Goal: Task Accomplishment & Management: Complete application form

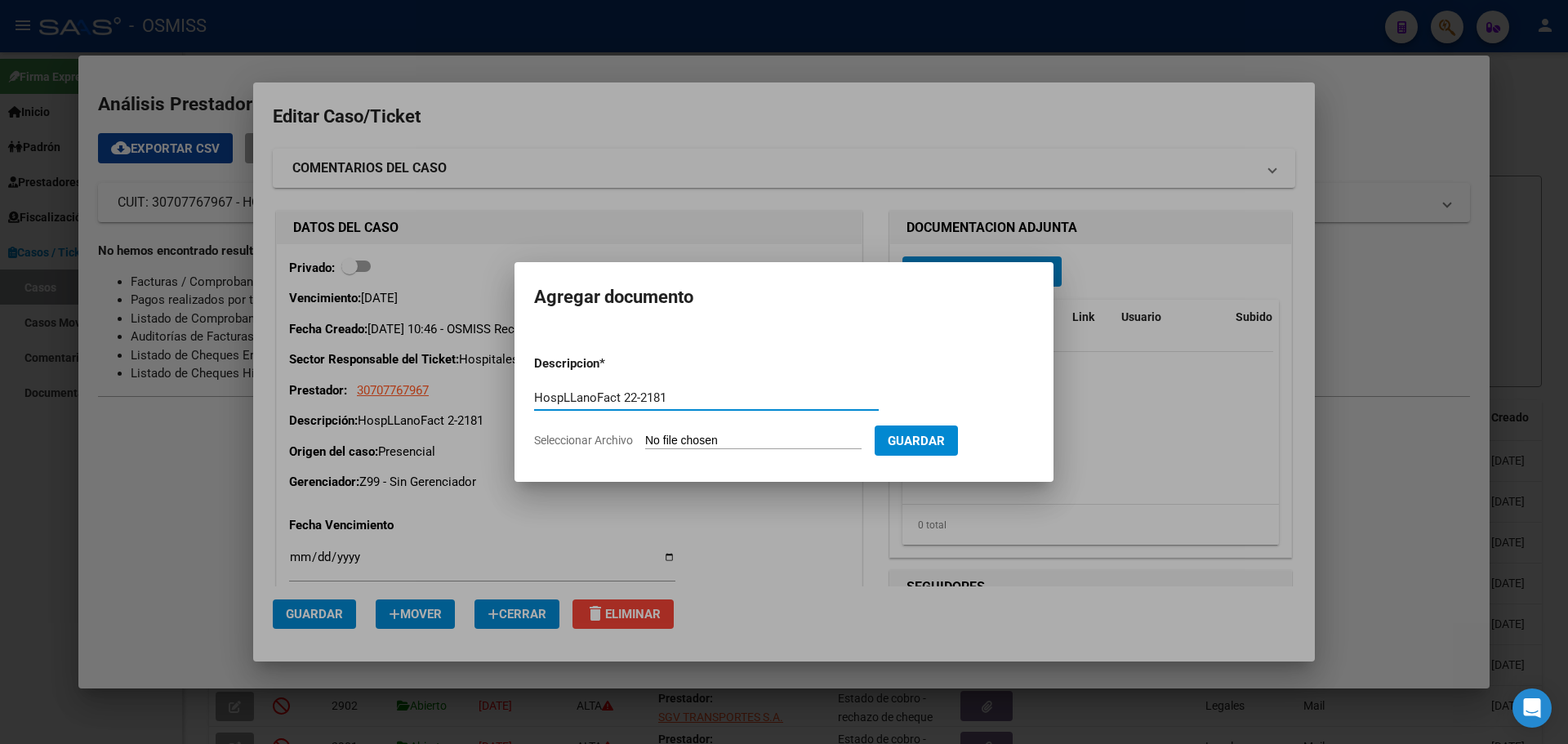
type input "HospLLanoFact 22-2181"
click at [562, 439] on span "Seleccionar Archivo" at bounding box center [584, 439] width 99 height 13
click at [645, 439] on input "Seleccionar Archivo" at bounding box center [753, 441] width 217 height 16
type input "C:\fakepath\Fact 2181.pdf"
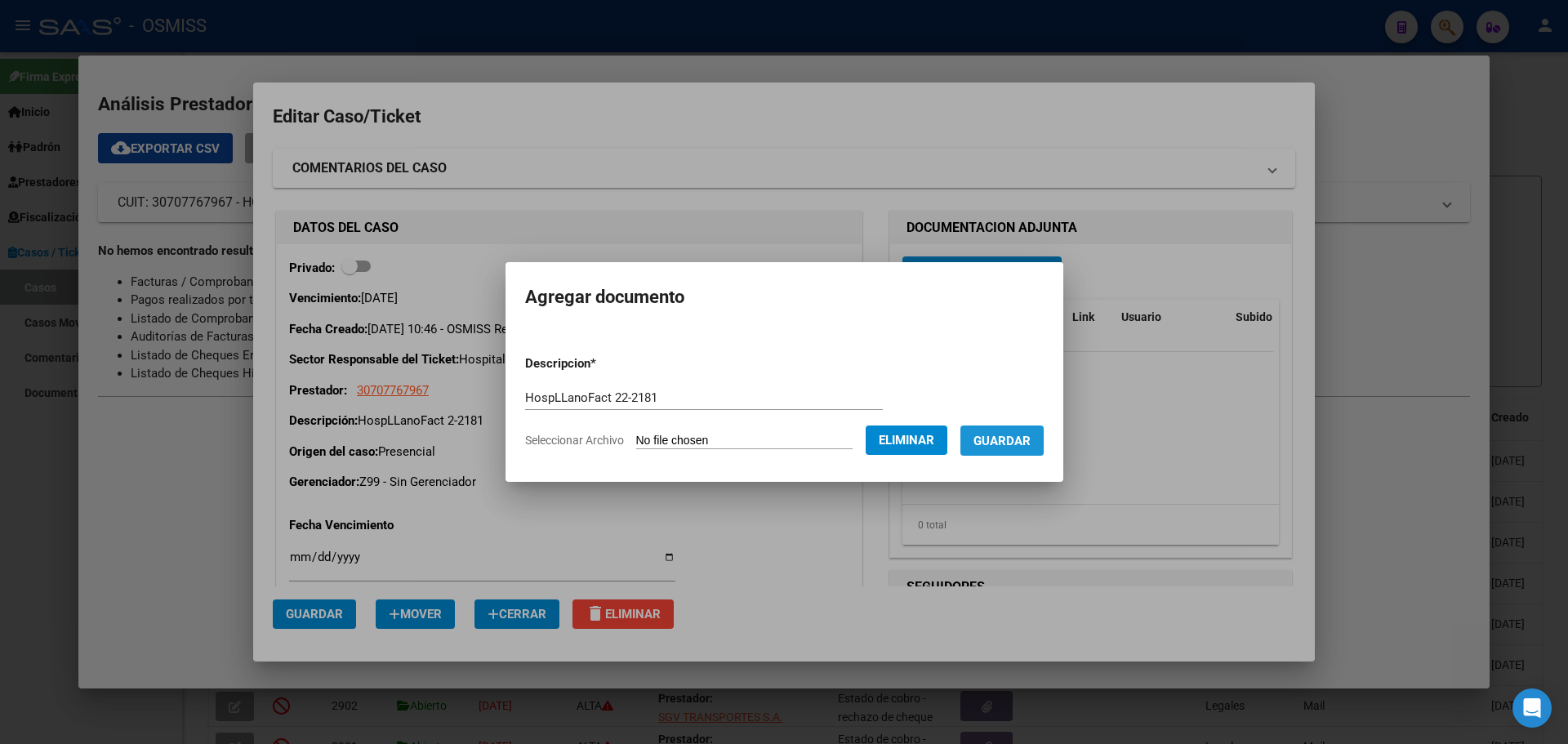
click at [1007, 439] on span "Guardar" at bounding box center [1002, 440] width 57 height 15
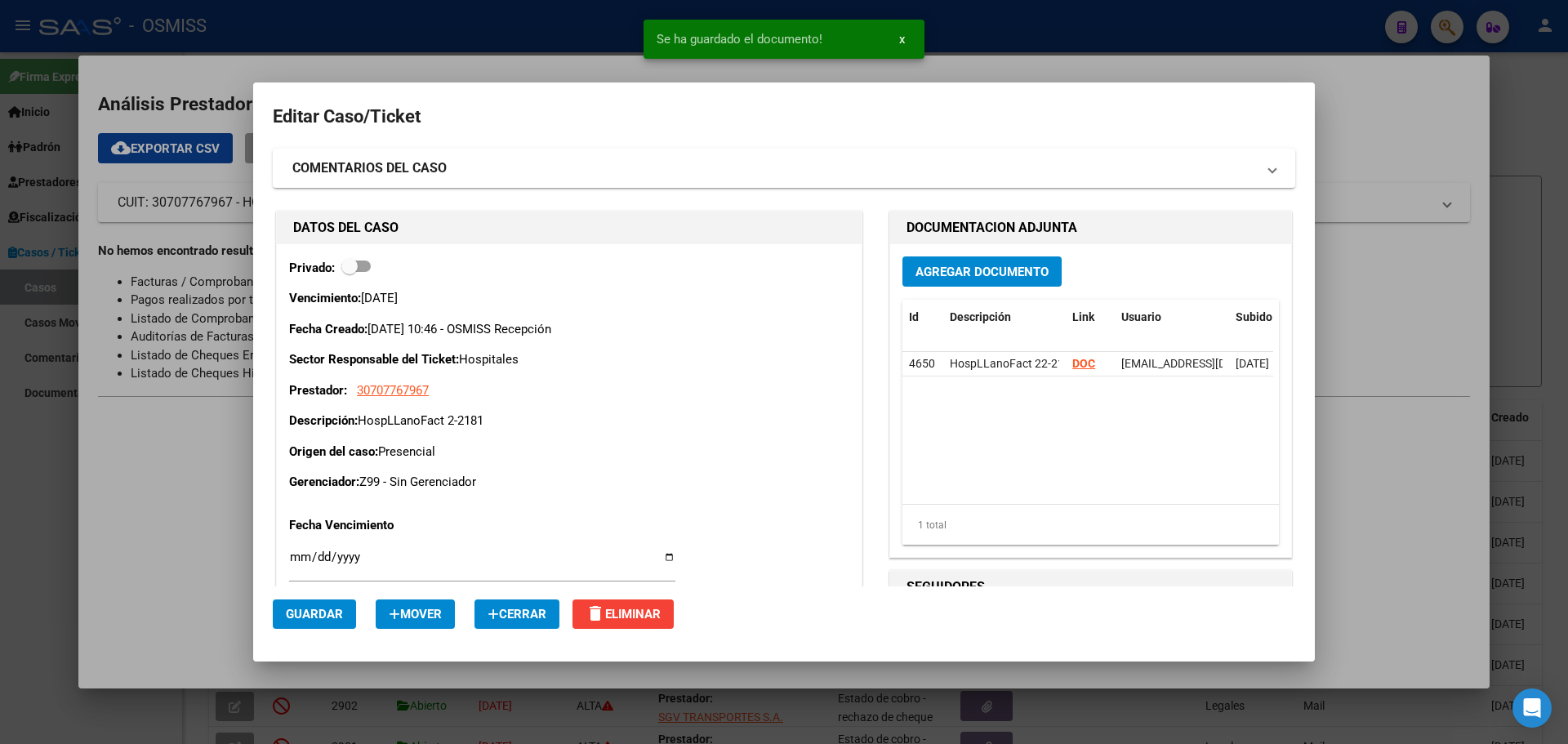
click at [302, 18] on div at bounding box center [784, 372] width 1568 height 744
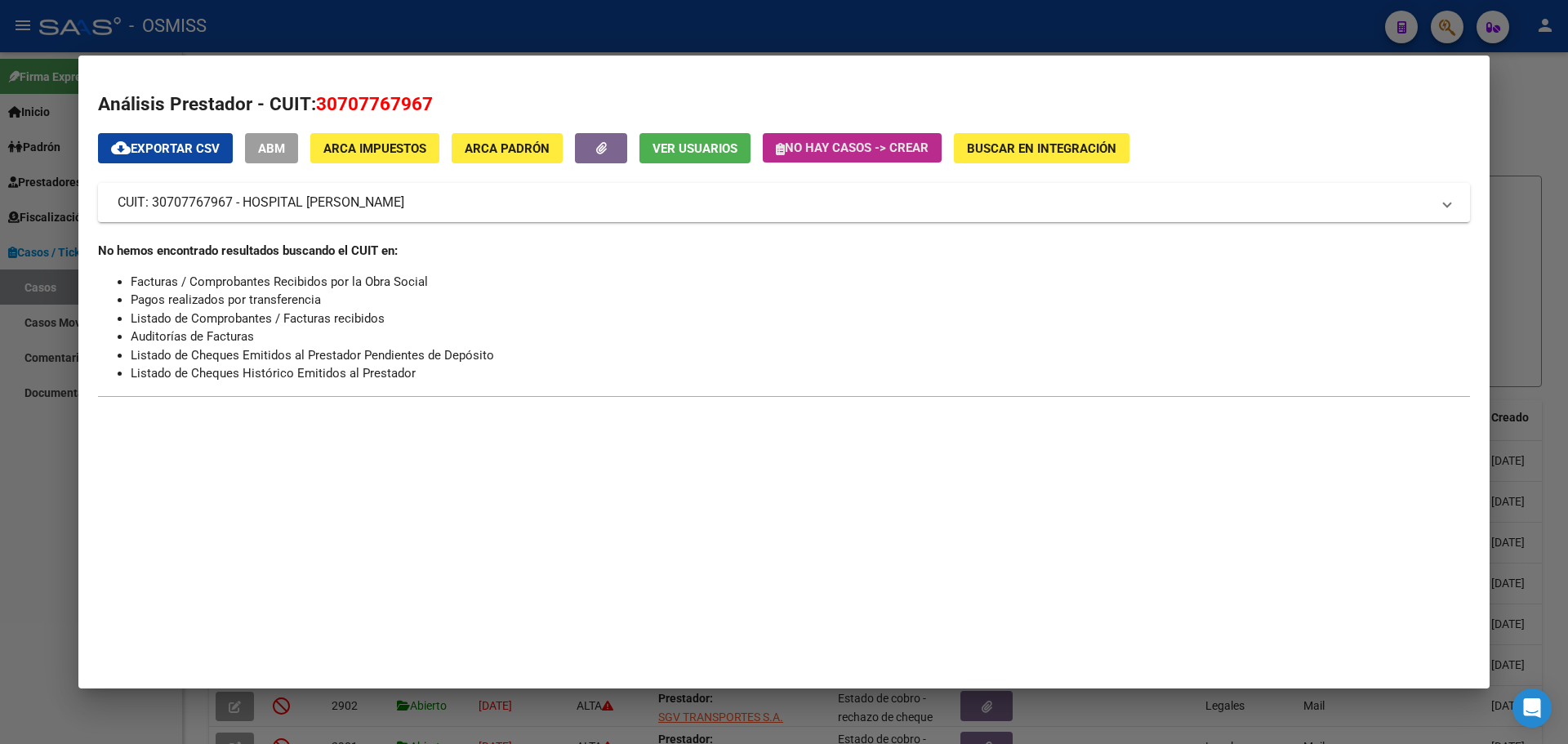
click at [776, 151] on icon "button" at bounding box center [780, 149] width 9 height 12
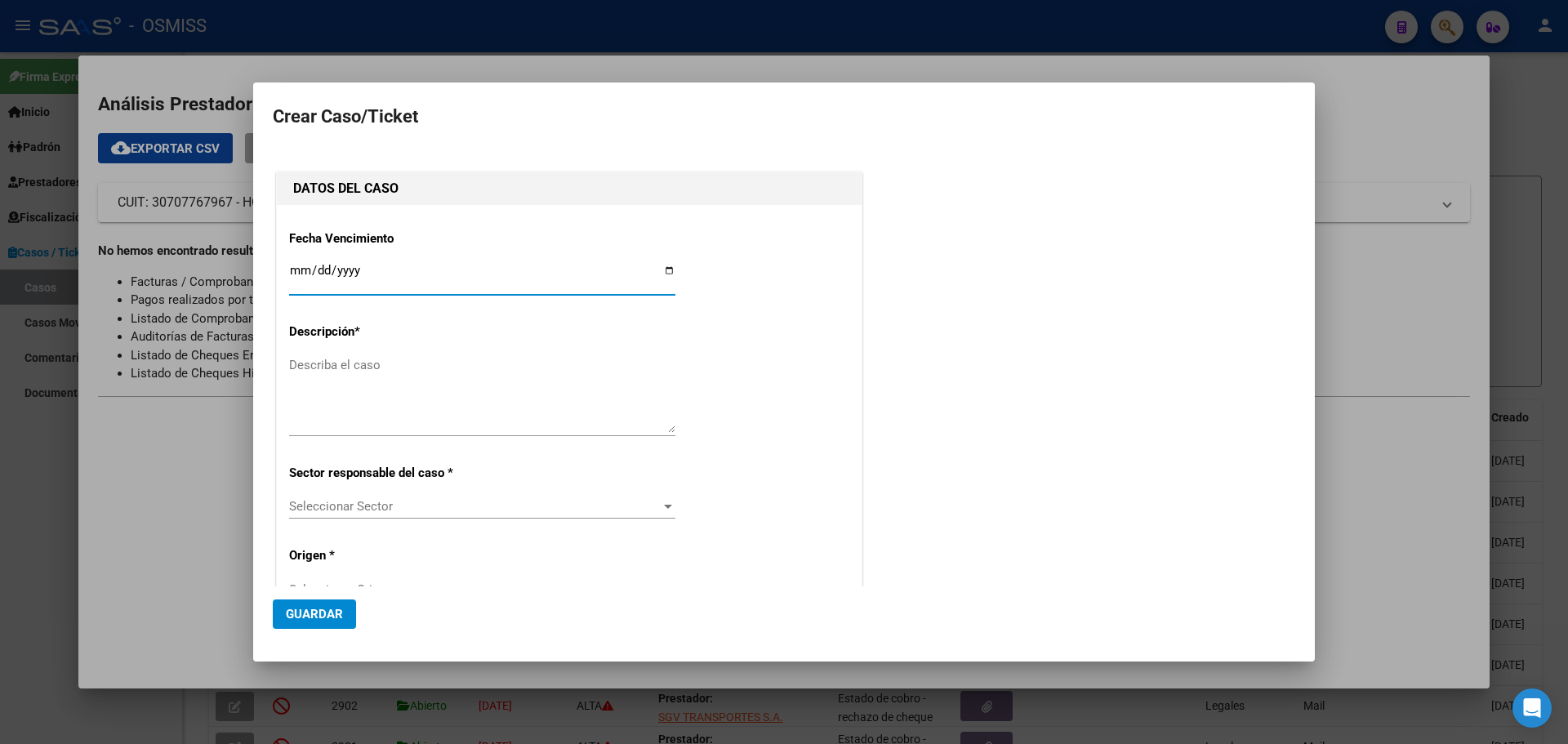
type input "30707767967"
click at [660, 268] on input "Ingresar fecha" at bounding box center [482, 277] width 386 height 26
type input "[DATE]"
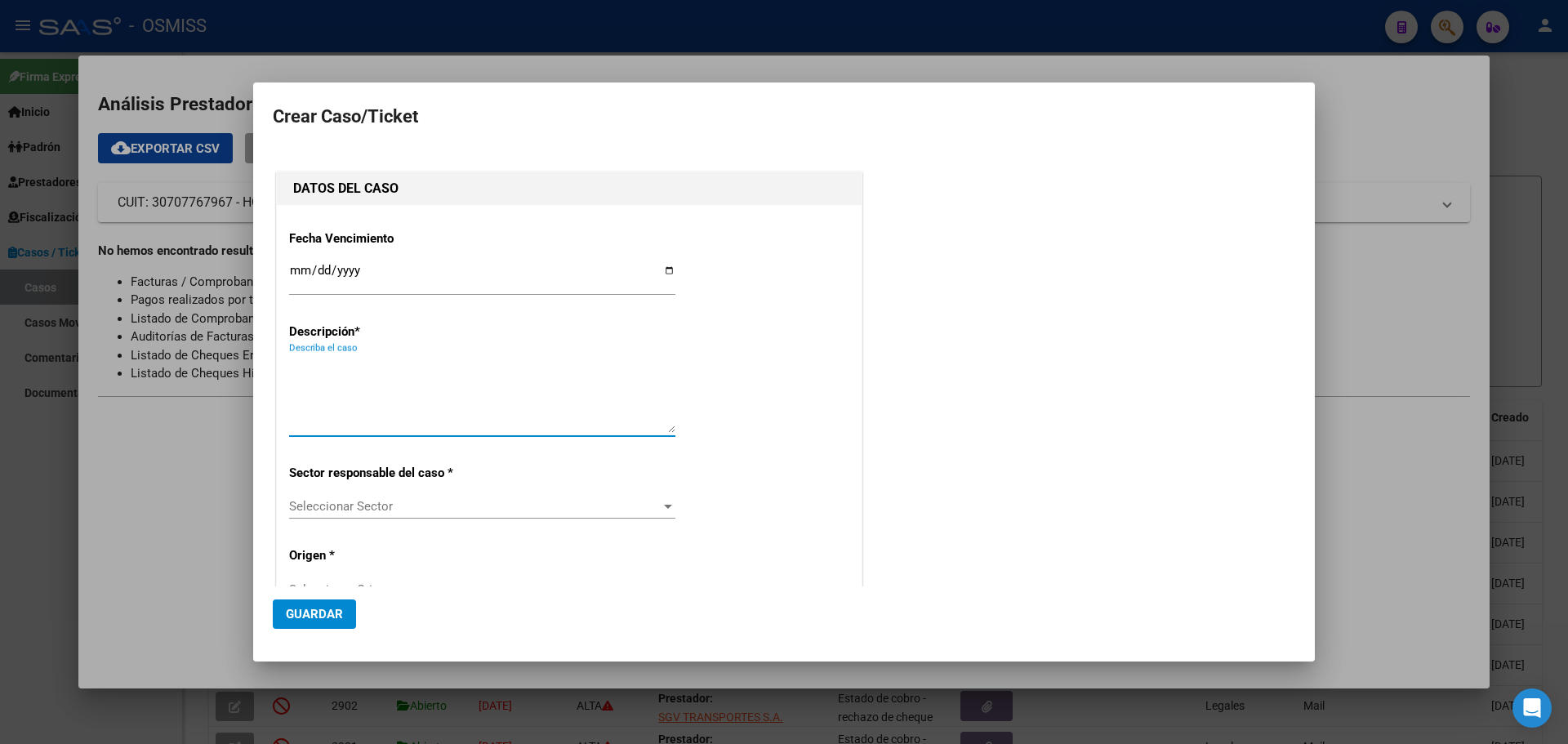
click at [321, 373] on textarea "Describa el caso" at bounding box center [482, 394] width 386 height 77
type textarea "HospJuanPabloIIFact 9-3031"
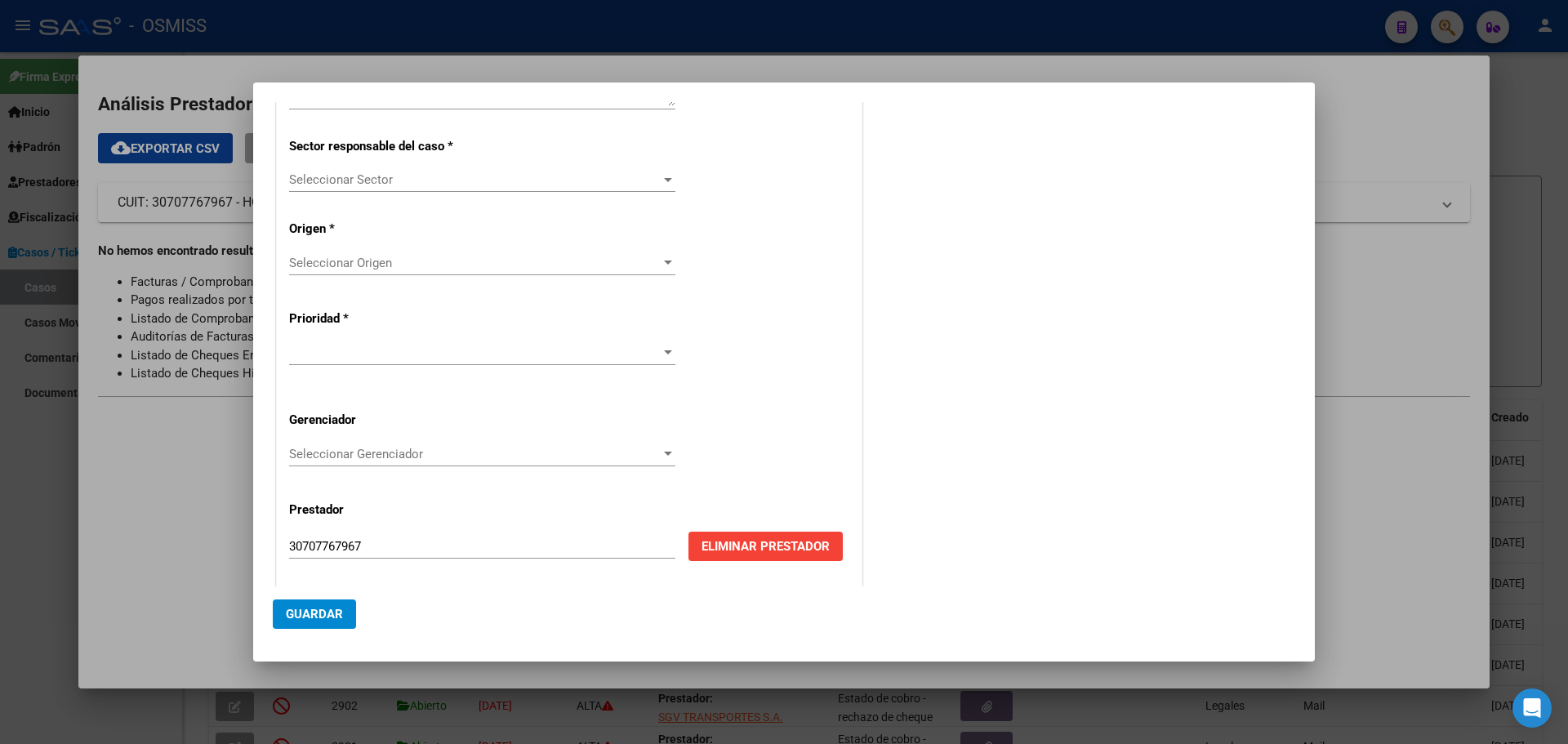
scroll to position [331, 0]
click at [666, 174] on div at bounding box center [667, 176] width 8 height 4
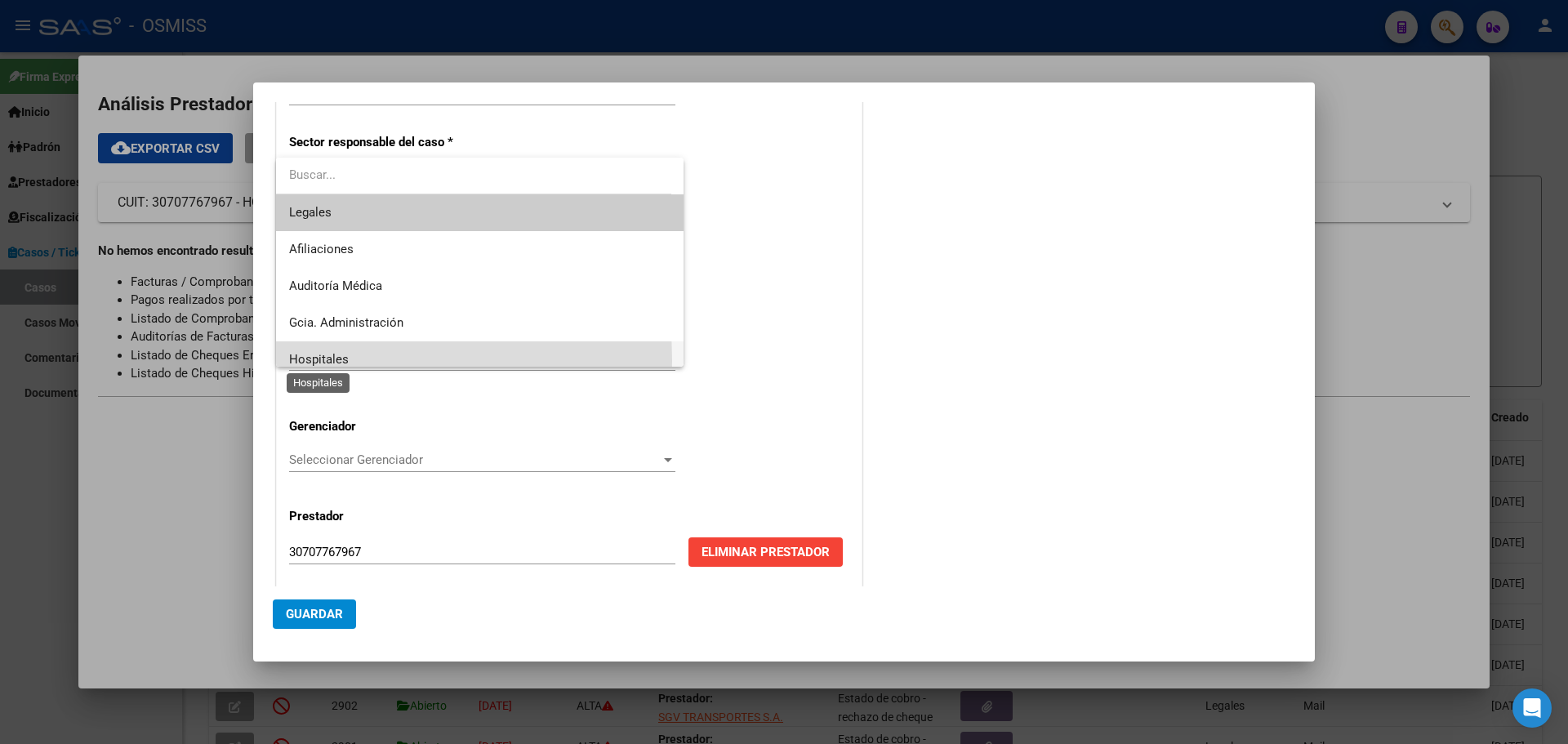
click at [297, 361] on span "Hospitales" at bounding box center [318, 359] width 60 height 15
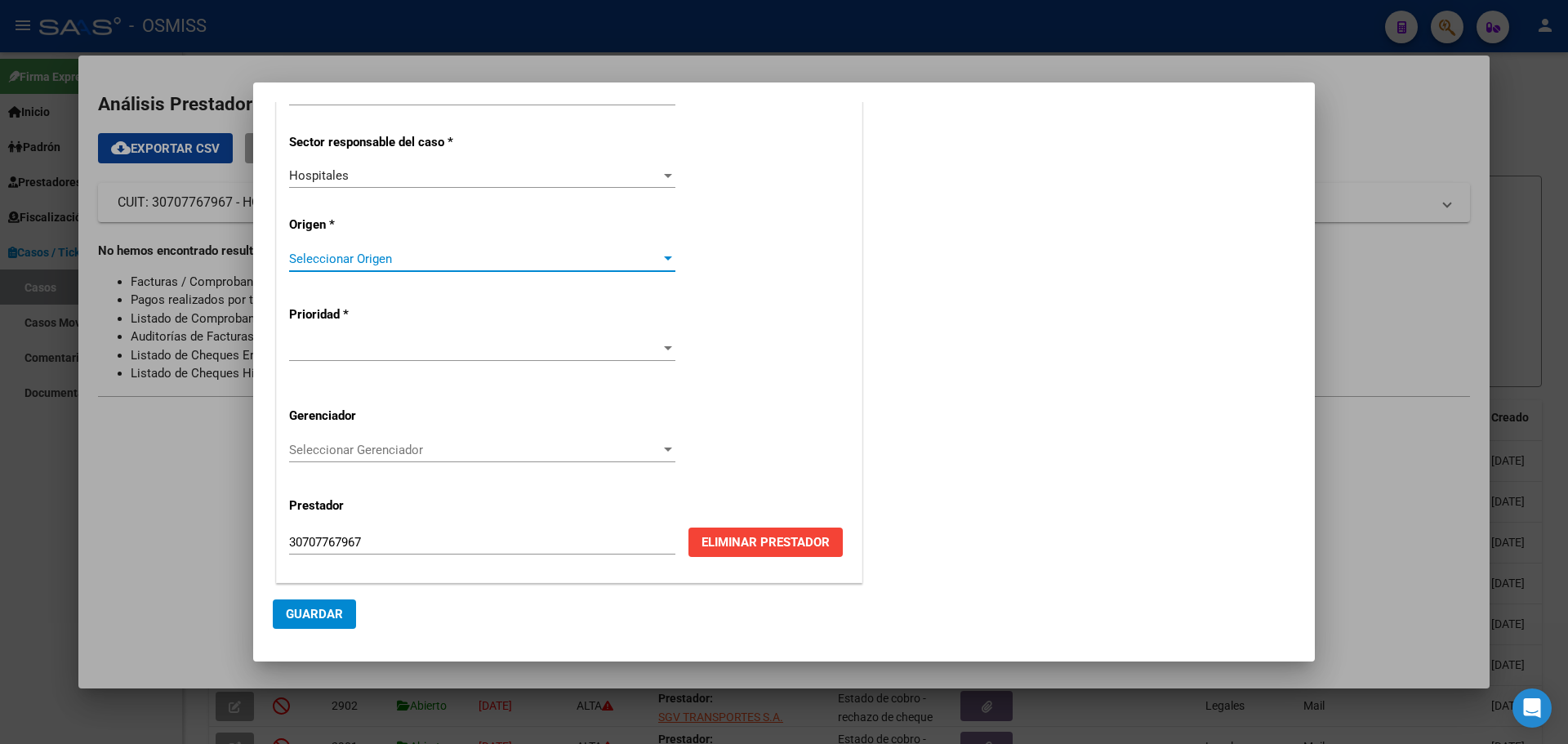
click at [660, 254] on div at bounding box center [667, 258] width 15 height 13
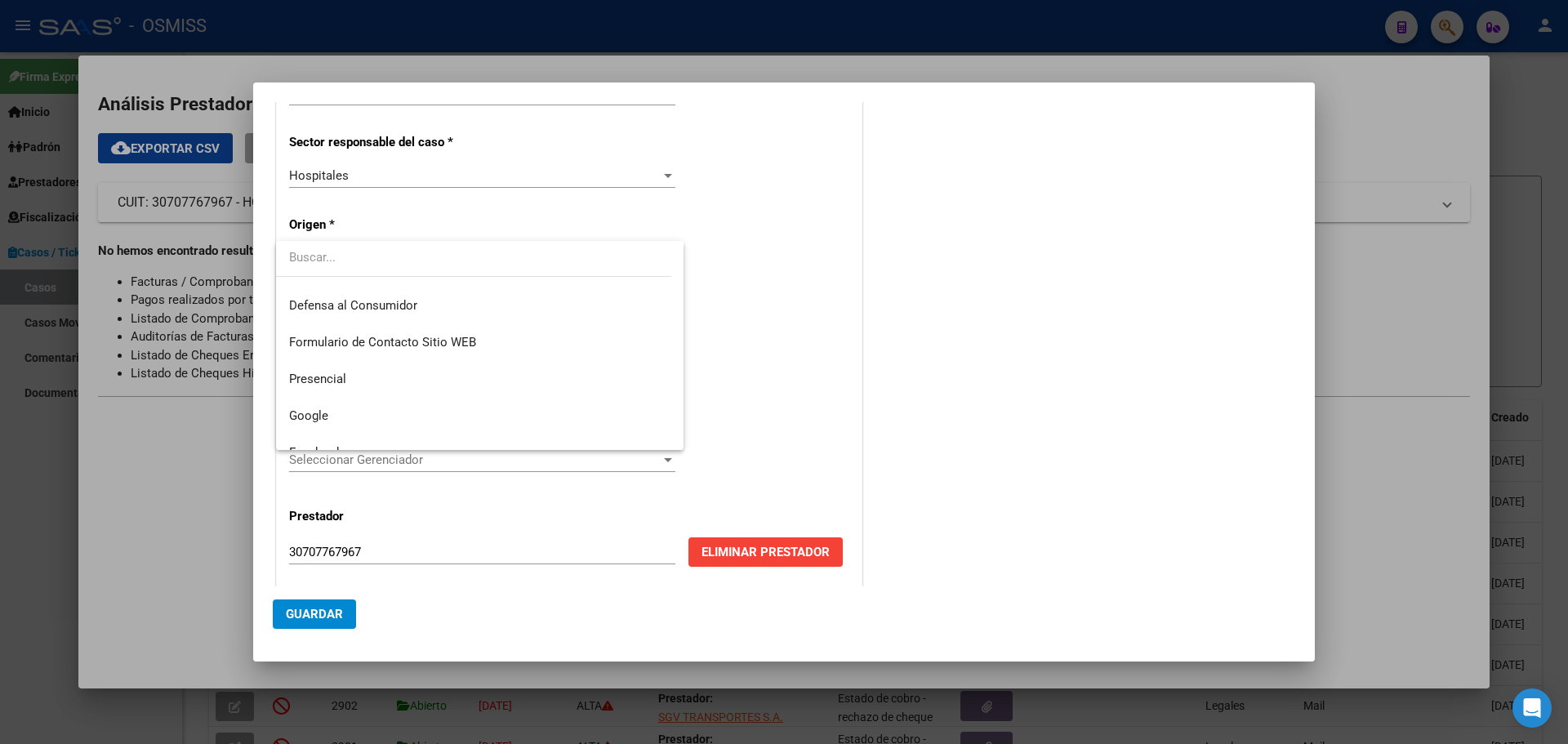
scroll to position [261, 0]
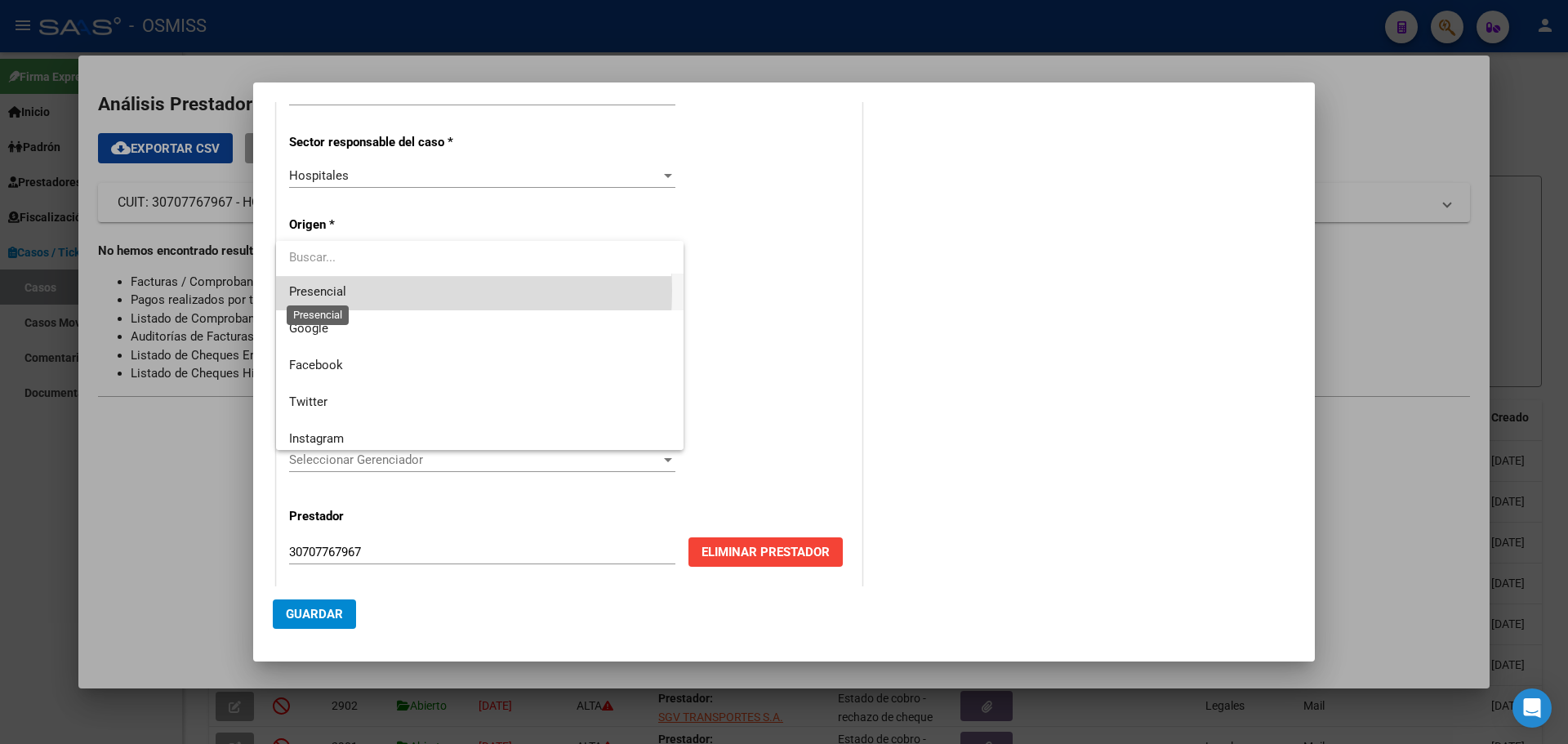
click at [336, 291] on span "Presencial" at bounding box center [318, 292] width 57 height 15
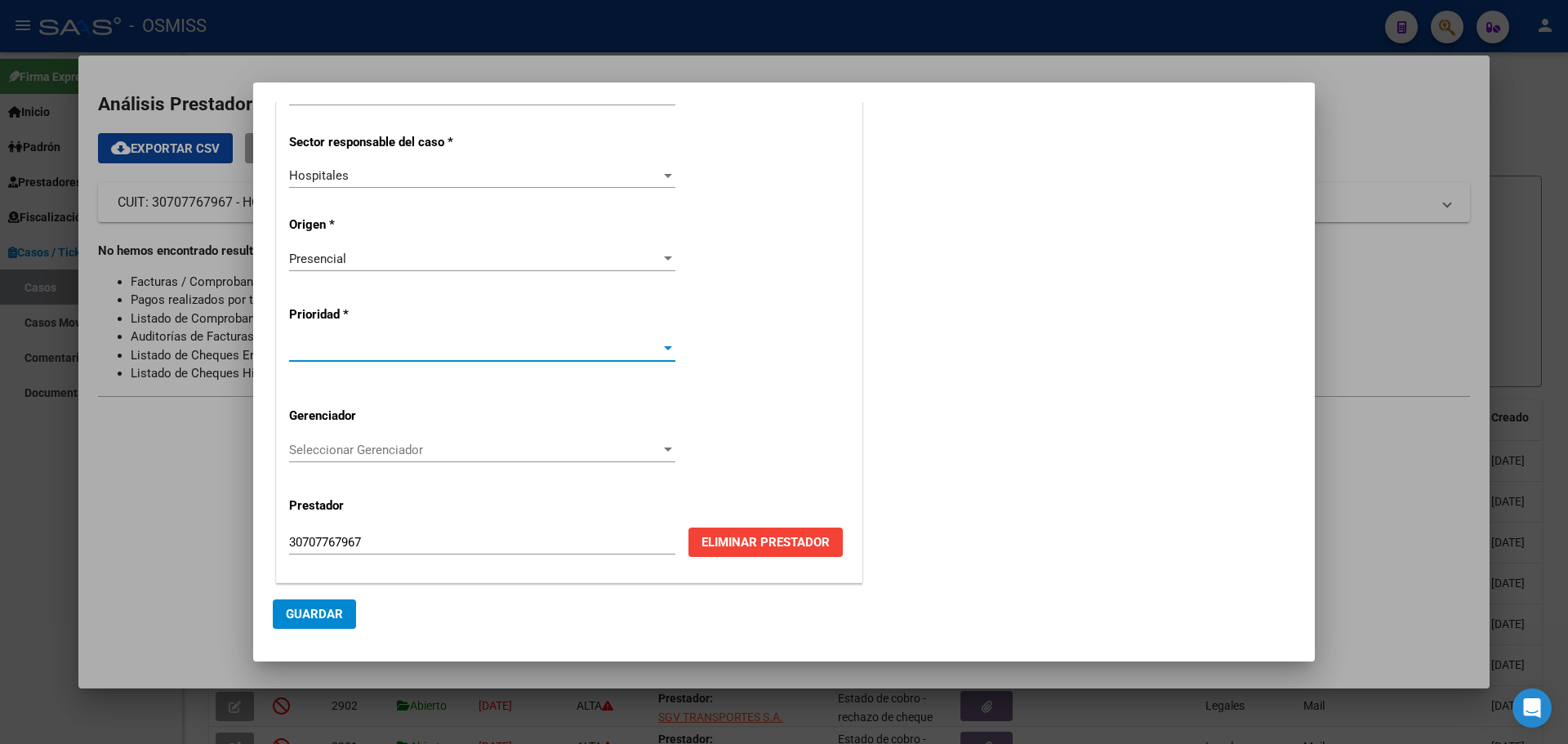
click at [664, 349] on div at bounding box center [667, 348] width 8 height 4
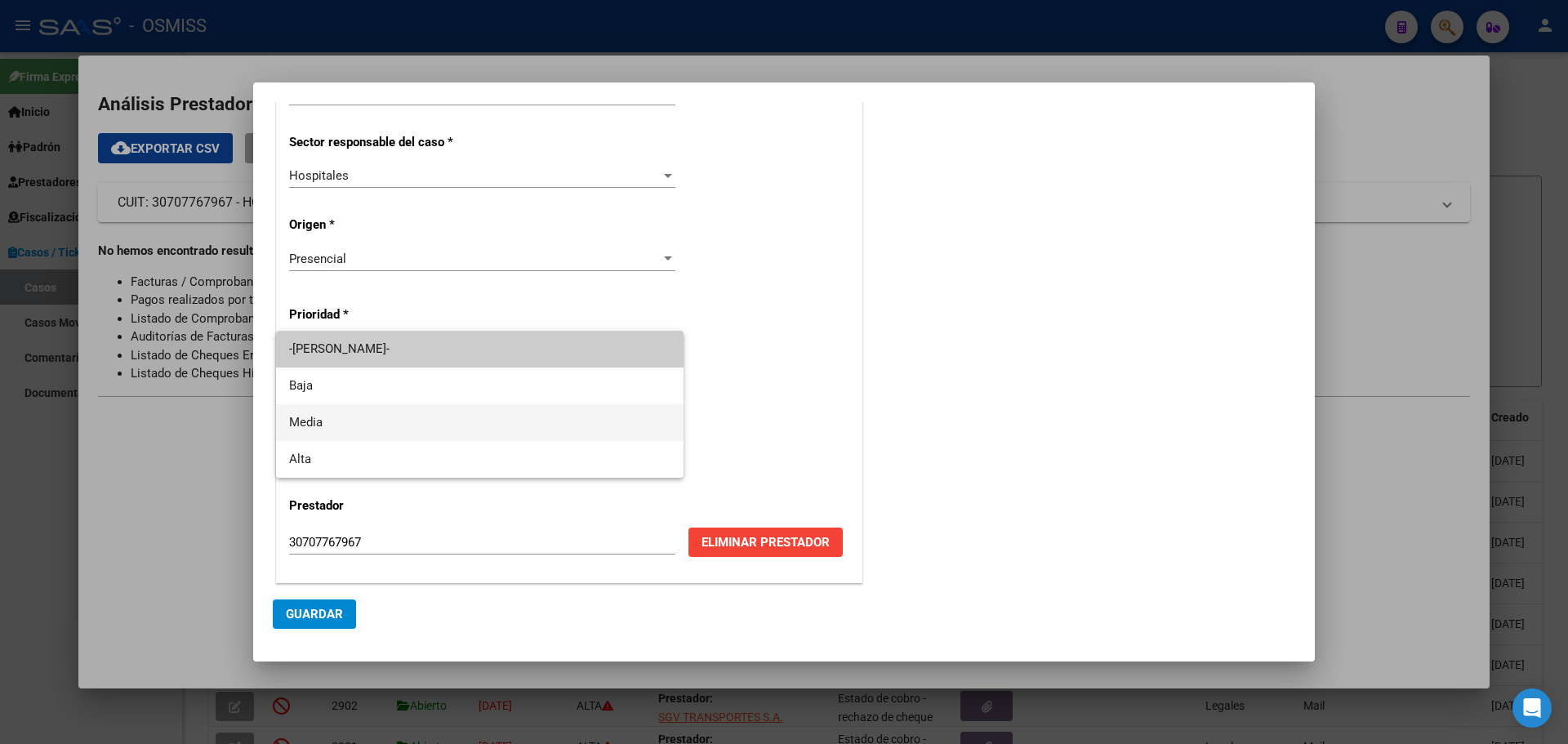
click at [290, 416] on span "Media" at bounding box center [479, 422] width 381 height 37
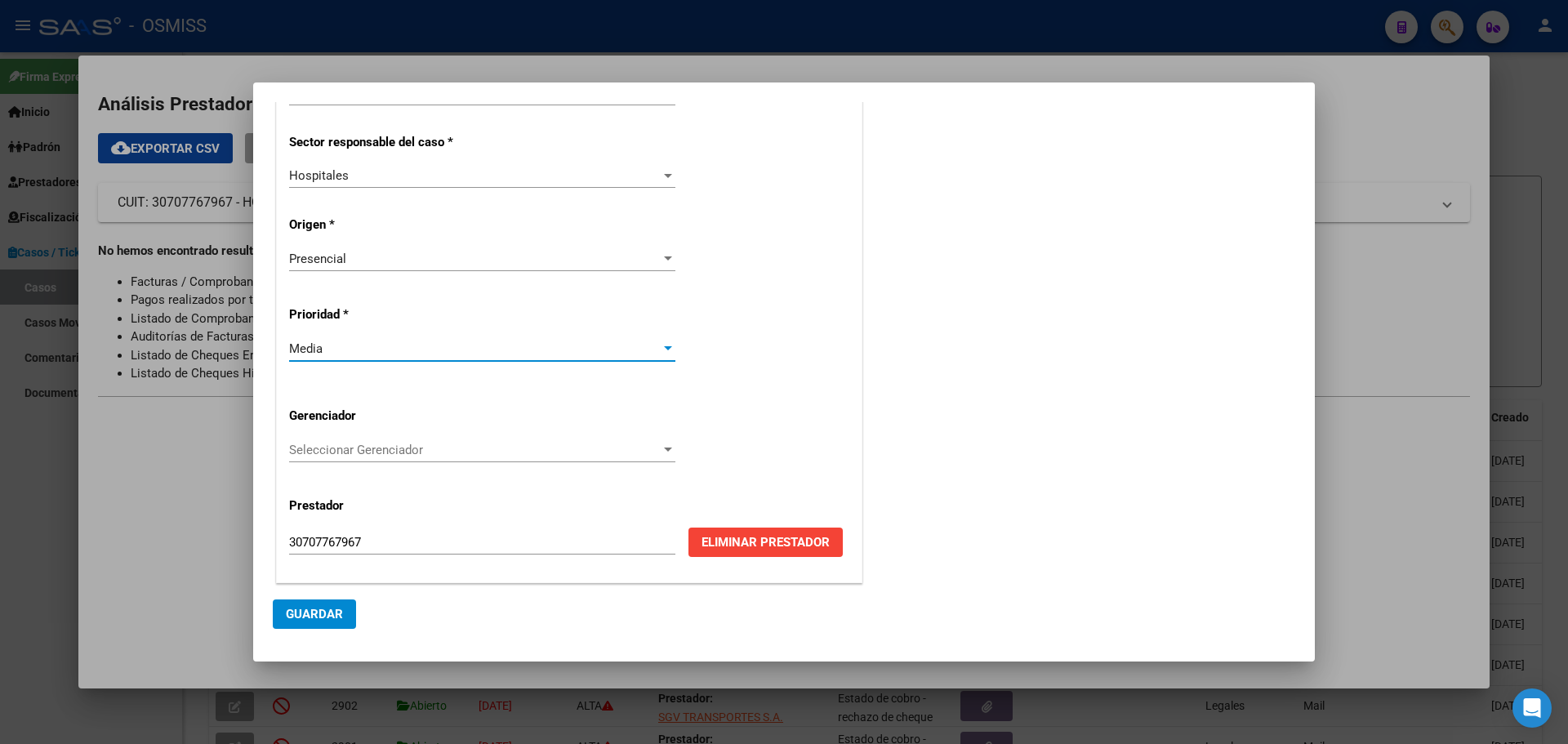
click at [665, 445] on div at bounding box center [667, 450] width 15 height 13
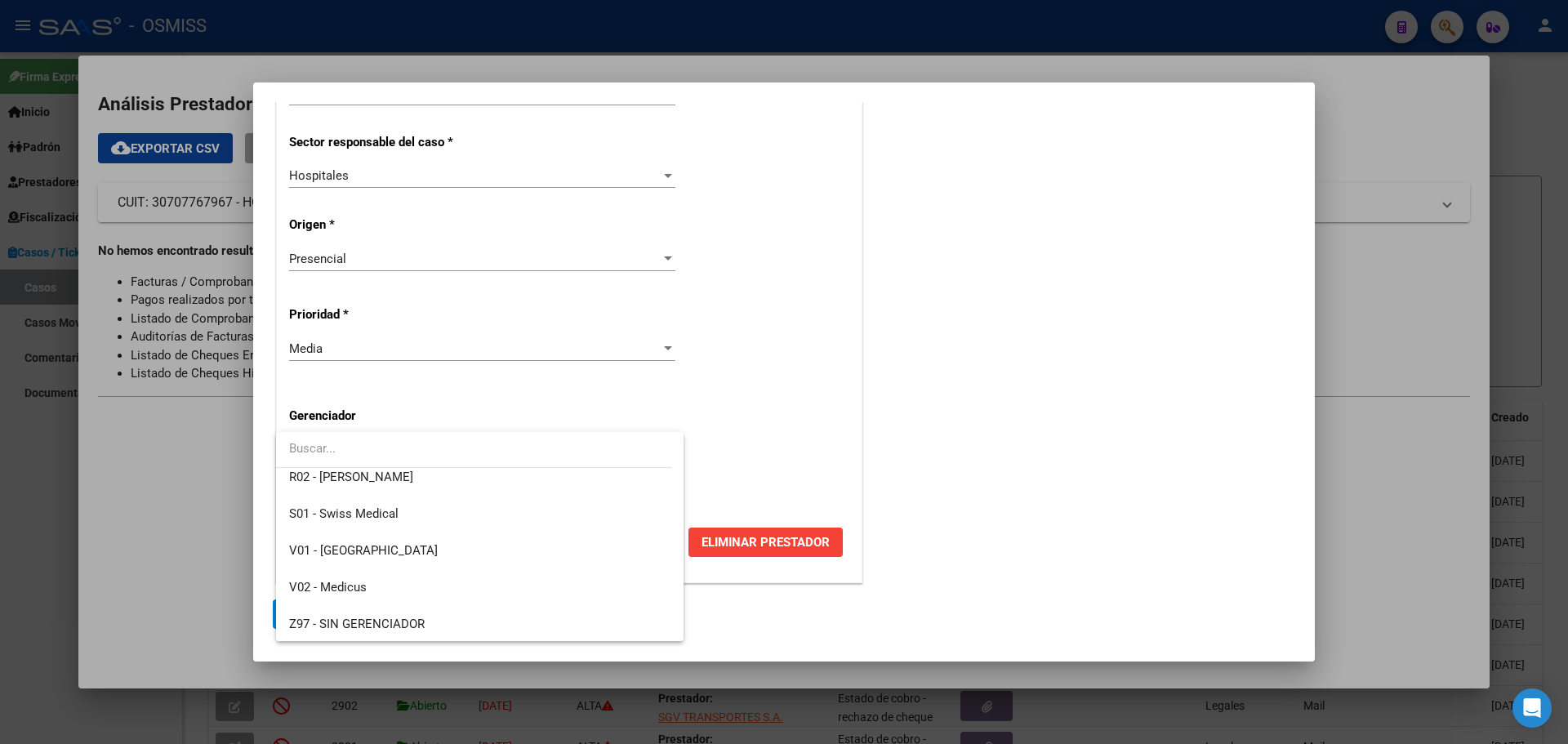
scroll to position [489, 0]
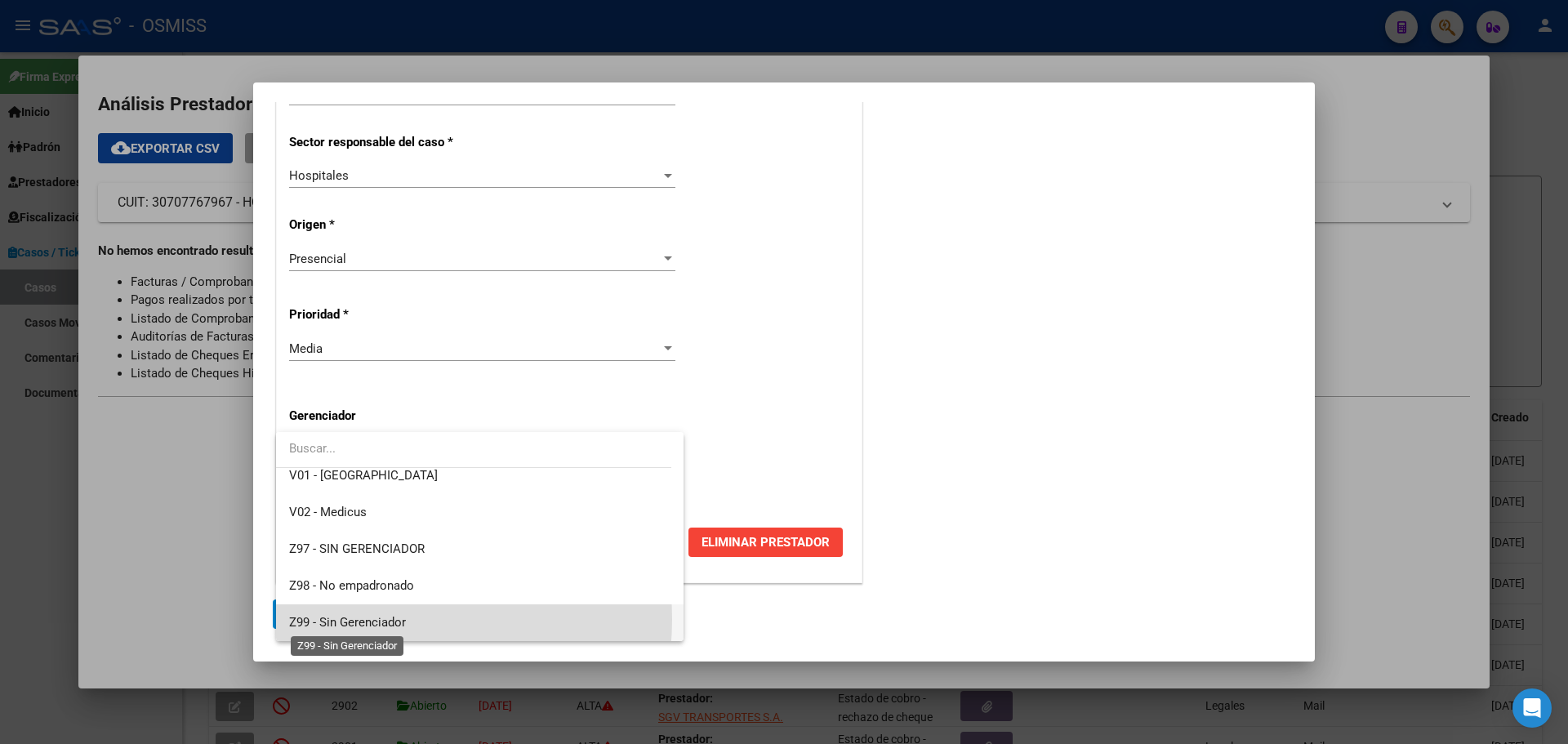
click at [367, 619] on span "Z99 - Sin Gerenciador" at bounding box center [347, 622] width 117 height 15
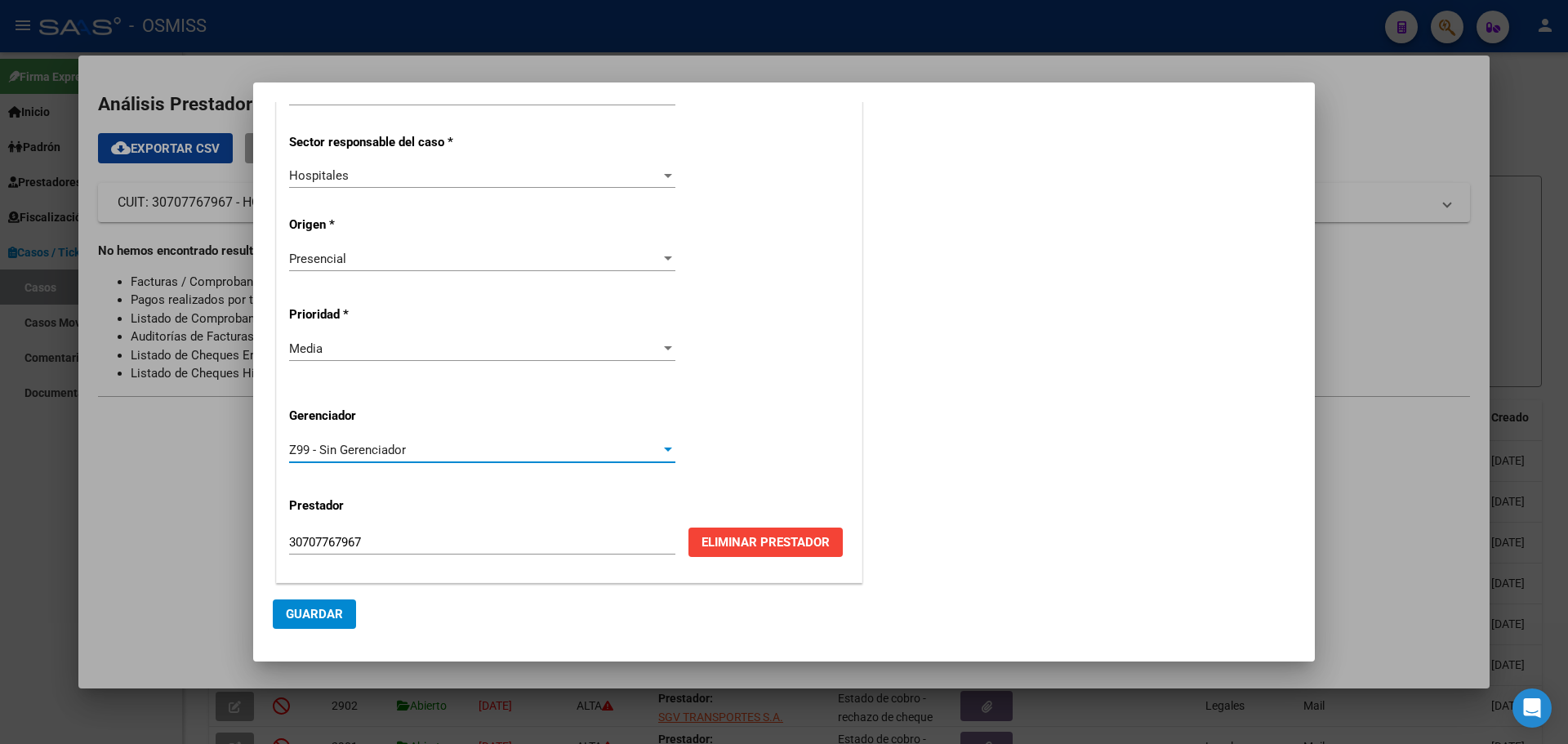
click at [337, 615] on span "Guardar" at bounding box center [314, 613] width 57 height 15
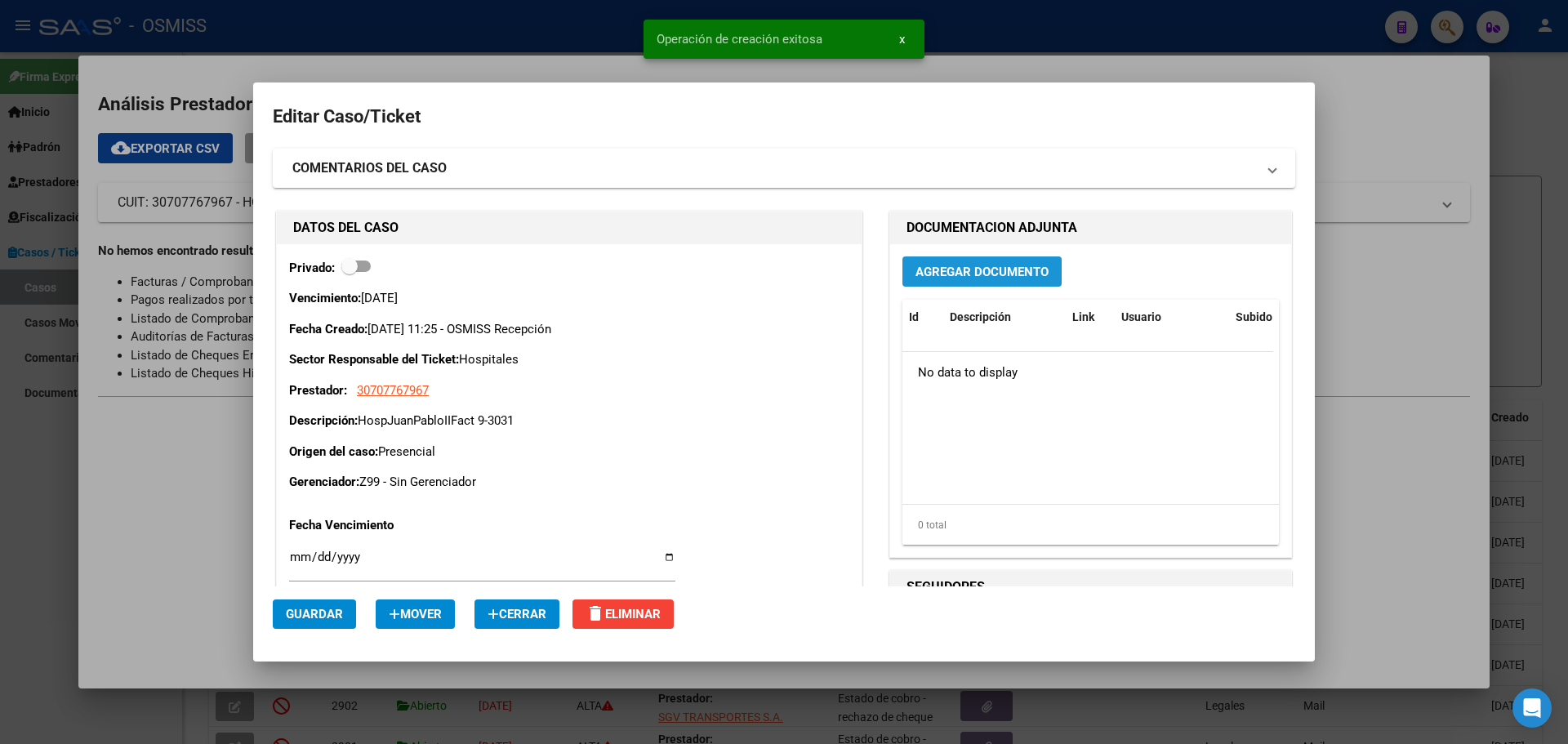
click at [955, 265] on span "Agregar Documento" at bounding box center [982, 271] width 133 height 15
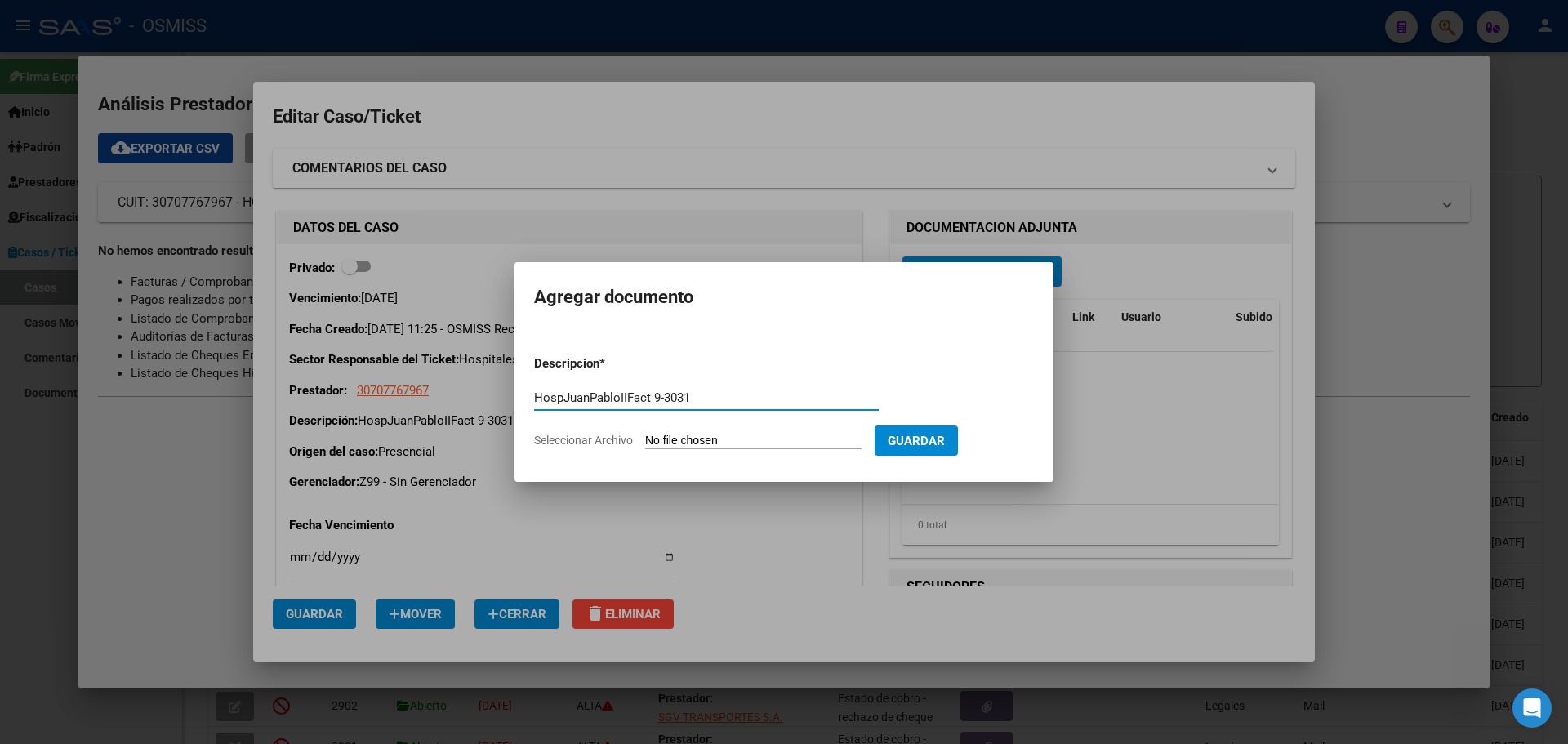
type input "HospJuanPabloIIFact 9-3031"
click at [559, 443] on span "Seleccionar Archivo" at bounding box center [584, 439] width 99 height 13
click at [645, 443] on input "Seleccionar Archivo" at bounding box center [753, 441] width 217 height 16
type input "C:\fakepath\Fact 3031.pdf"
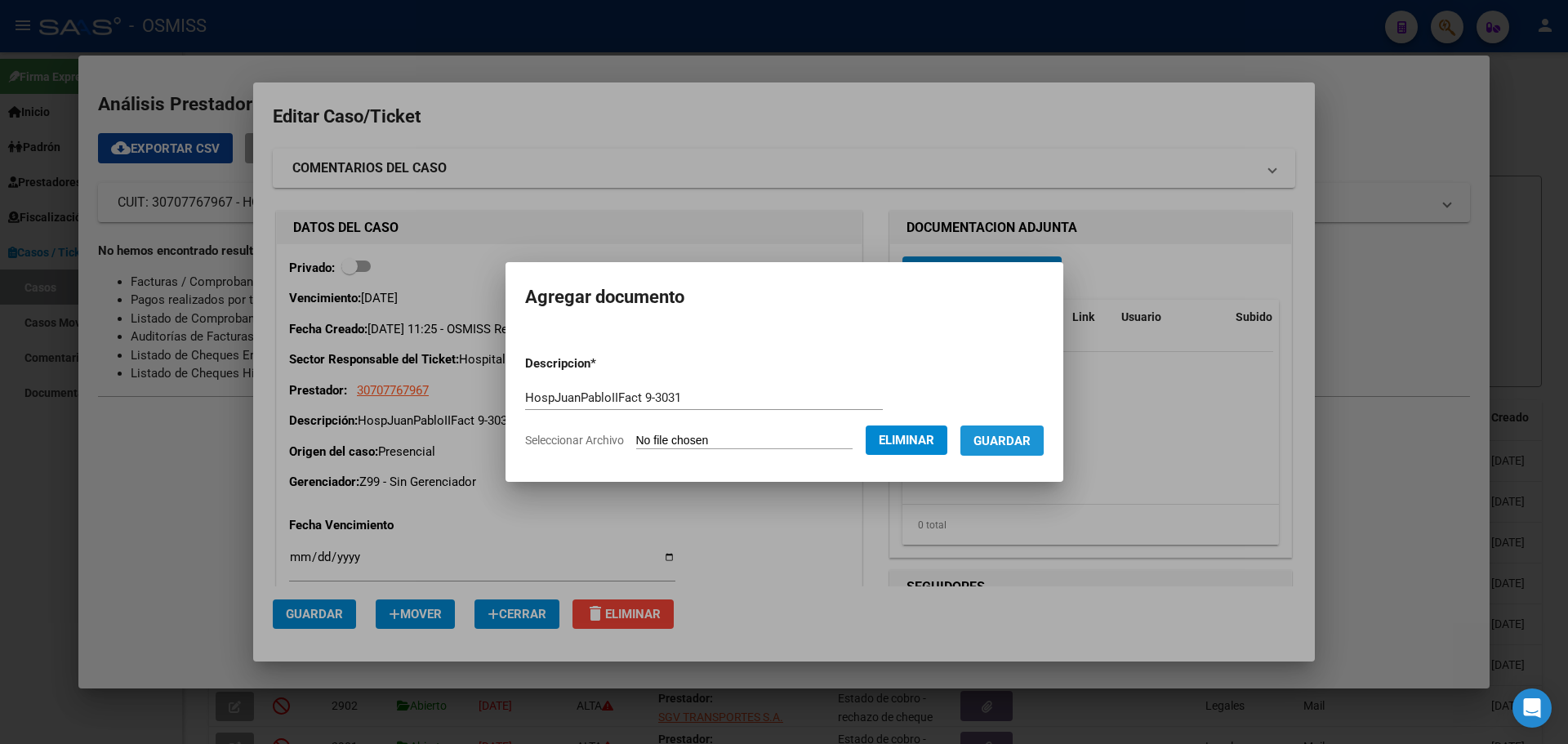
click at [998, 438] on span "Guardar" at bounding box center [1002, 440] width 57 height 15
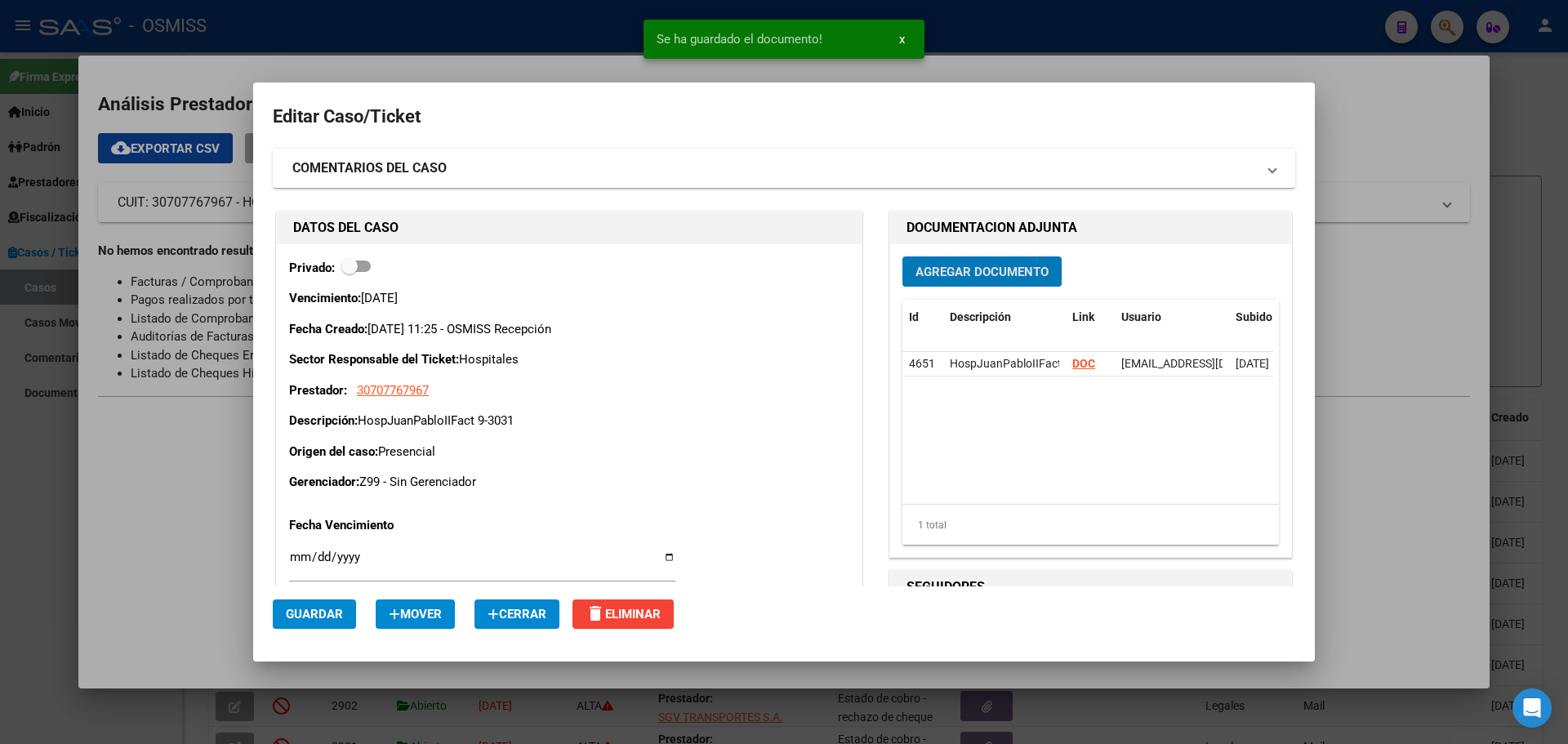
click at [373, 24] on div at bounding box center [784, 372] width 1568 height 744
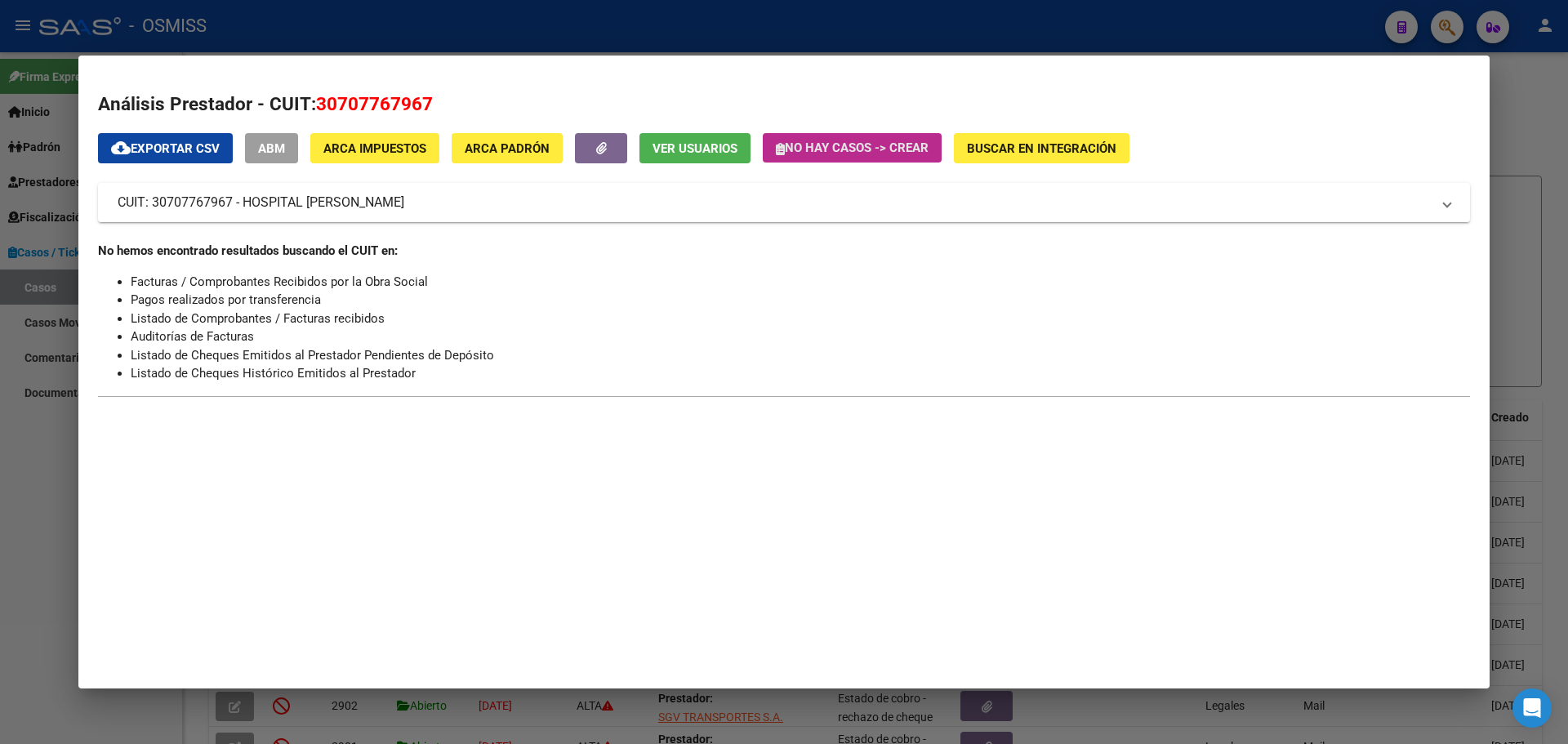
click at [781, 152] on icon "button" at bounding box center [780, 149] width 9 height 12
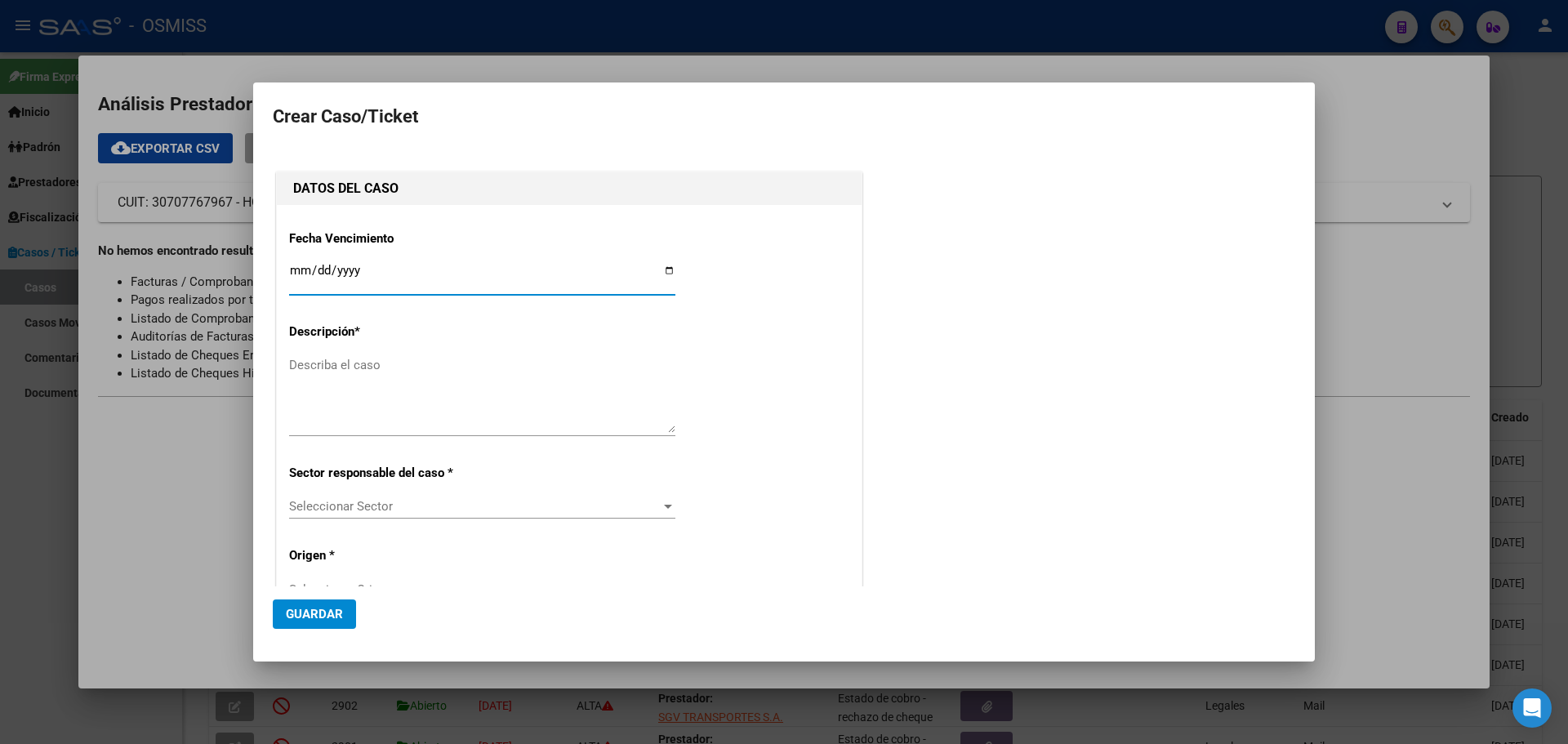
type input "30707767967"
click at [660, 266] on input "Ingresar fecha" at bounding box center [482, 277] width 386 height 26
type input "[DATE]"
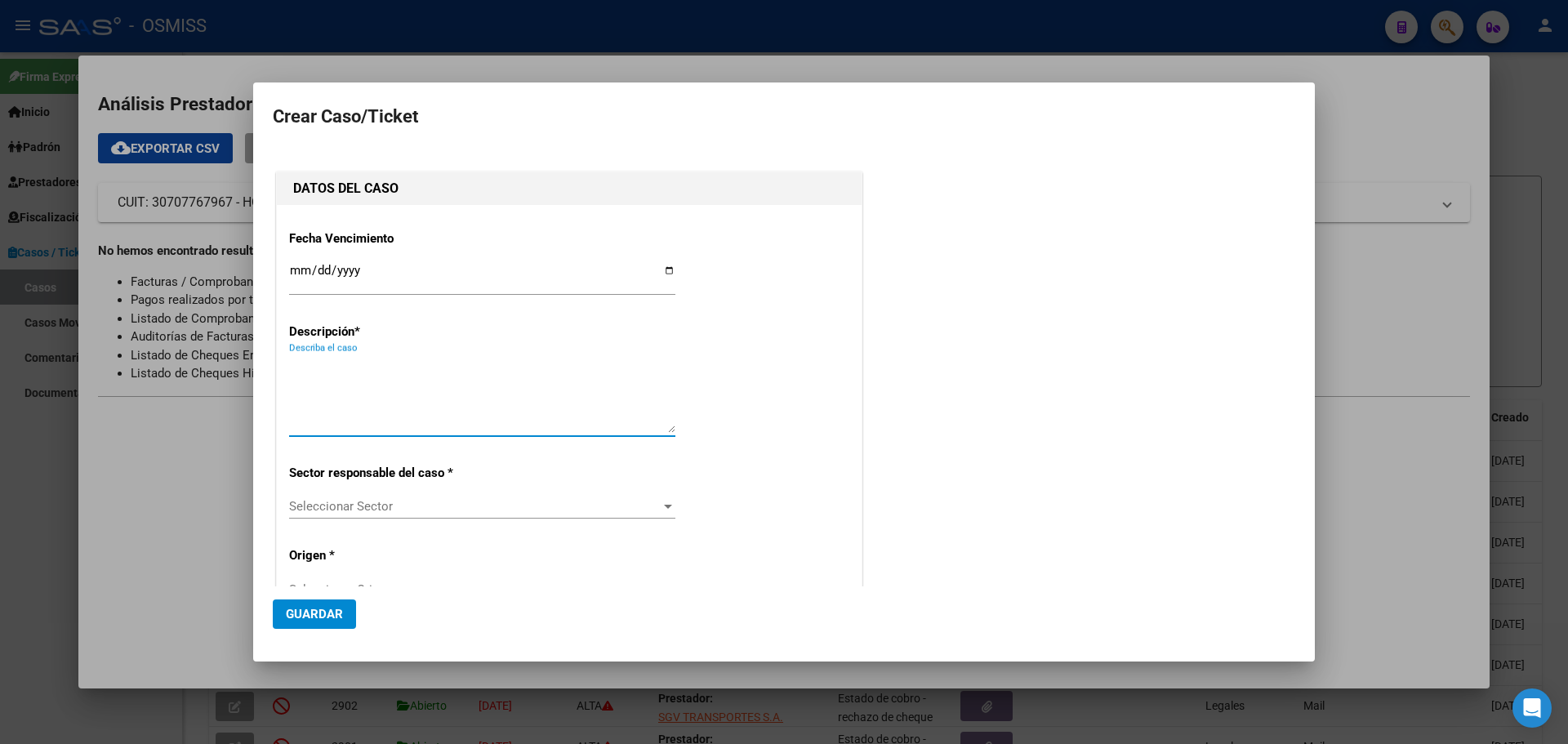
click at [291, 367] on textarea "Describa el caso" at bounding box center [482, 394] width 386 height 77
type textarea "HospJuanPabloII FCT 9-3046"
click at [1404, 507] on div at bounding box center [784, 372] width 1568 height 744
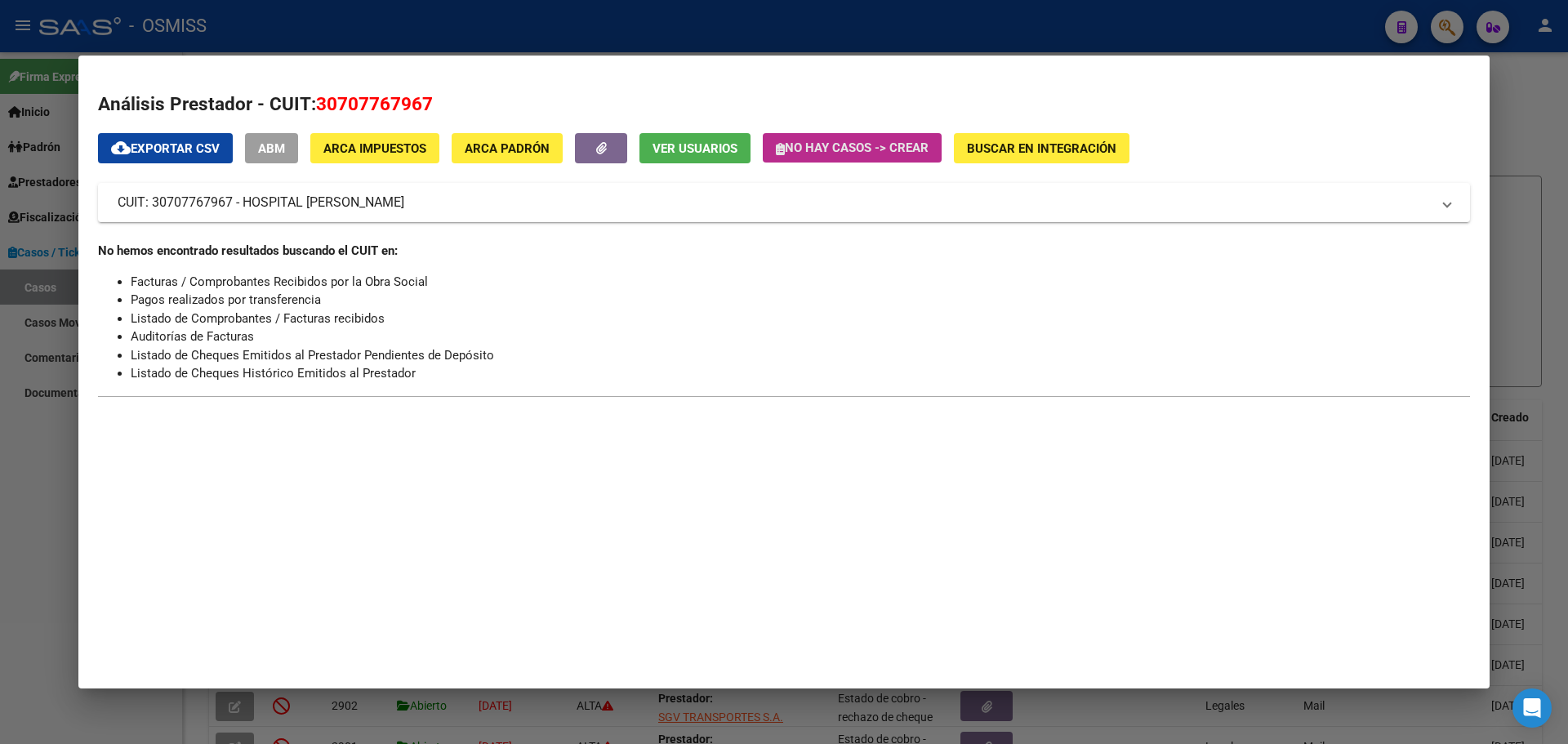
click at [782, 152] on icon "button" at bounding box center [780, 149] width 9 height 12
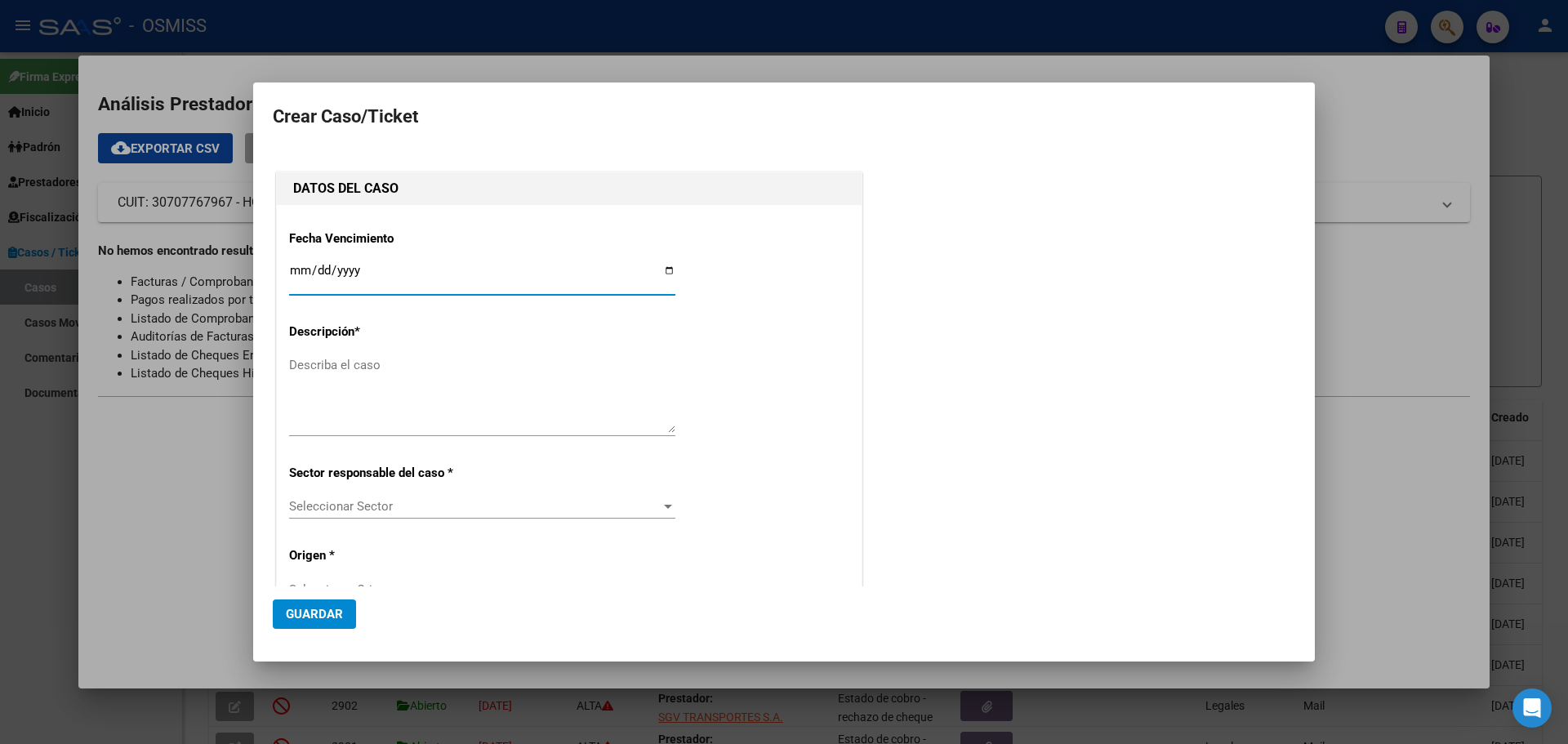
type input "30707767967"
click at [666, 273] on input "Ingresar fecha" at bounding box center [482, 277] width 386 height 26
type input "[DATE]"
click at [361, 368] on textarea "Describa el caso" at bounding box center [482, 394] width 386 height 77
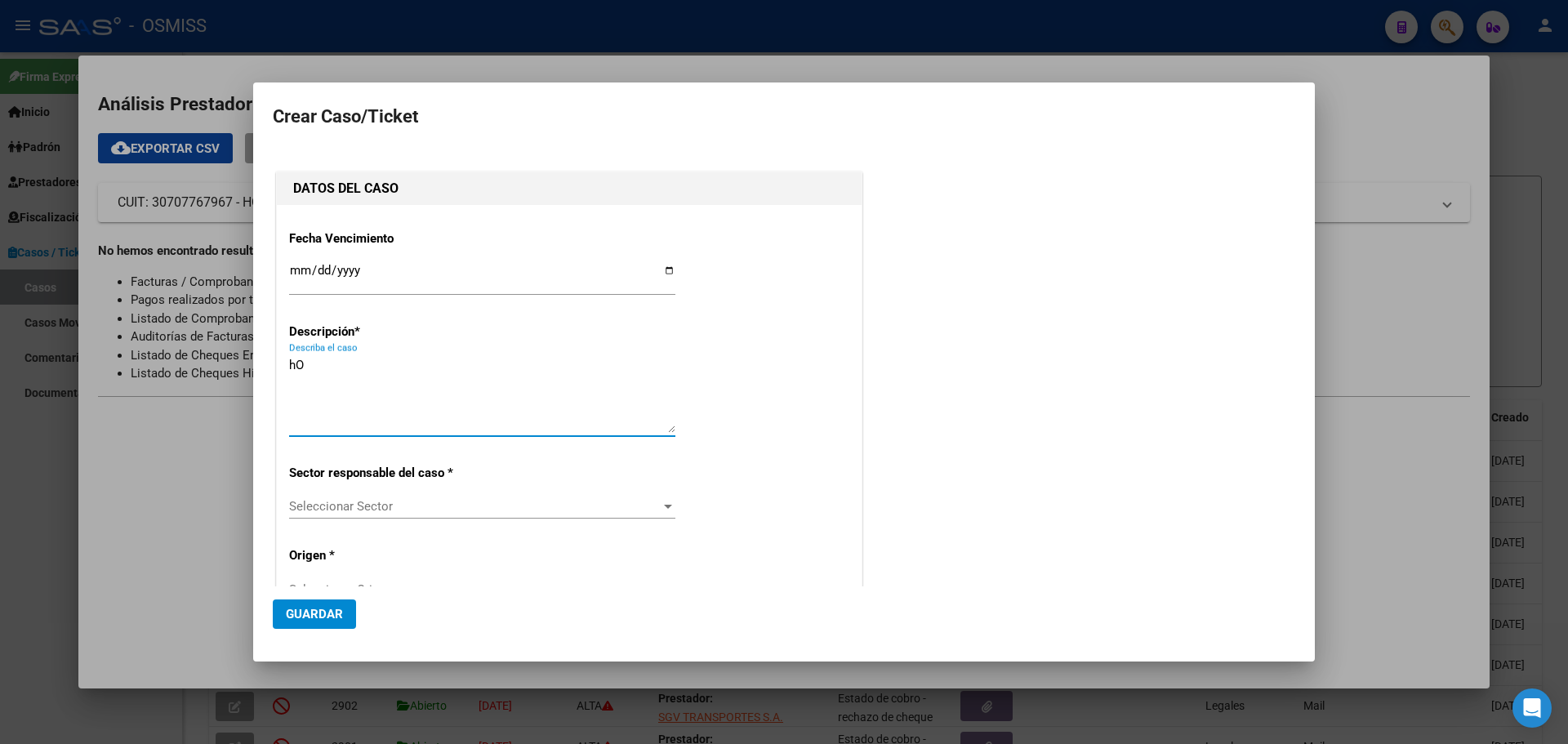
type textarea "h"
type textarea "HospJuanPabloIIFact 9-3046"
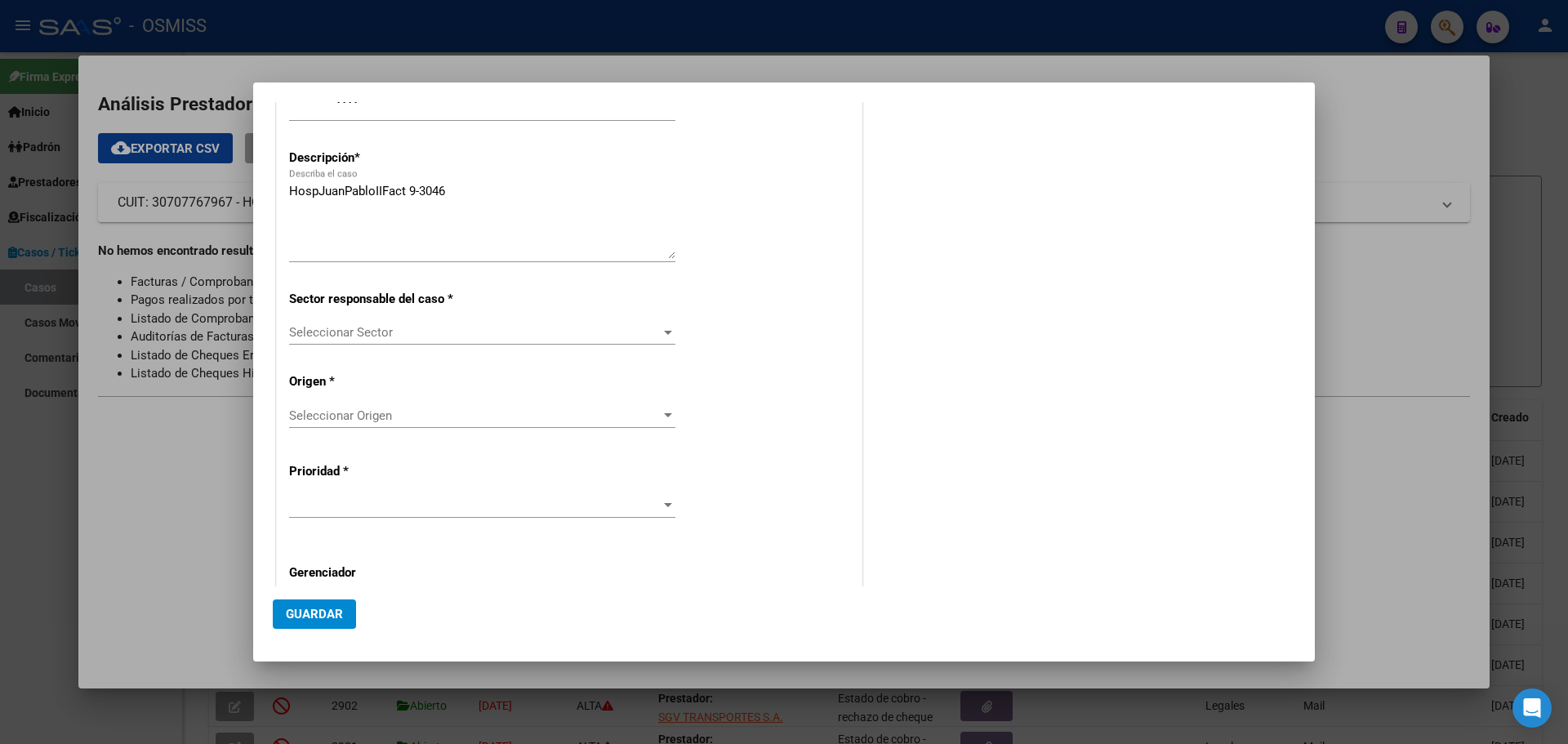
scroll to position [326, 0]
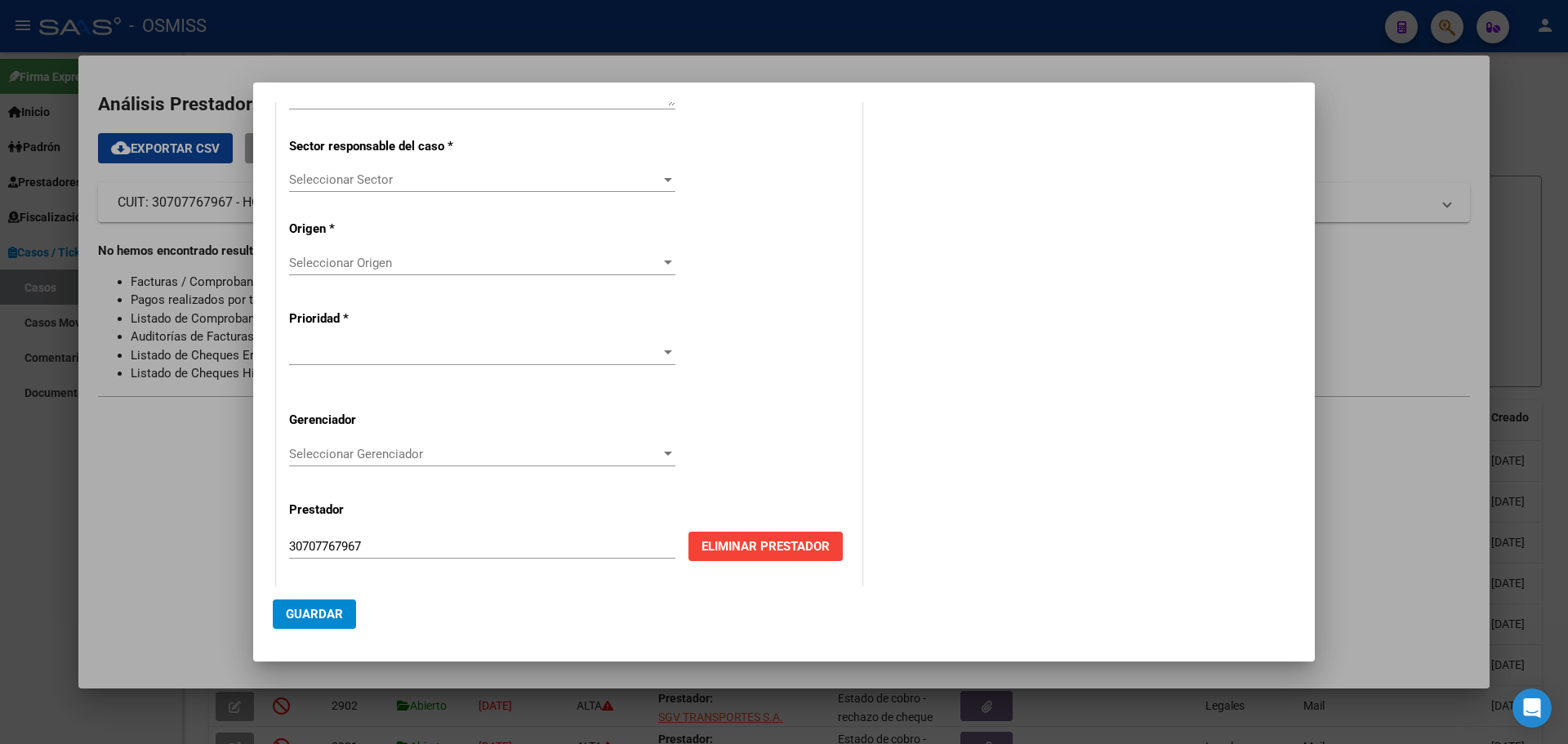
click at [660, 177] on div at bounding box center [667, 179] width 15 height 13
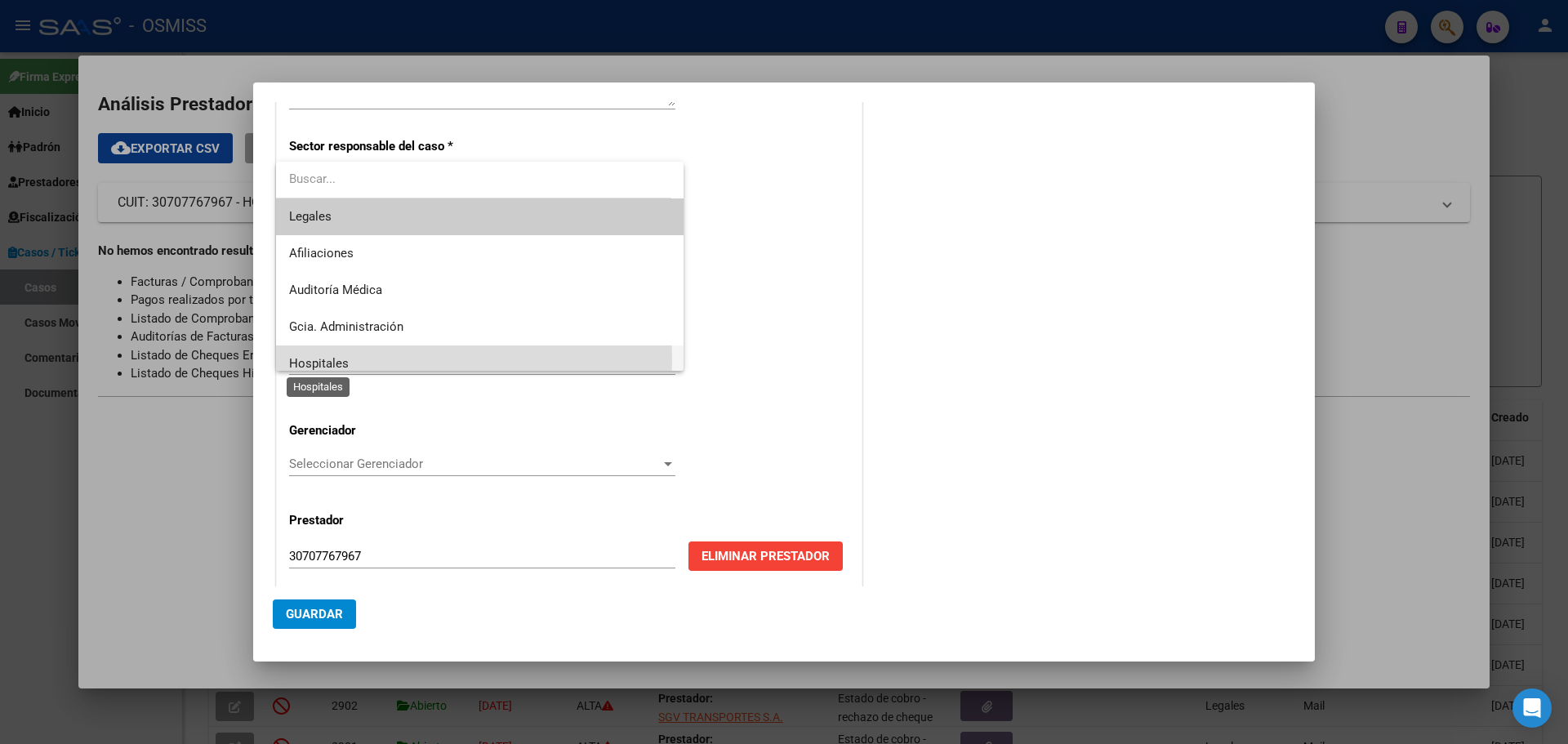
click at [298, 360] on span "Hospitales" at bounding box center [318, 363] width 60 height 15
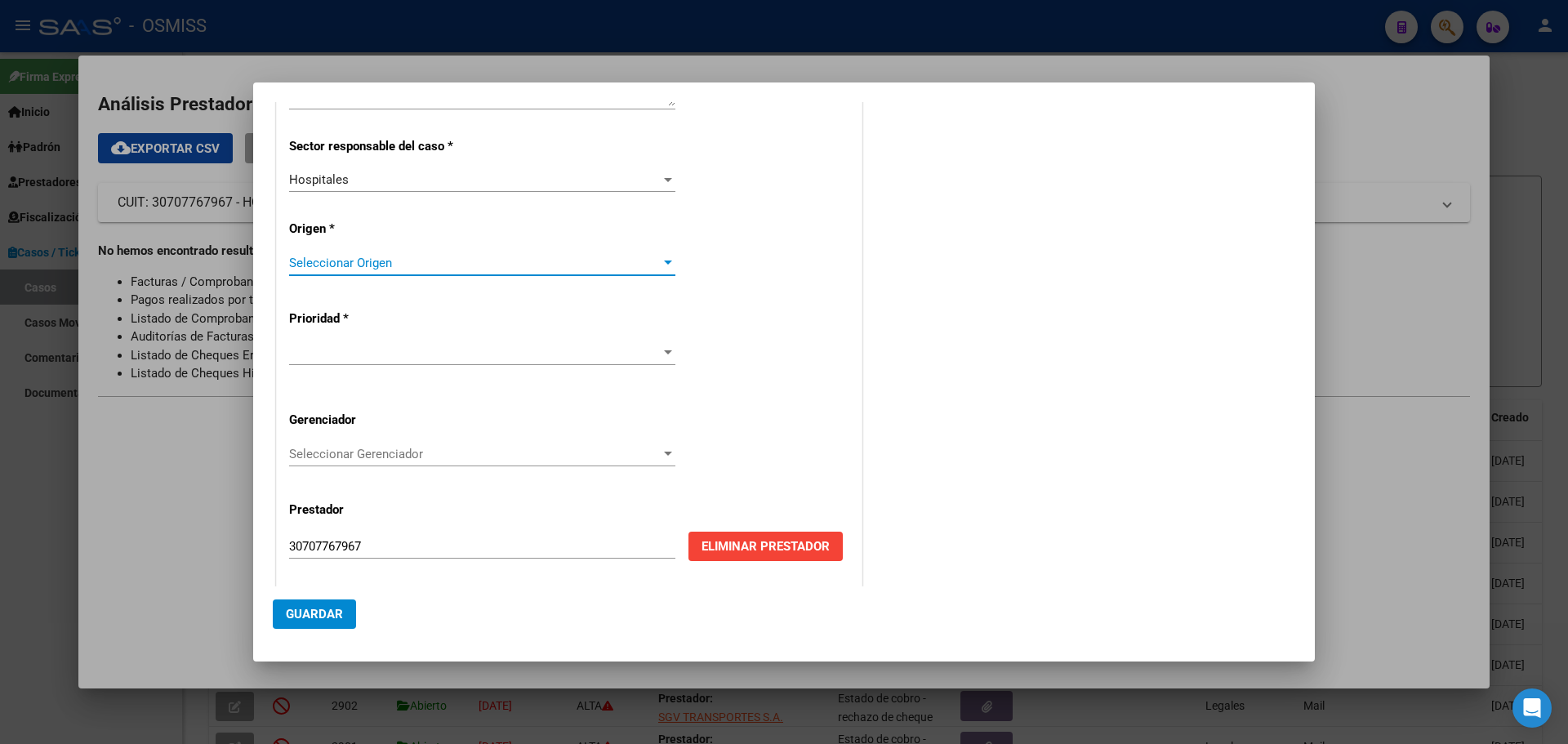
click at [664, 262] on div at bounding box center [667, 262] width 8 height 4
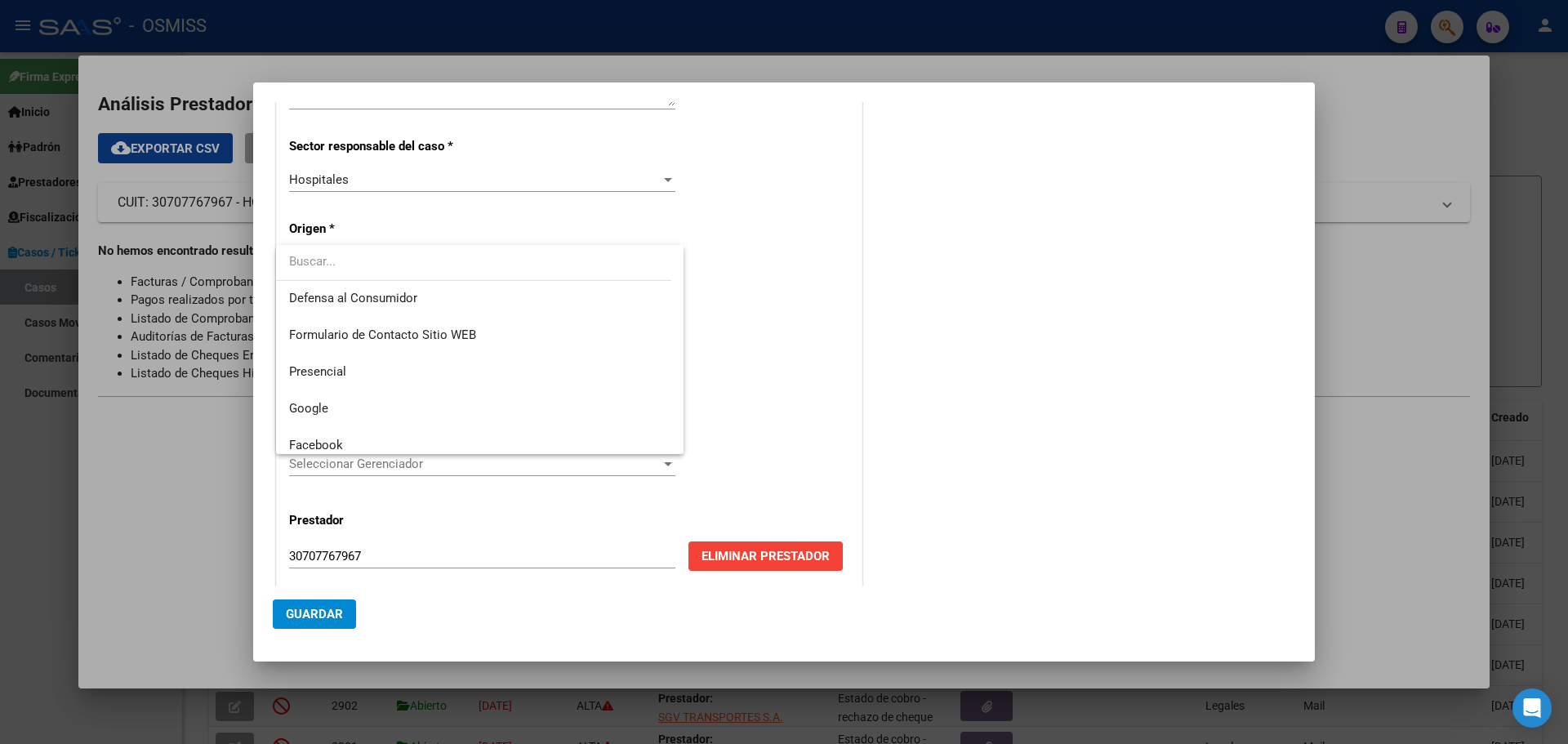
scroll to position [196, 0]
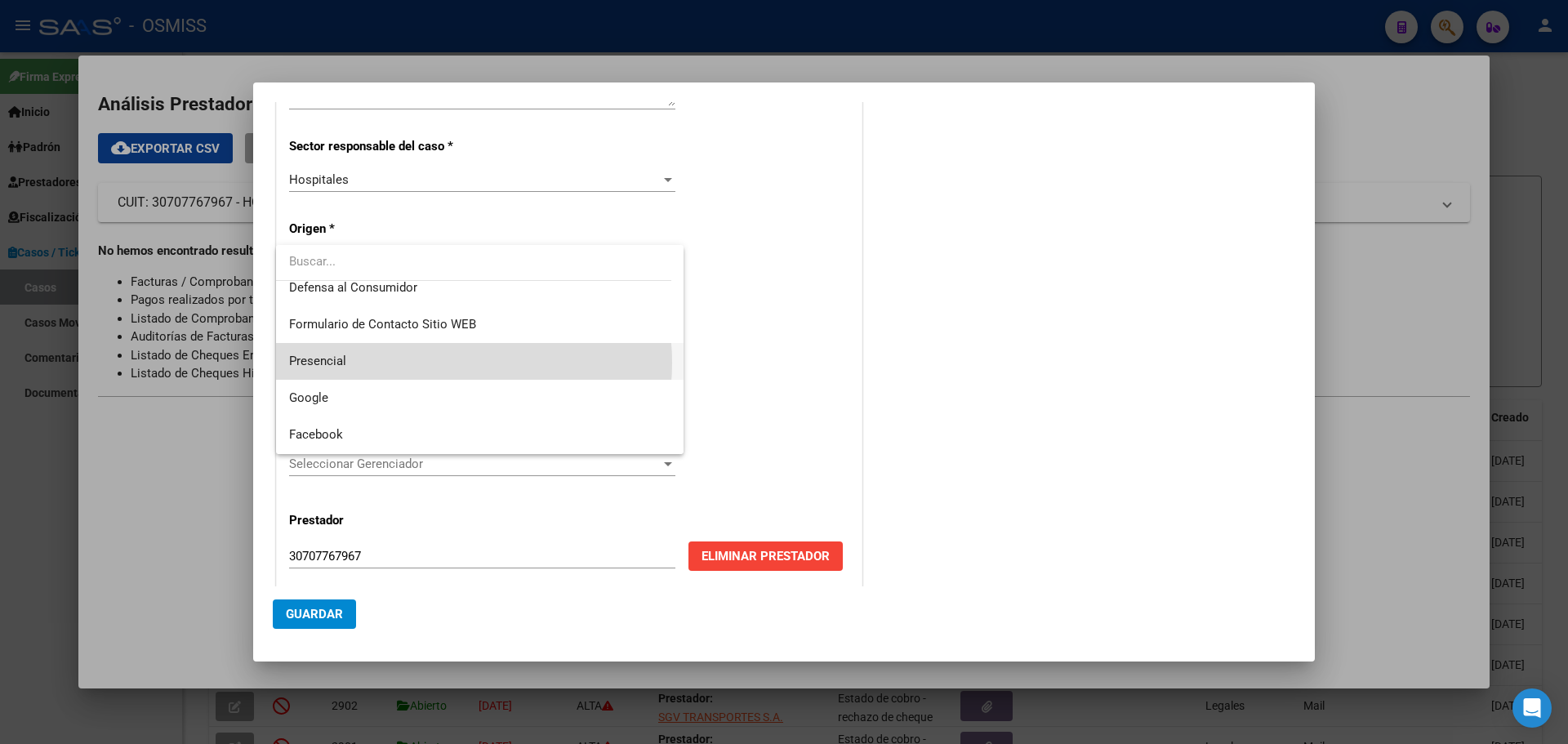
click at [430, 363] on span "Presencial" at bounding box center [479, 361] width 381 height 37
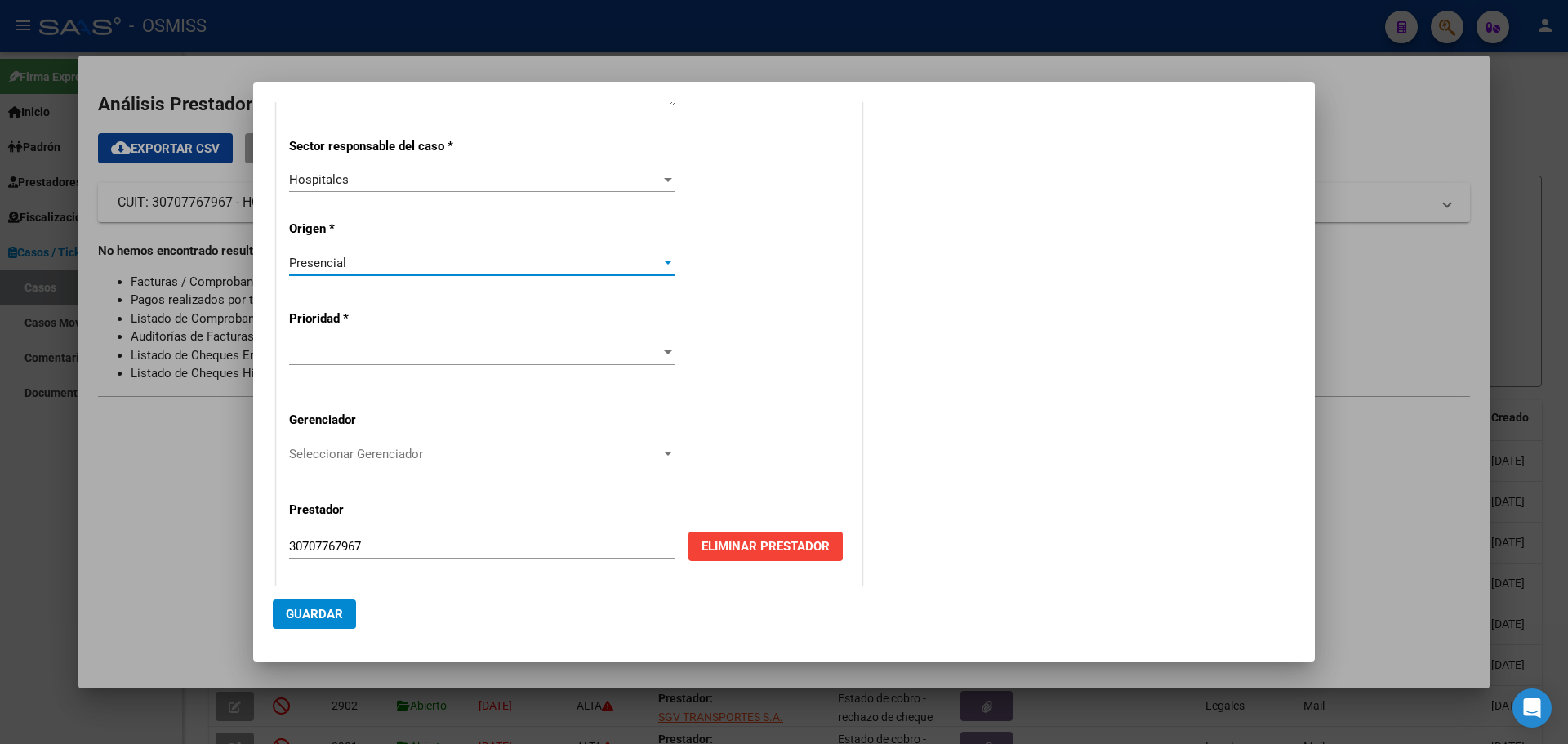
click at [664, 347] on div at bounding box center [667, 352] width 15 height 13
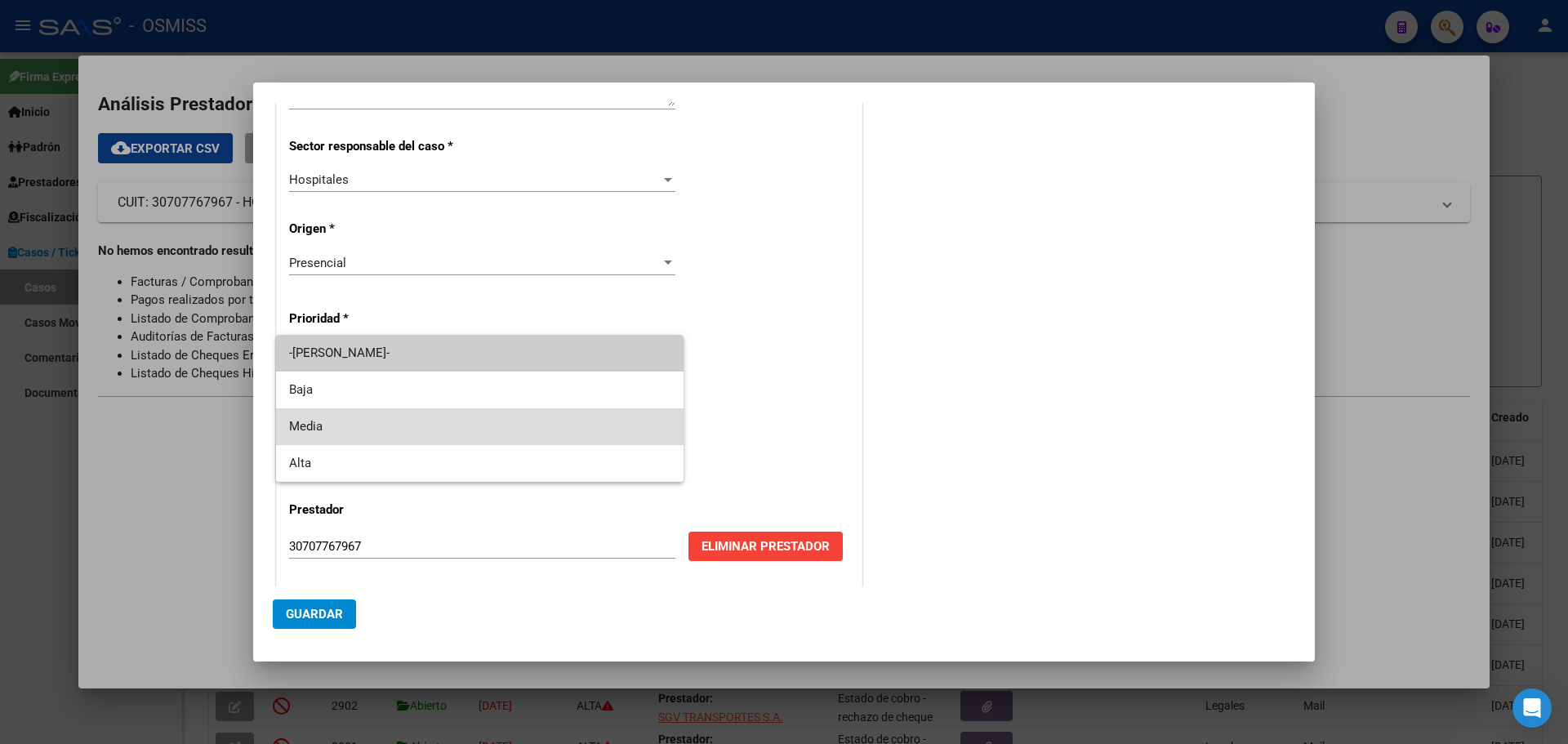
click at [294, 417] on span "Media" at bounding box center [479, 426] width 381 height 37
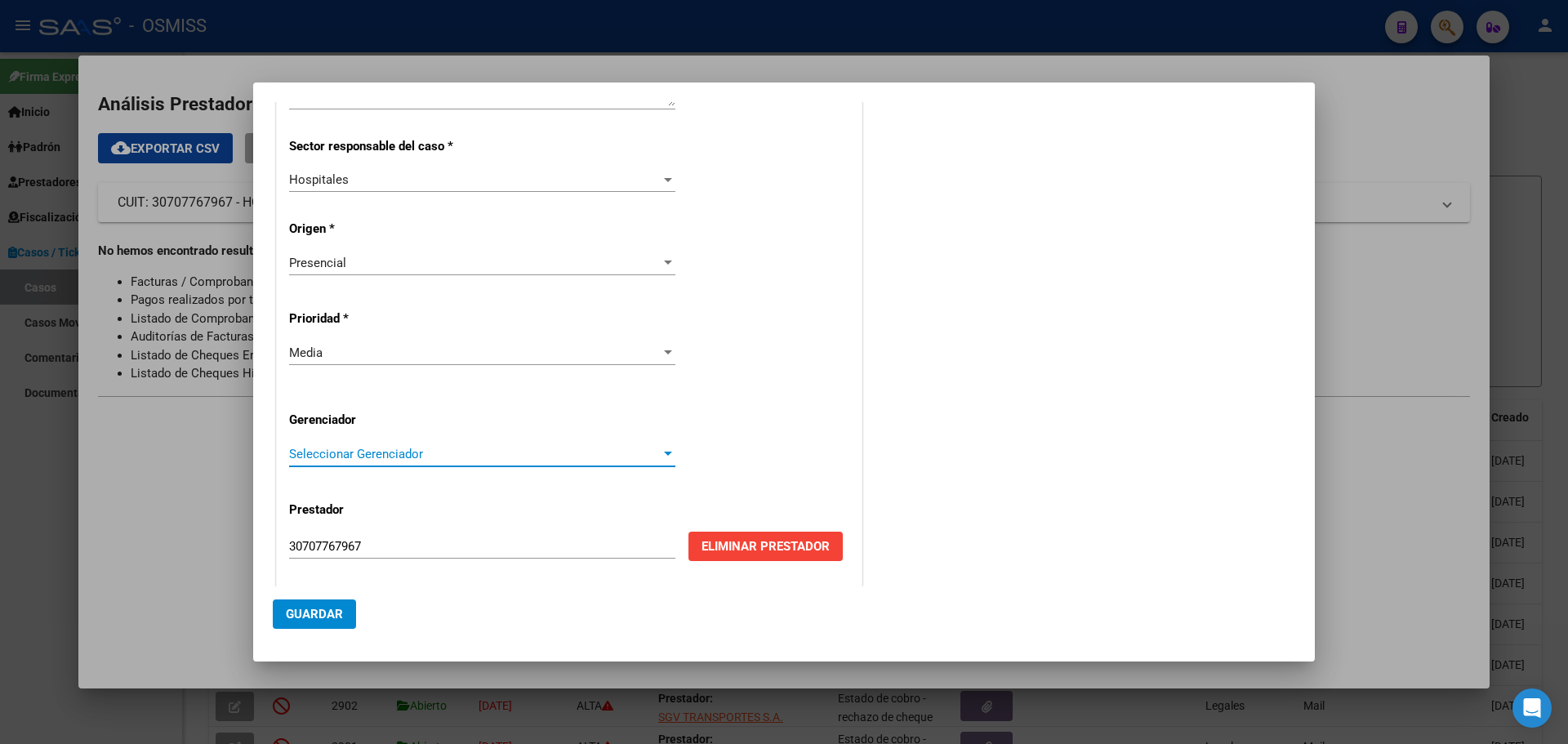
click at [660, 450] on div at bounding box center [667, 453] width 15 height 13
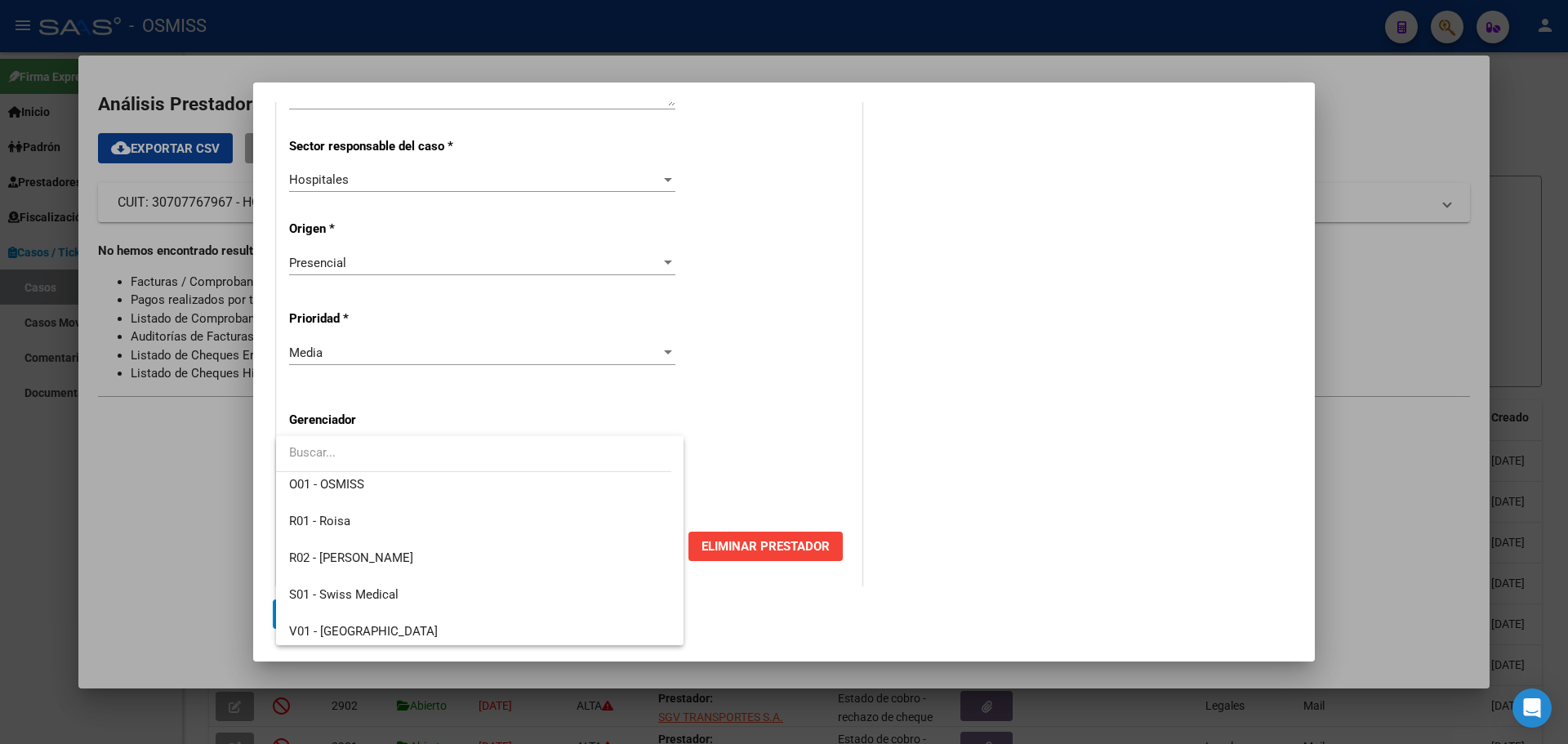
scroll to position [489, 0]
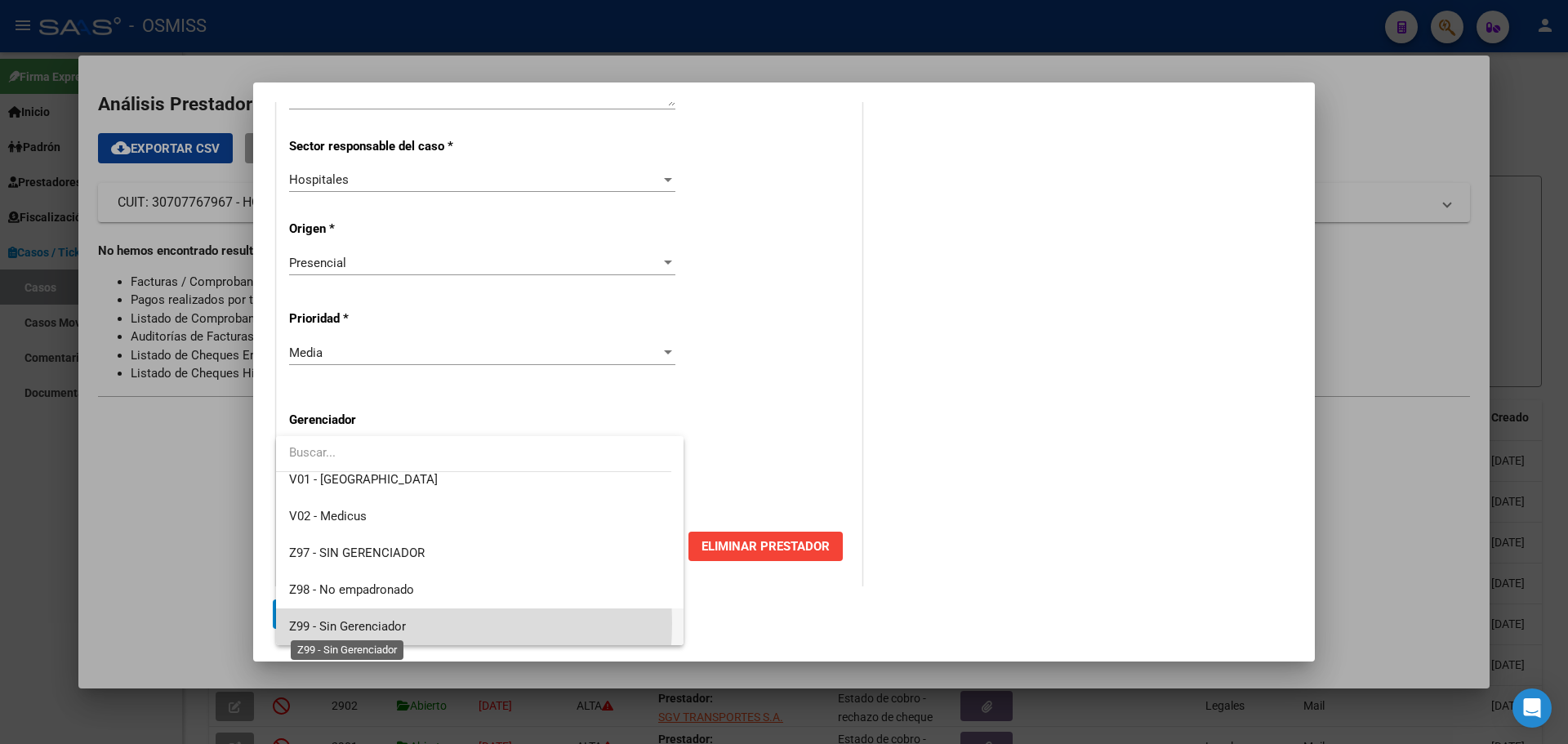
click at [361, 623] on span "Z99 - Sin Gerenciador" at bounding box center [347, 626] width 117 height 15
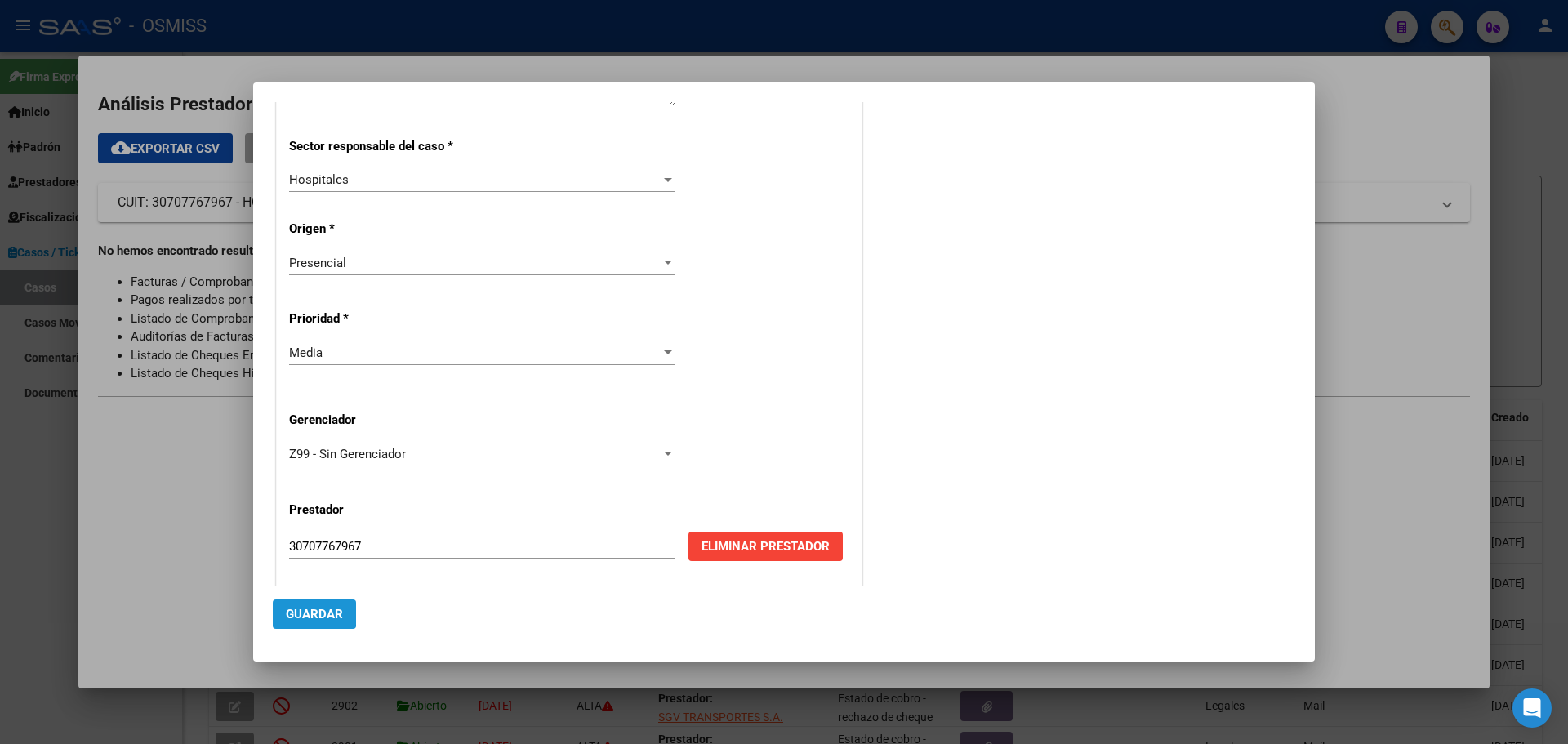
click at [306, 612] on span "Guardar" at bounding box center [314, 613] width 57 height 15
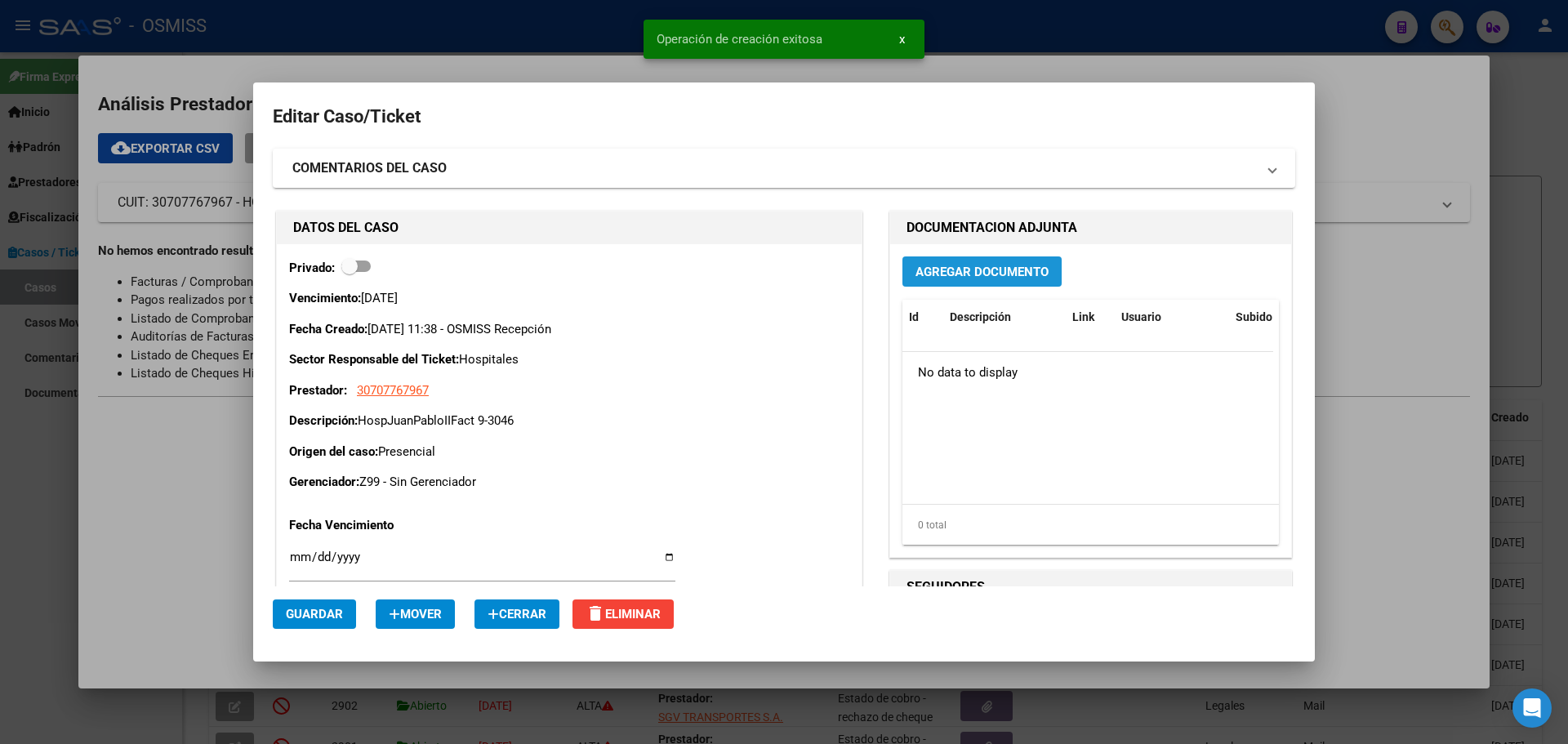
click at [943, 265] on span "Agregar Documento" at bounding box center [982, 271] width 133 height 15
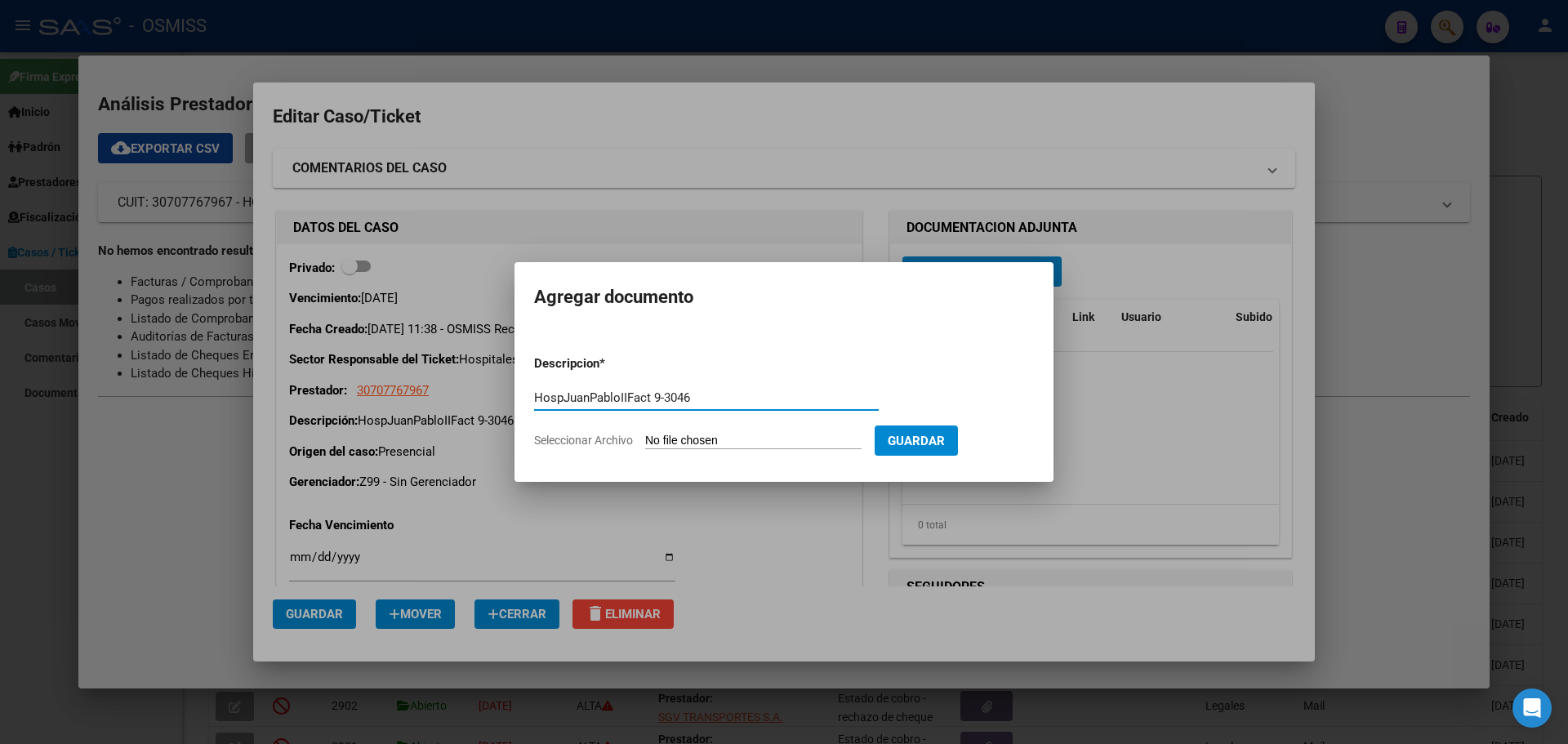
type input "HospJuanPabloIIFact 9-3046"
click at [609, 440] on span "Seleccionar Archivo" at bounding box center [584, 439] width 99 height 13
click at [645, 440] on input "Seleccionar Archivo" at bounding box center [753, 441] width 217 height 16
type input "C:\fakepath\Fact 3046.pdf"
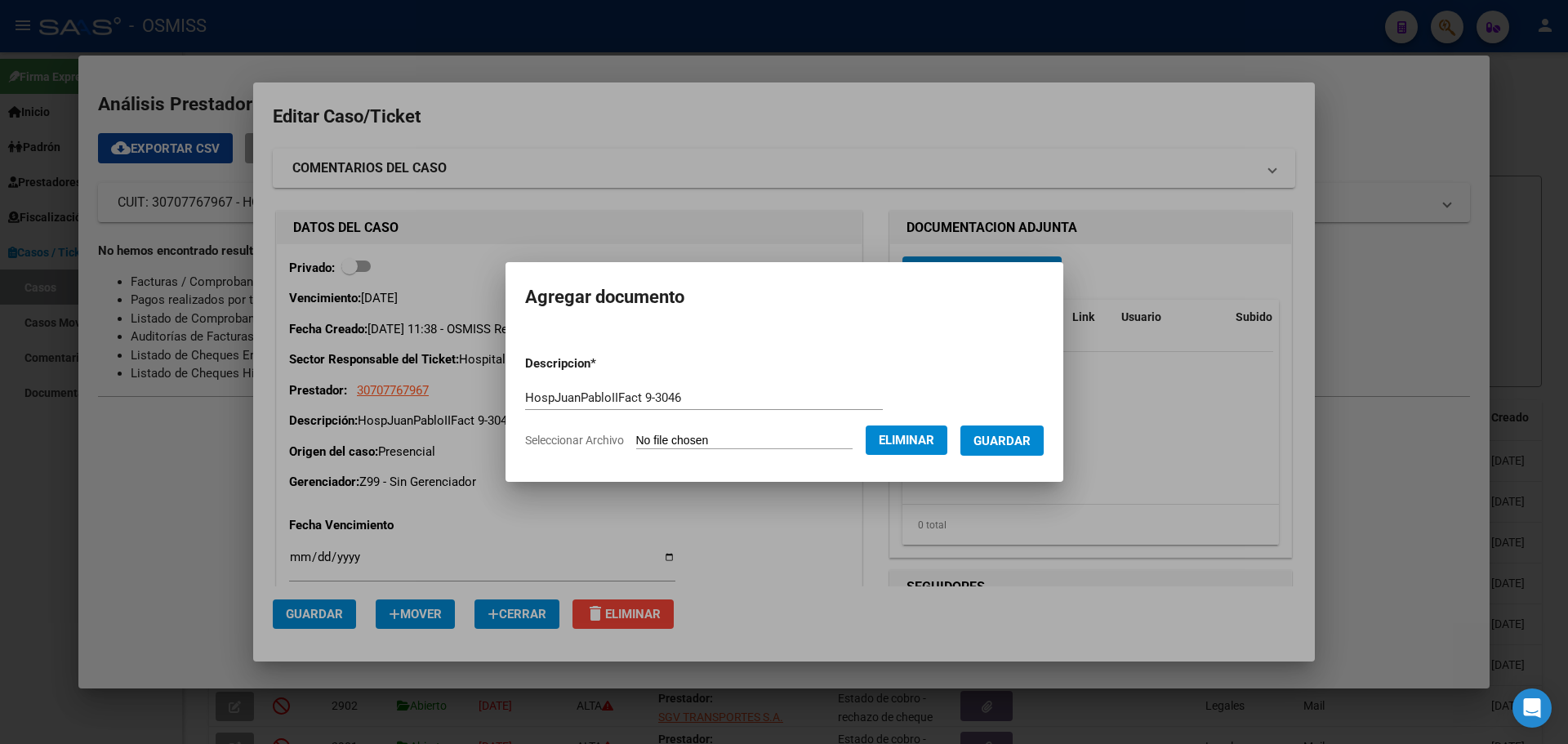
click at [1030, 444] on span "Guardar" at bounding box center [1002, 440] width 57 height 15
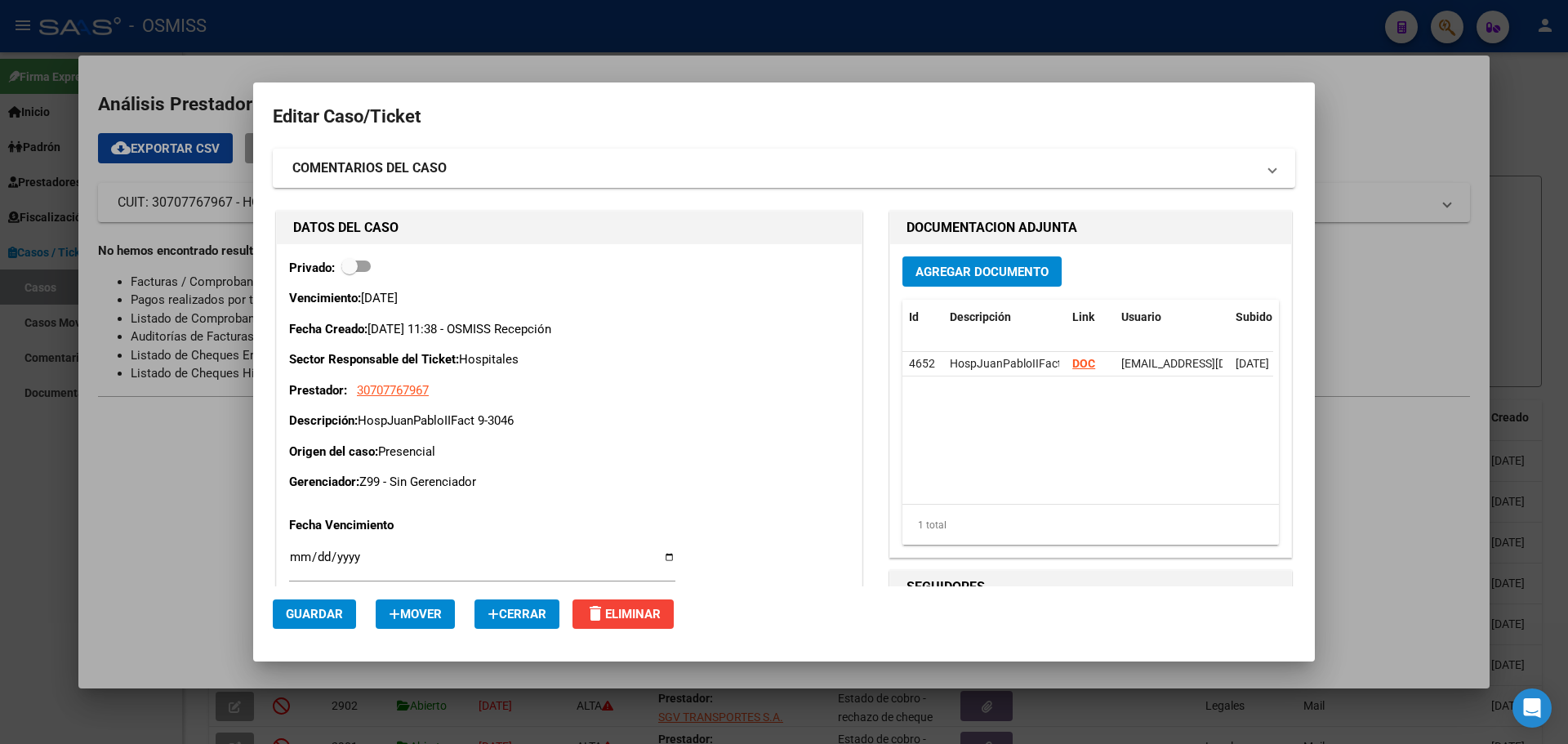
click at [322, 40] on div at bounding box center [784, 372] width 1568 height 744
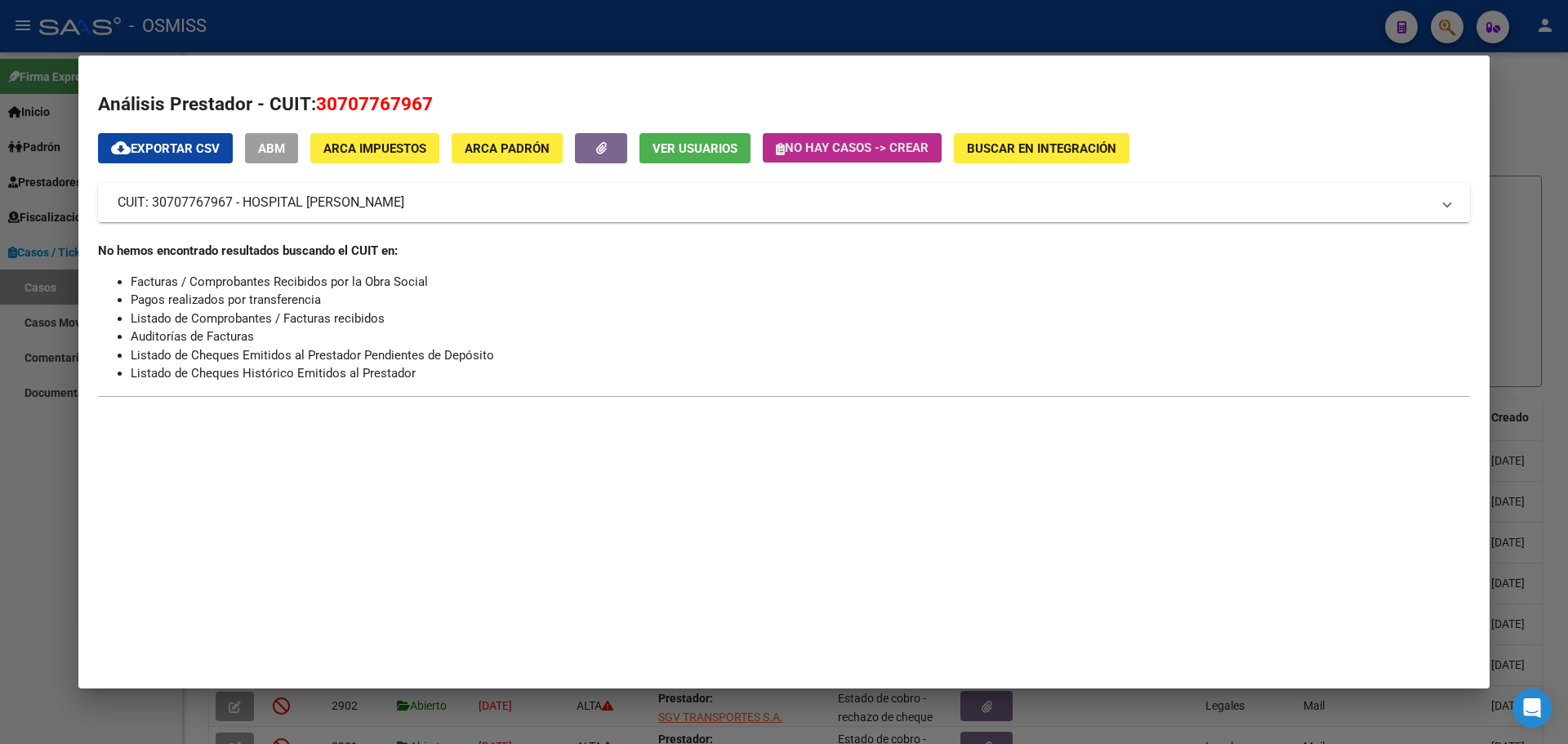
click at [776, 148] on icon "button" at bounding box center [780, 149] width 9 height 12
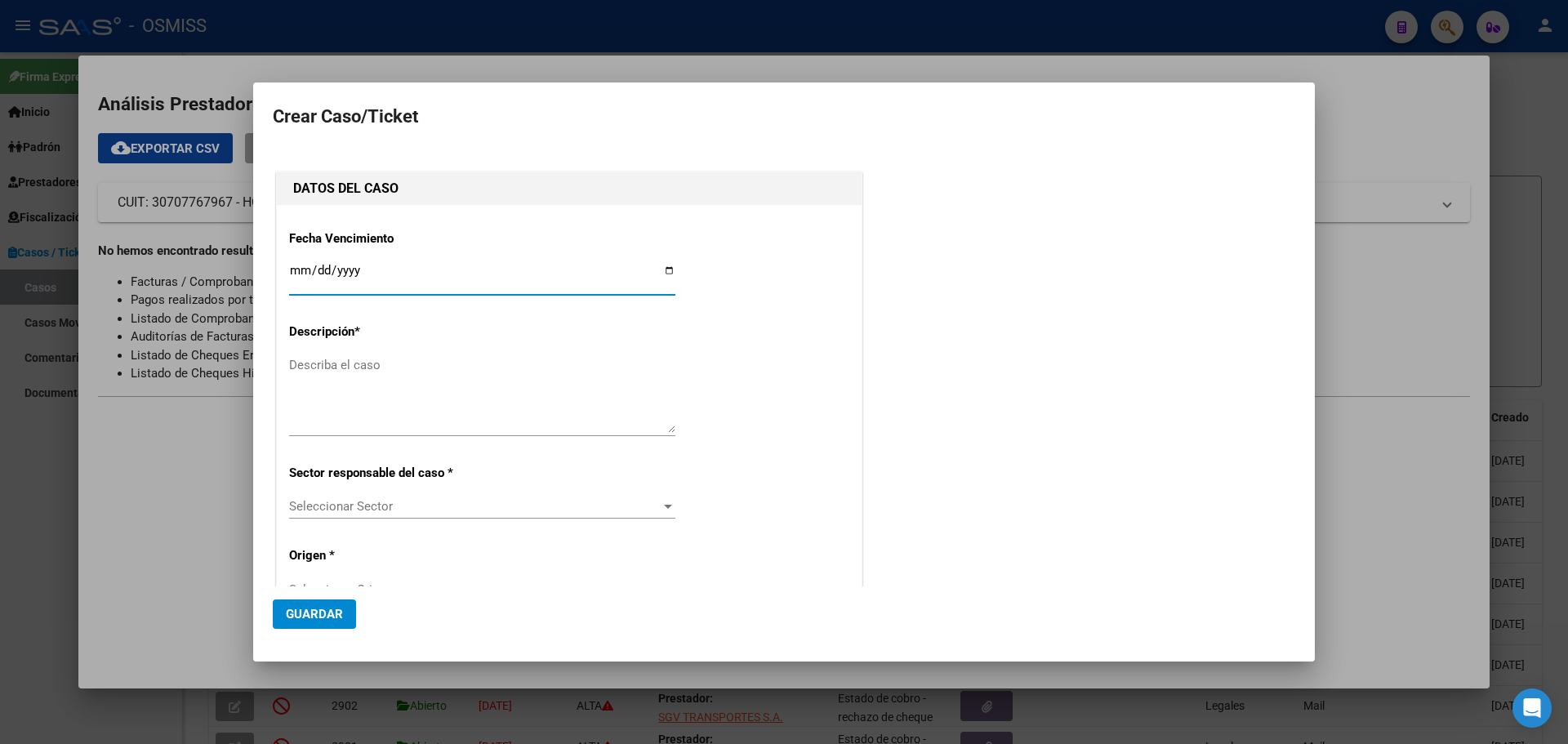
type input "30707767967"
click at [659, 265] on input "Ingresar fecha" at bounding box center [482, 277] width 386 height 26
type input "[DATE]"
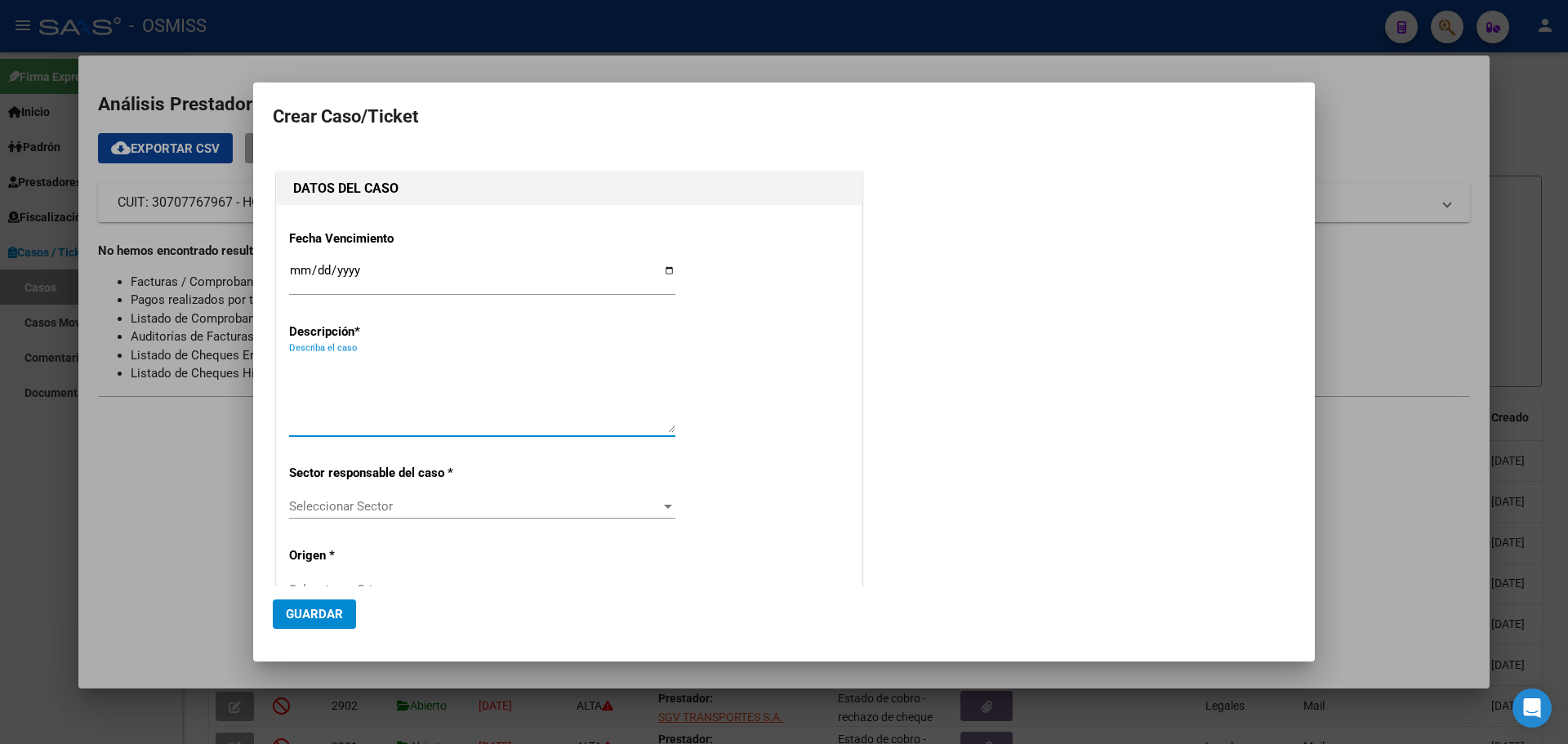
click at [352, 372] on textarea "Describa el caso" at bounding box center [482, 394] width 386 height 77
type textarea "SamcoFunesFact 1-80"
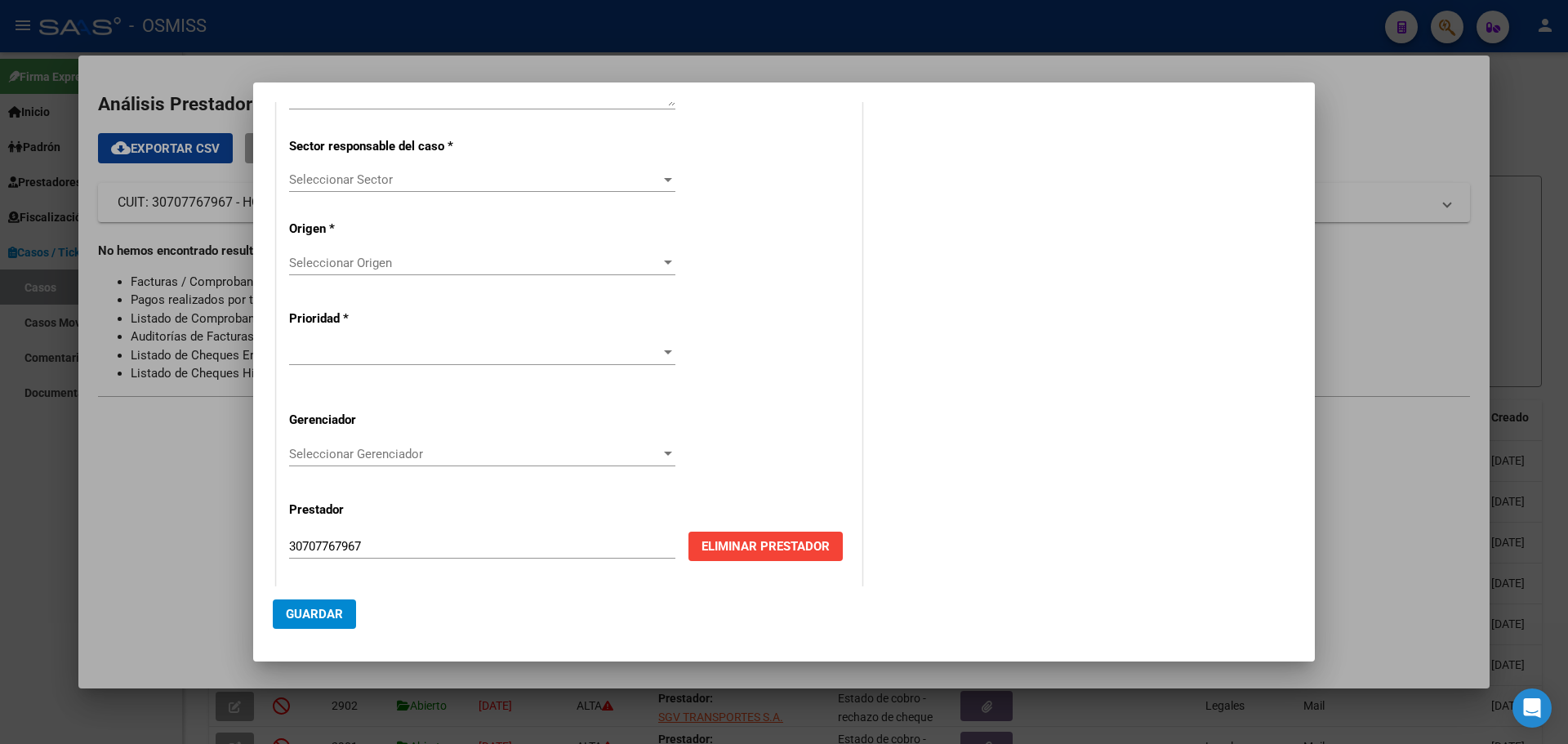
scroll to position [331, 0]
click at [664, 174] on div at bounding box center [667, 176] width 8 height 4
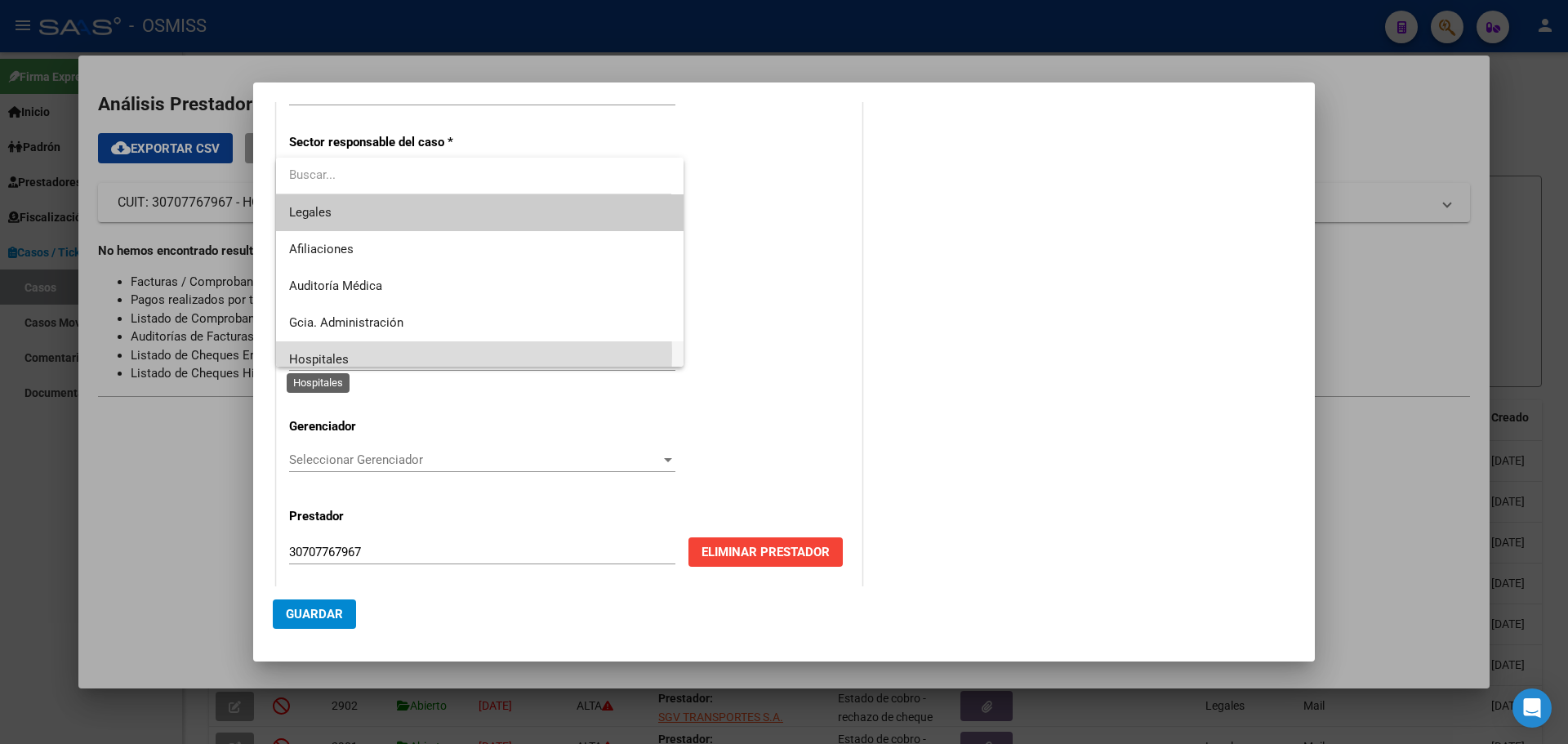
click at [312, 353] on span "Hospitales" at bounding box center [318, 359] width 60 height 15
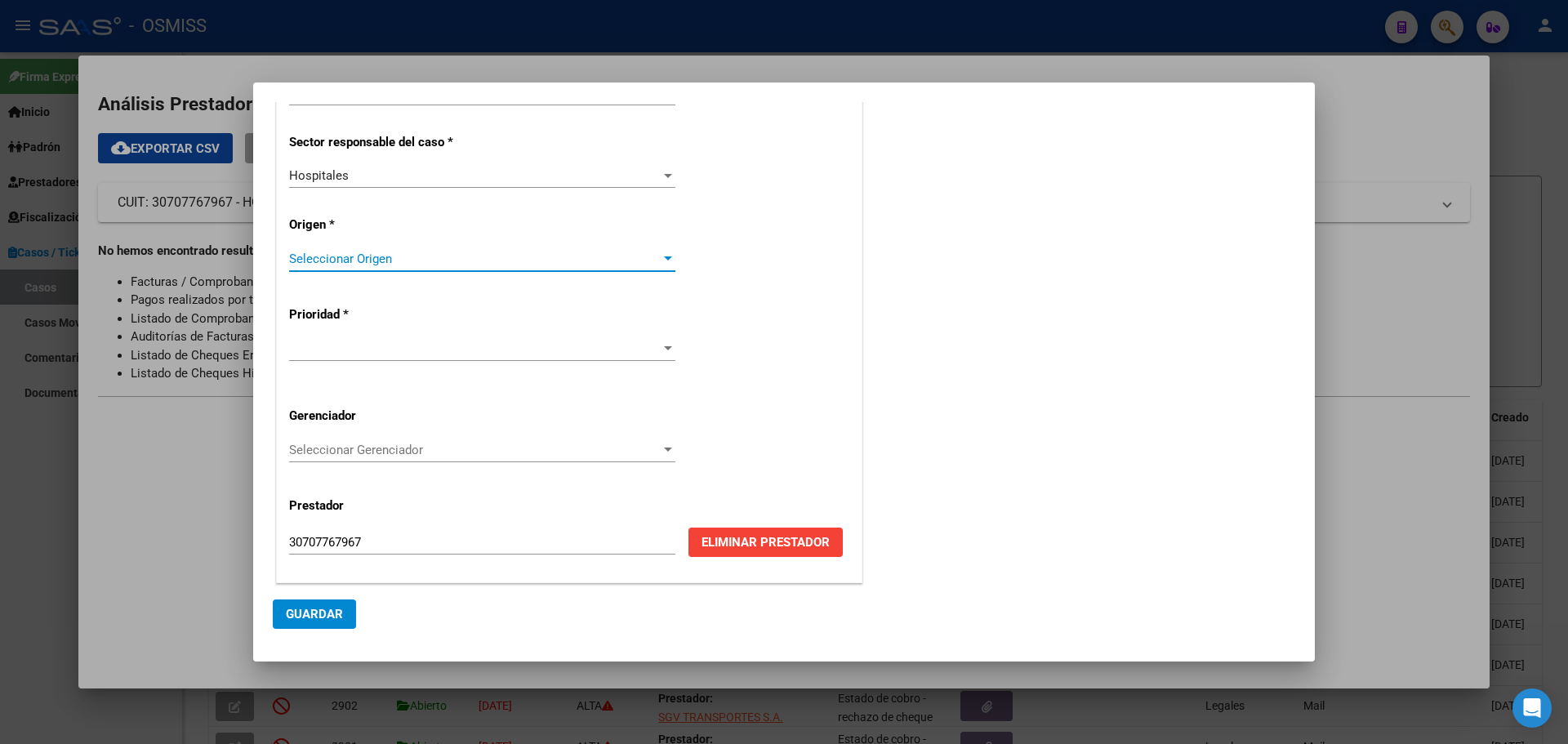
click at [662, 253] on div at bounding box center [667, 258] width 15 height 13
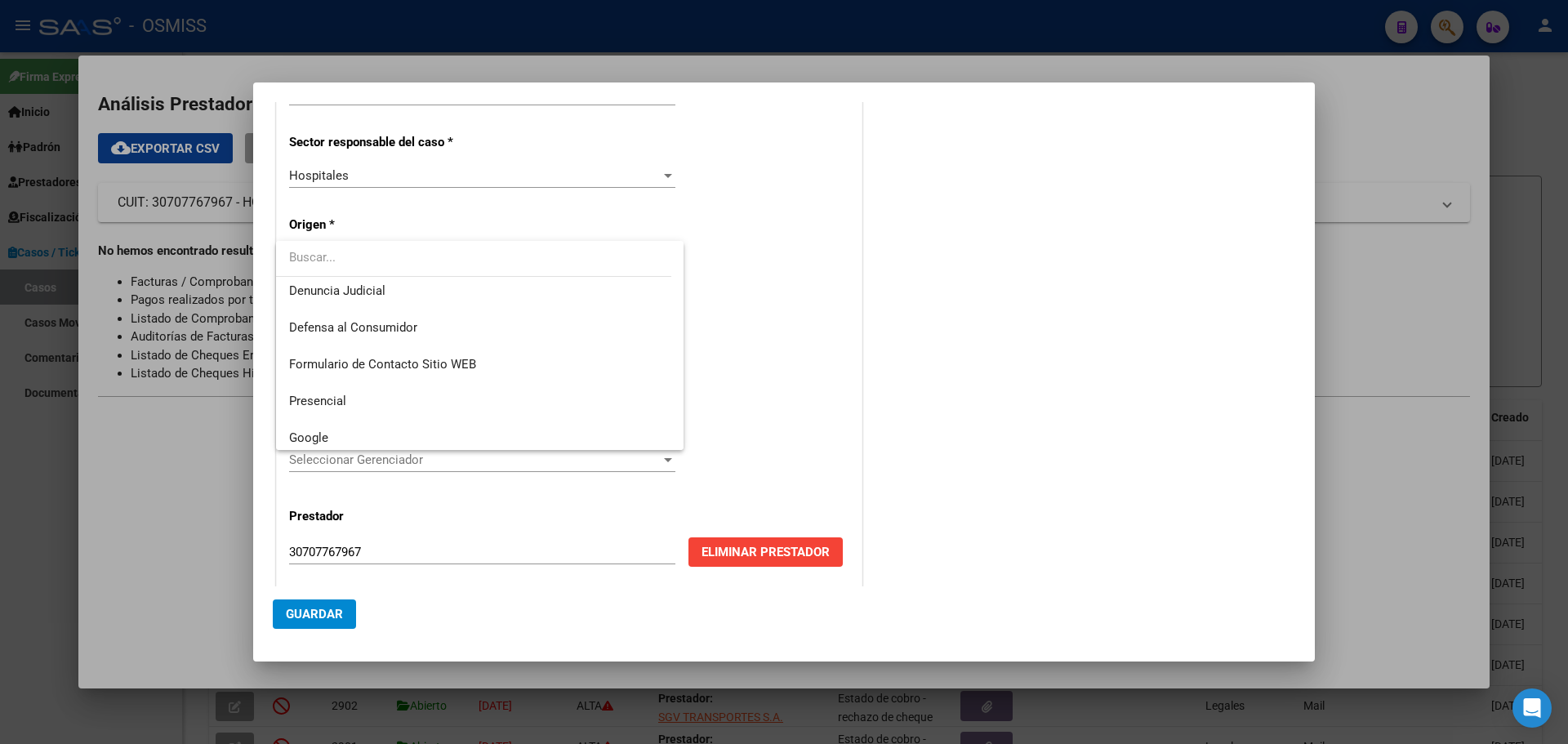
scroll to position [164, 0]
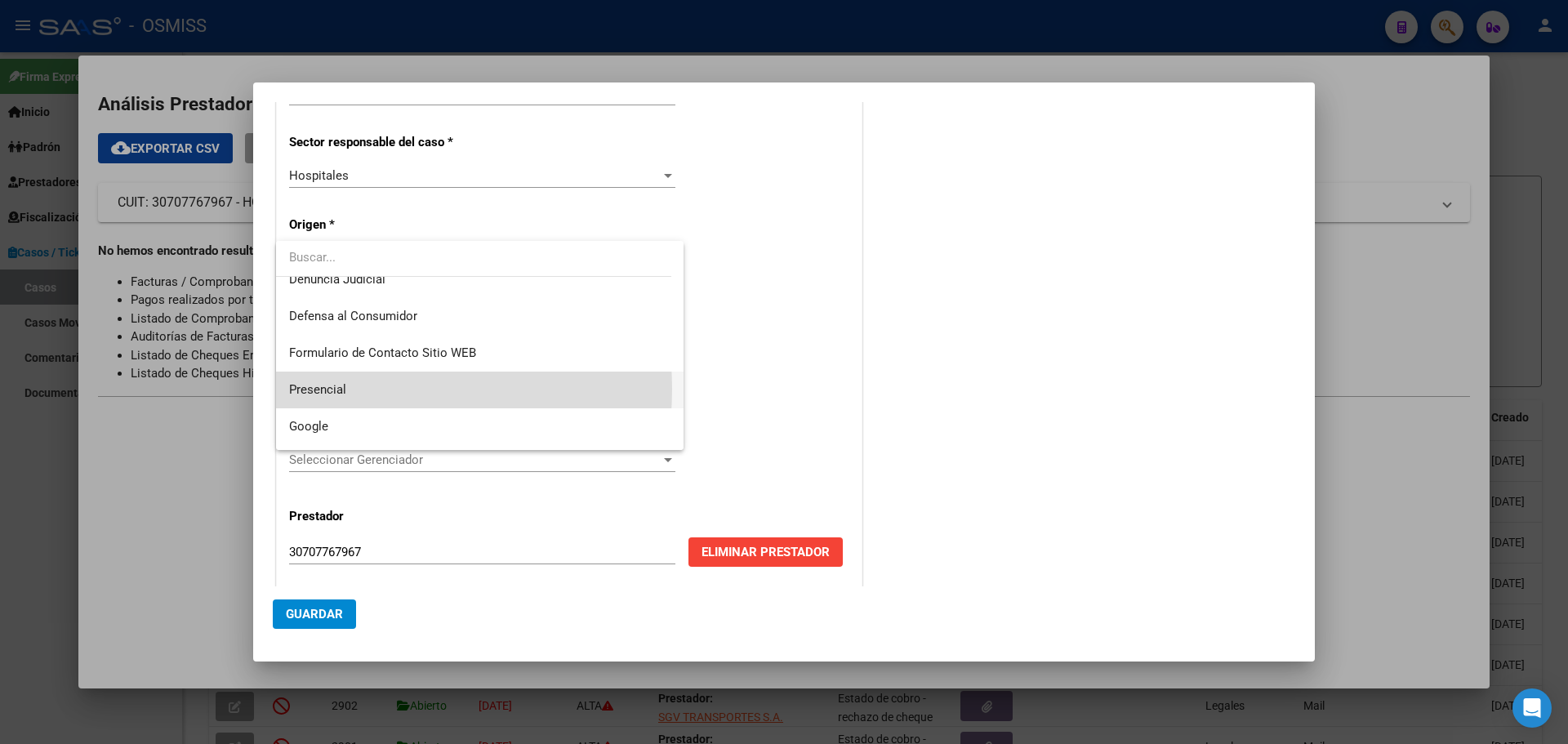
click at [359, 389] on span "Presencial" at bounding box center [479, 390] width 381 height 37
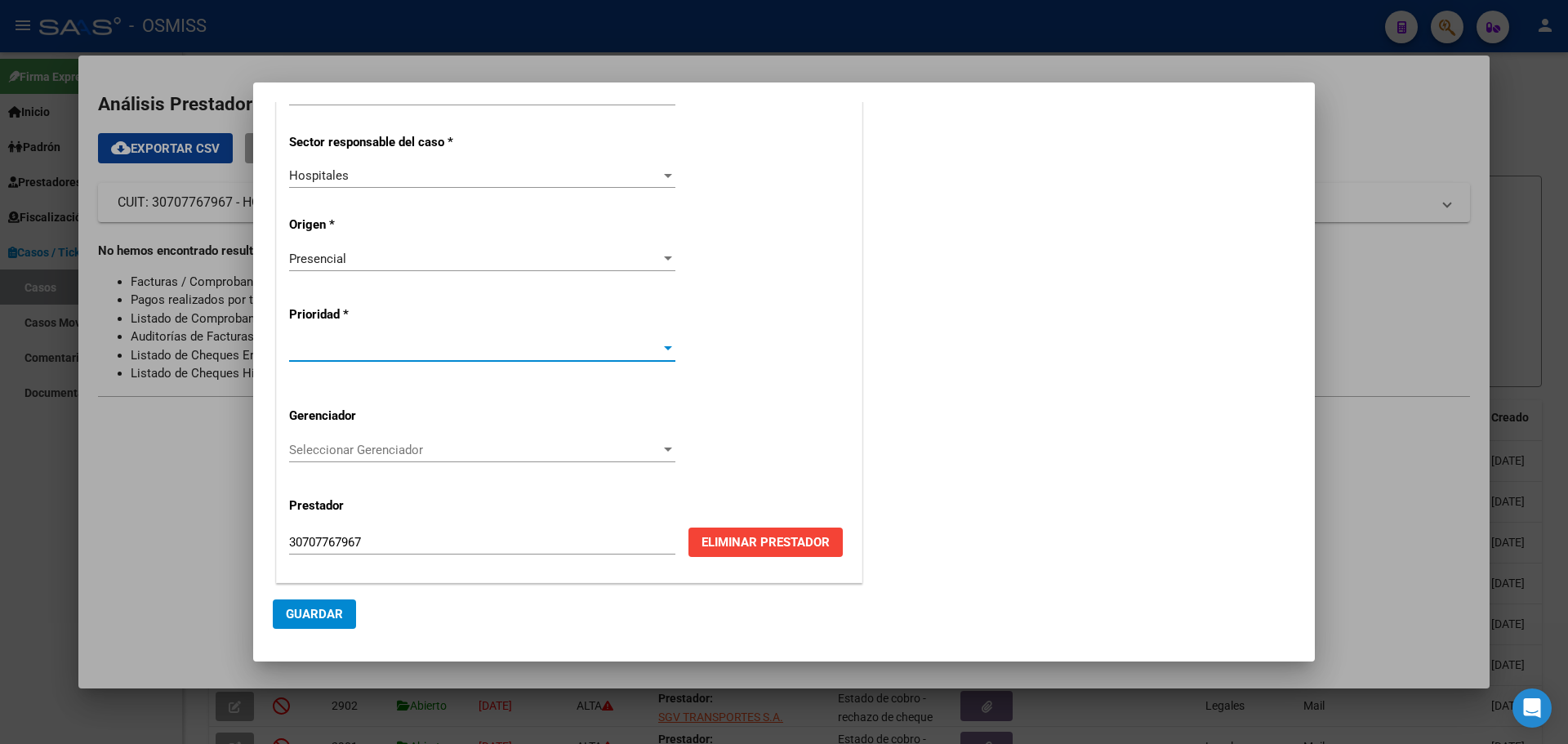
click at [664, 346] on div at bounding box center [667, 348] width 8 height 4
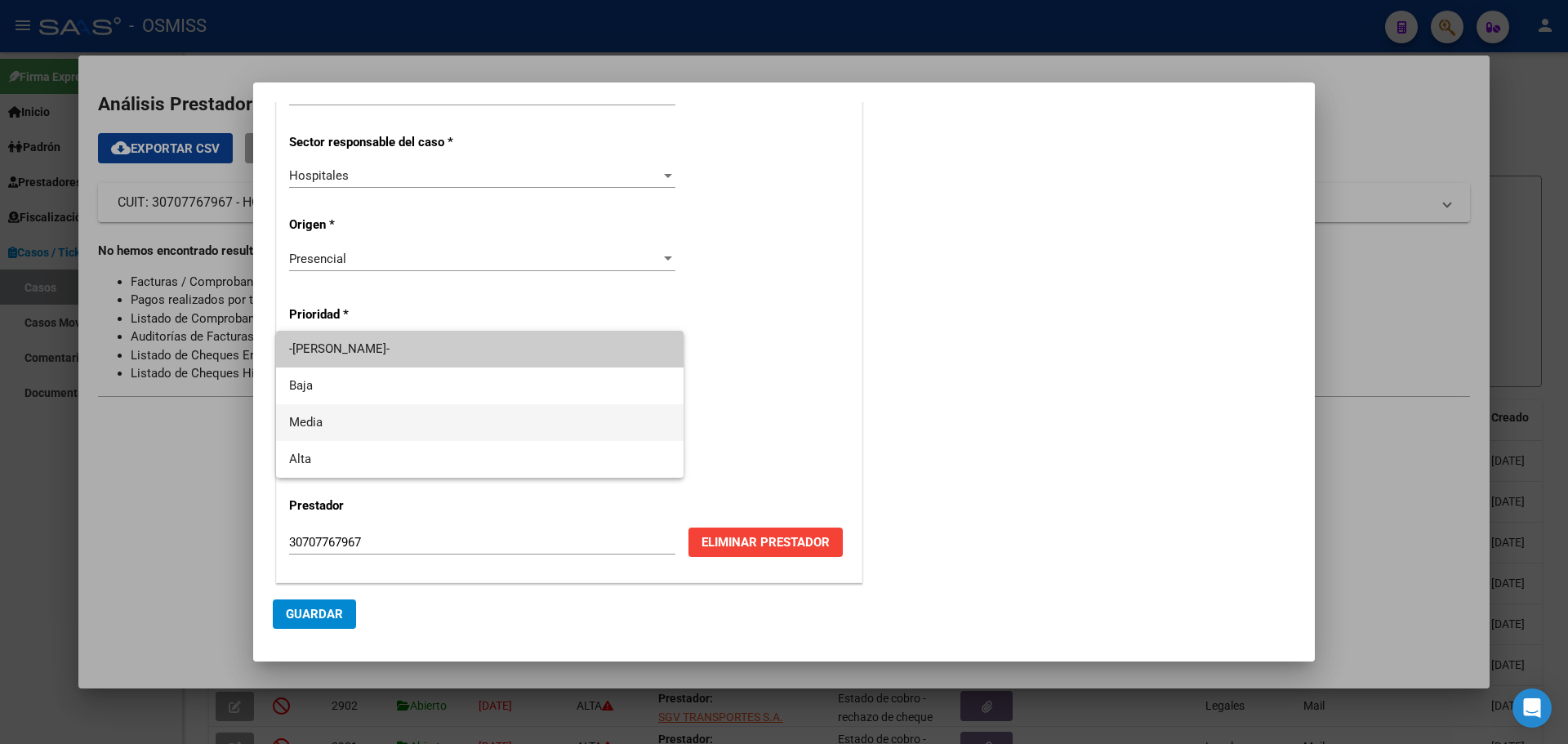
click at [414, 420] on span "Media" at bounding box center [479, 422] width 381 height 37
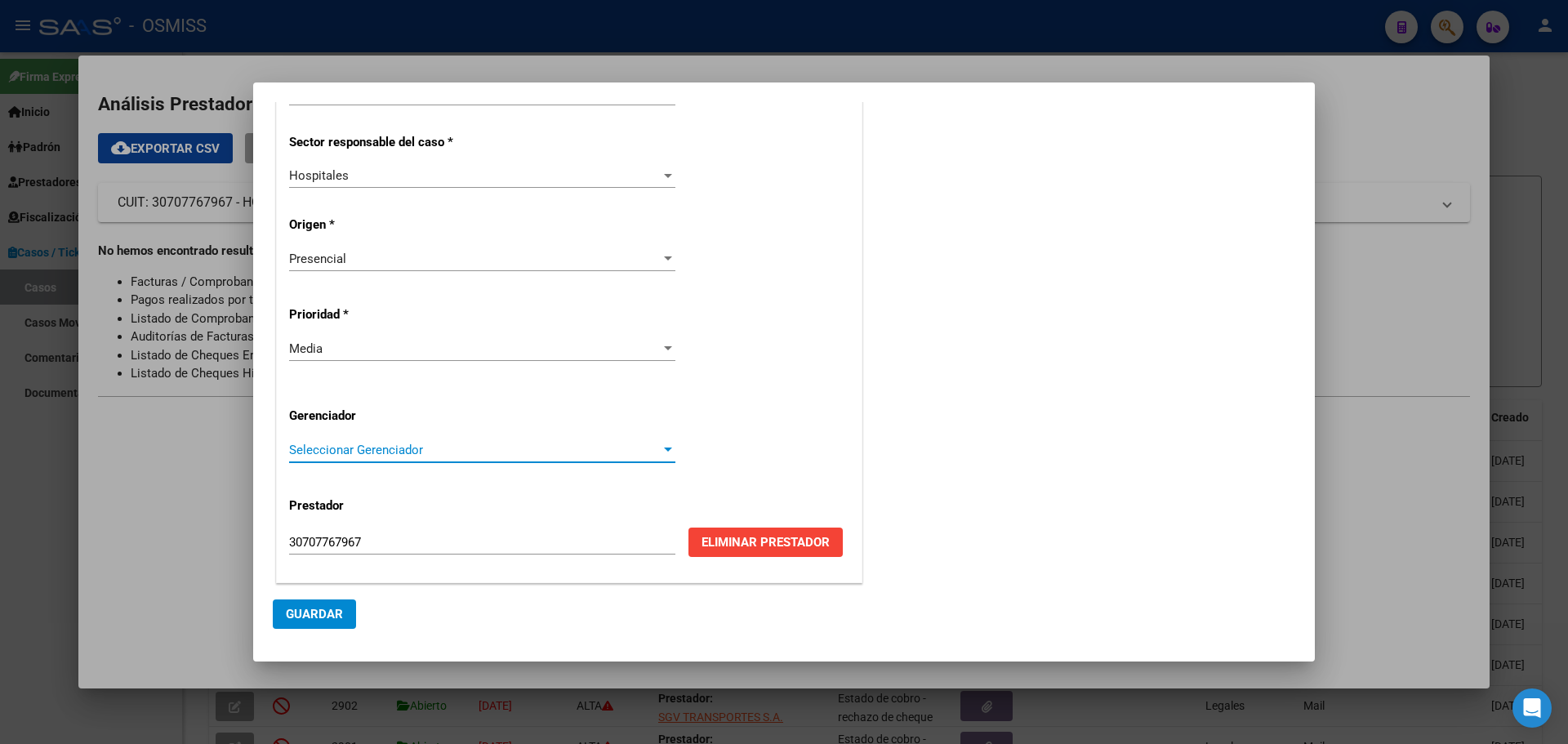
click at [663, 445] on div at bounding box center [667, 450] width 15 height 13
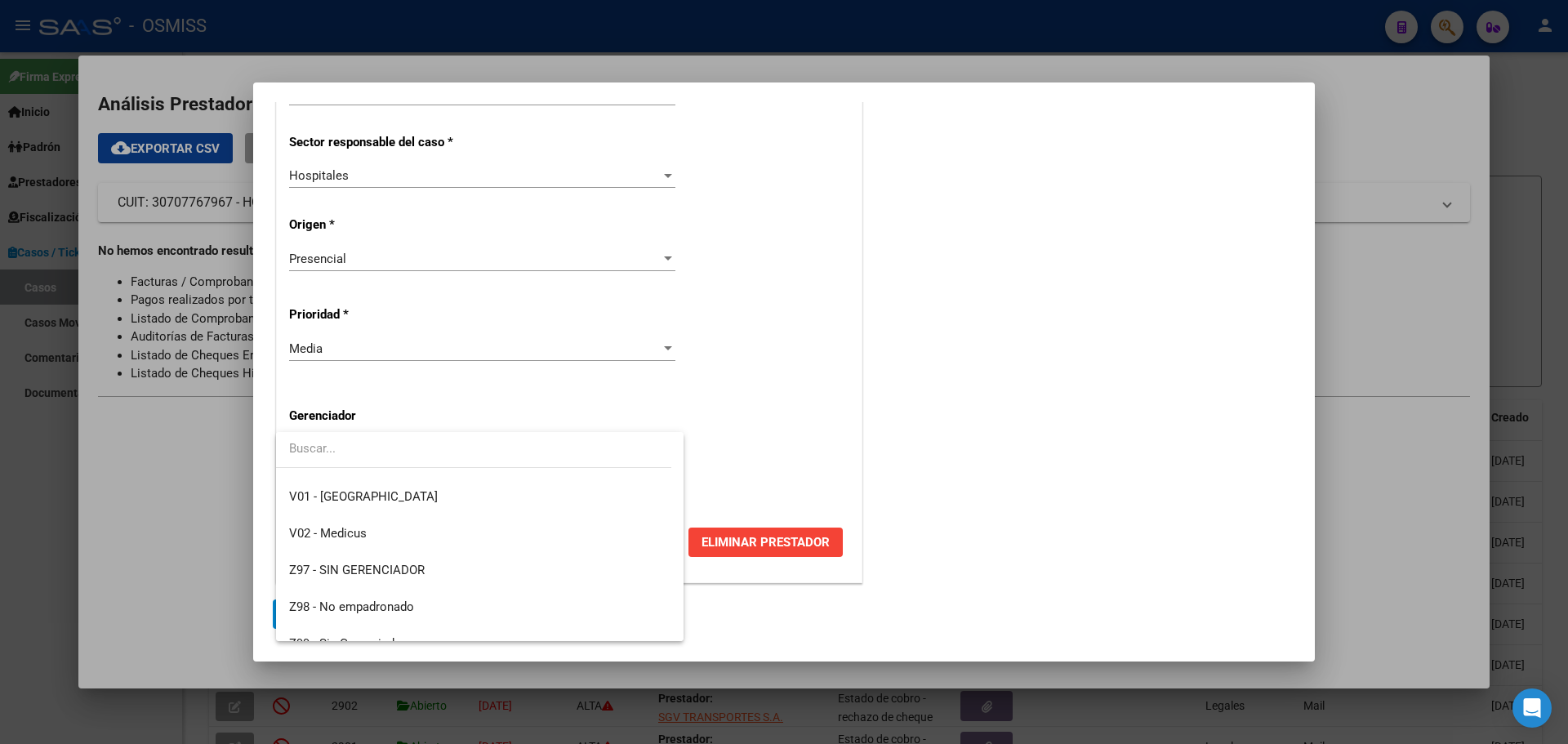
scroll to position [489, 0]
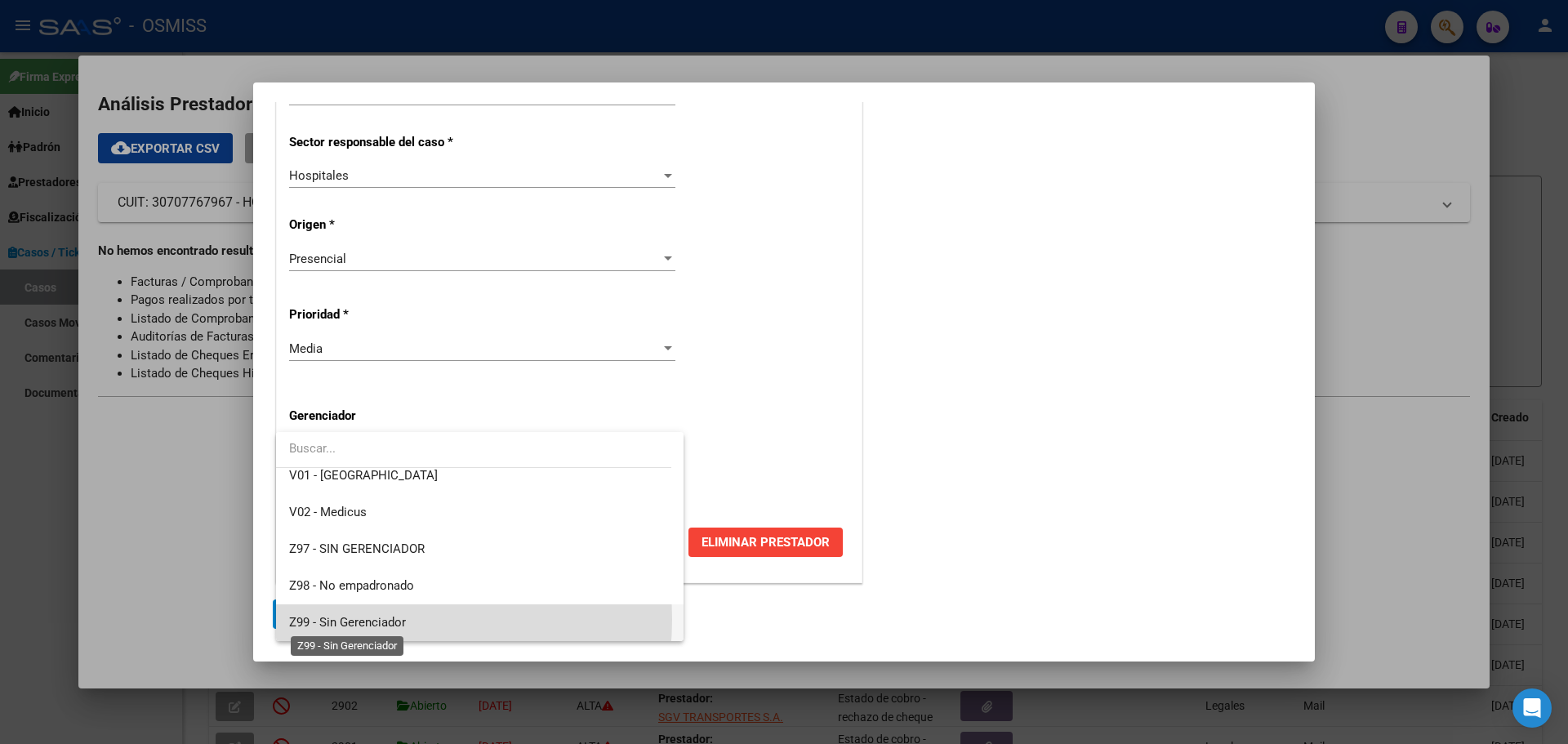
click at [359, 619] on span "Z99 - Sin Gerenciador" at bounding box center [347, 622] width 117 height 15
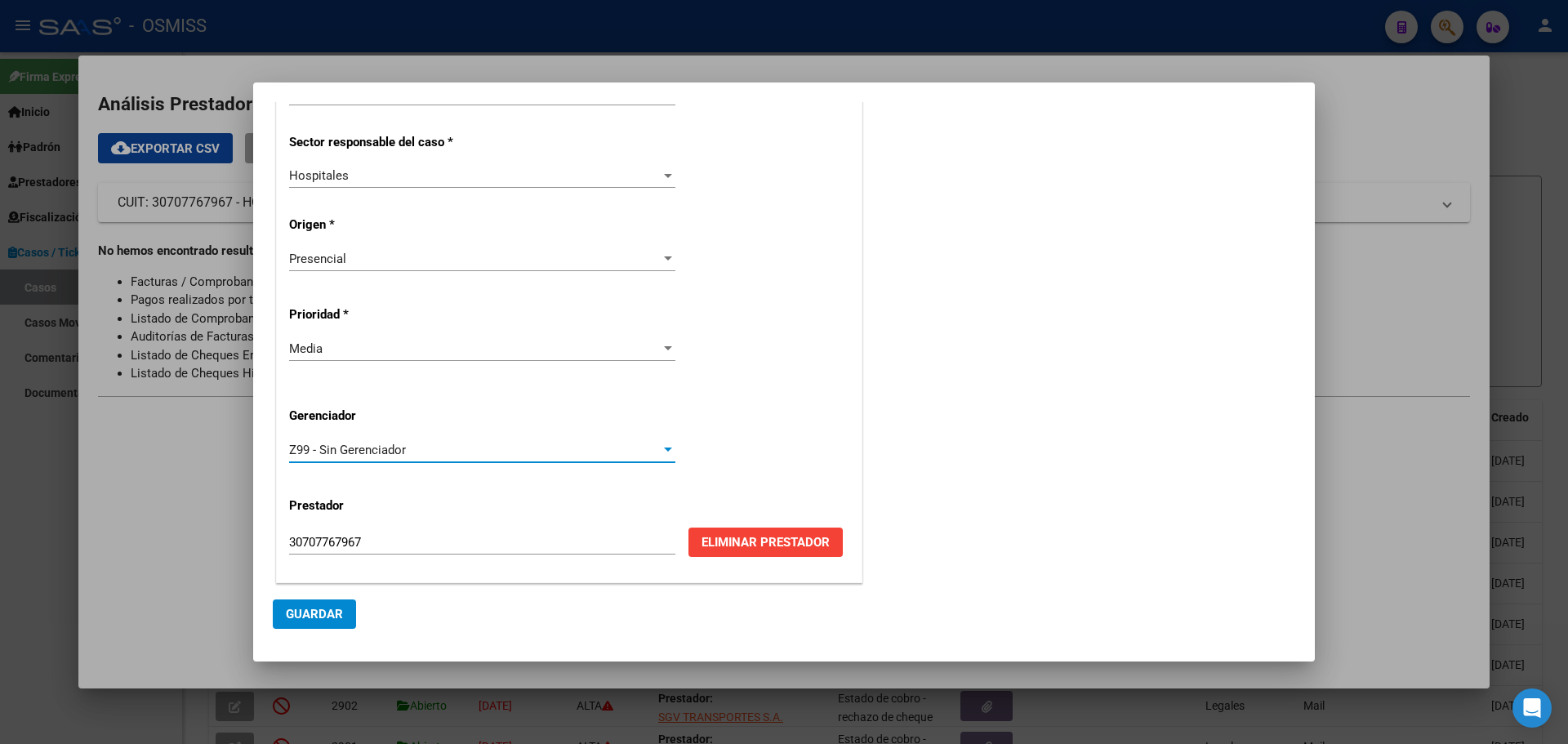
click at [324, 609] on span "Guardar" at bounding box center [314, 613] width 57 height 15
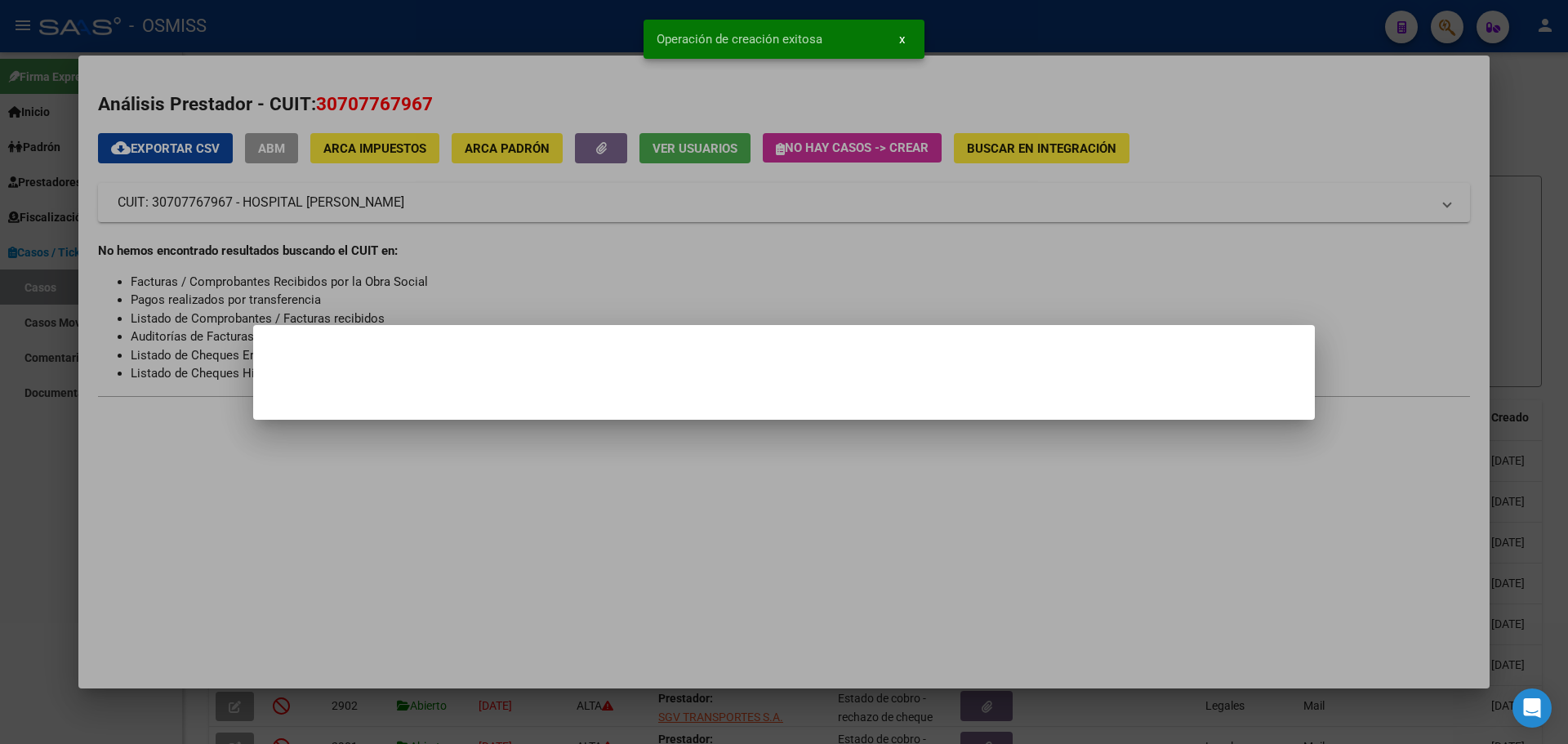
scroll to position [0, 0]
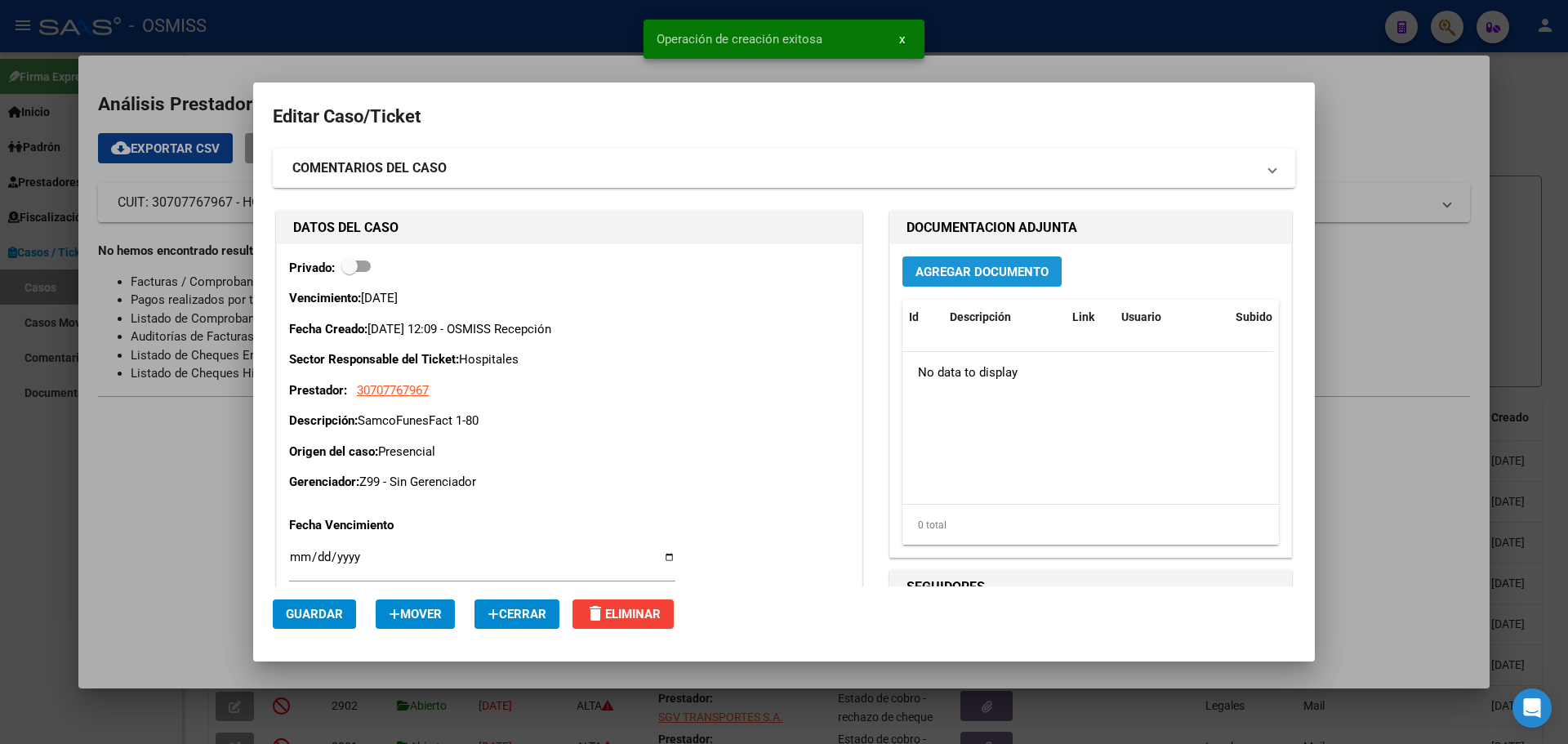
click at [975, 271] on span "Agregar Documento" at bounding box center [982, 271] width 133 height 15
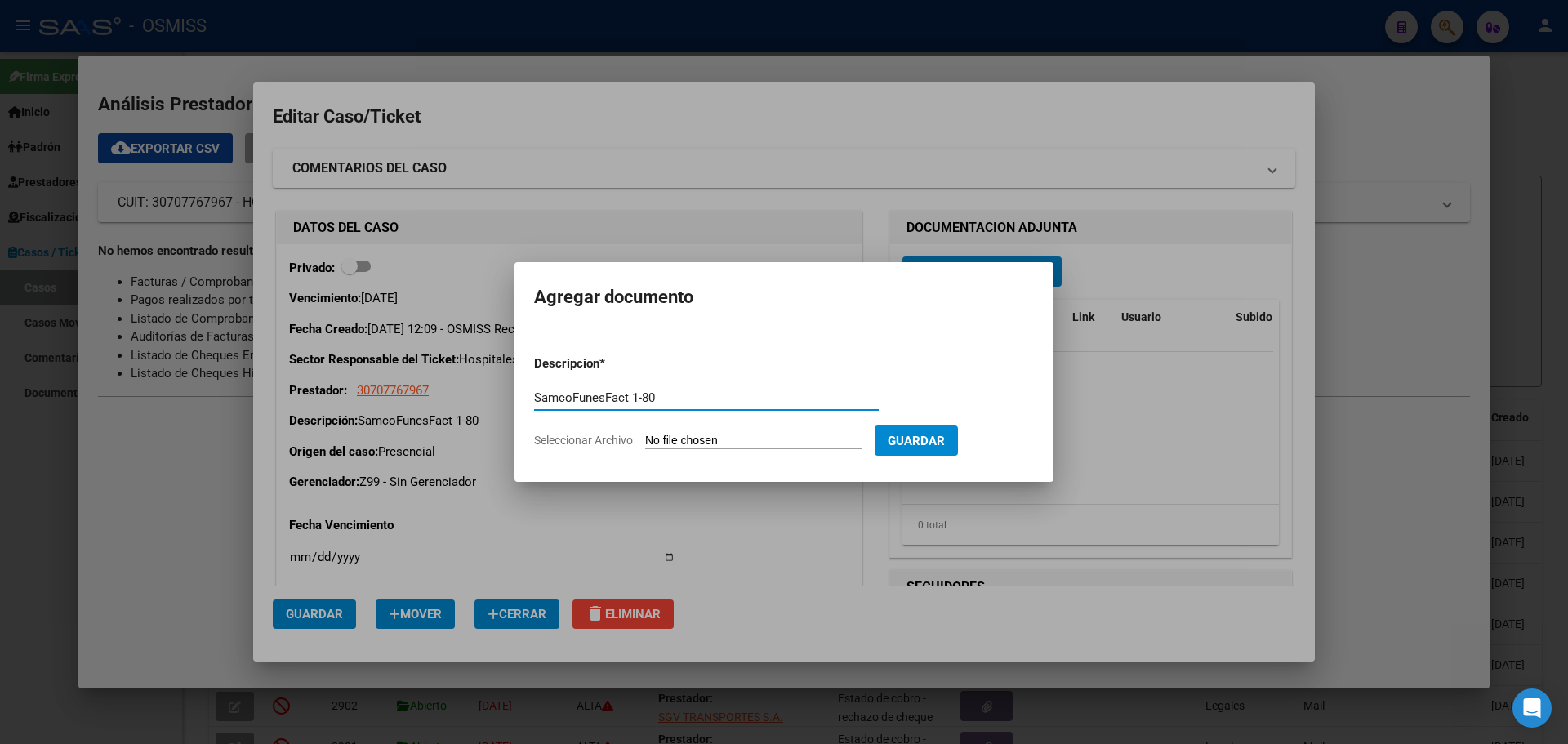
type input "SamcoFunesFact 1-80"
click at [579, 439] on span "Seleccionar Archivo" at bounding box center [584, 439] width 99 height 13
click at [645, 439] on input "Seleccionar Archivo" at bounding box center [753, 441] width 217 height 16
type input "C:\fakepath\Fact 80.pdf"
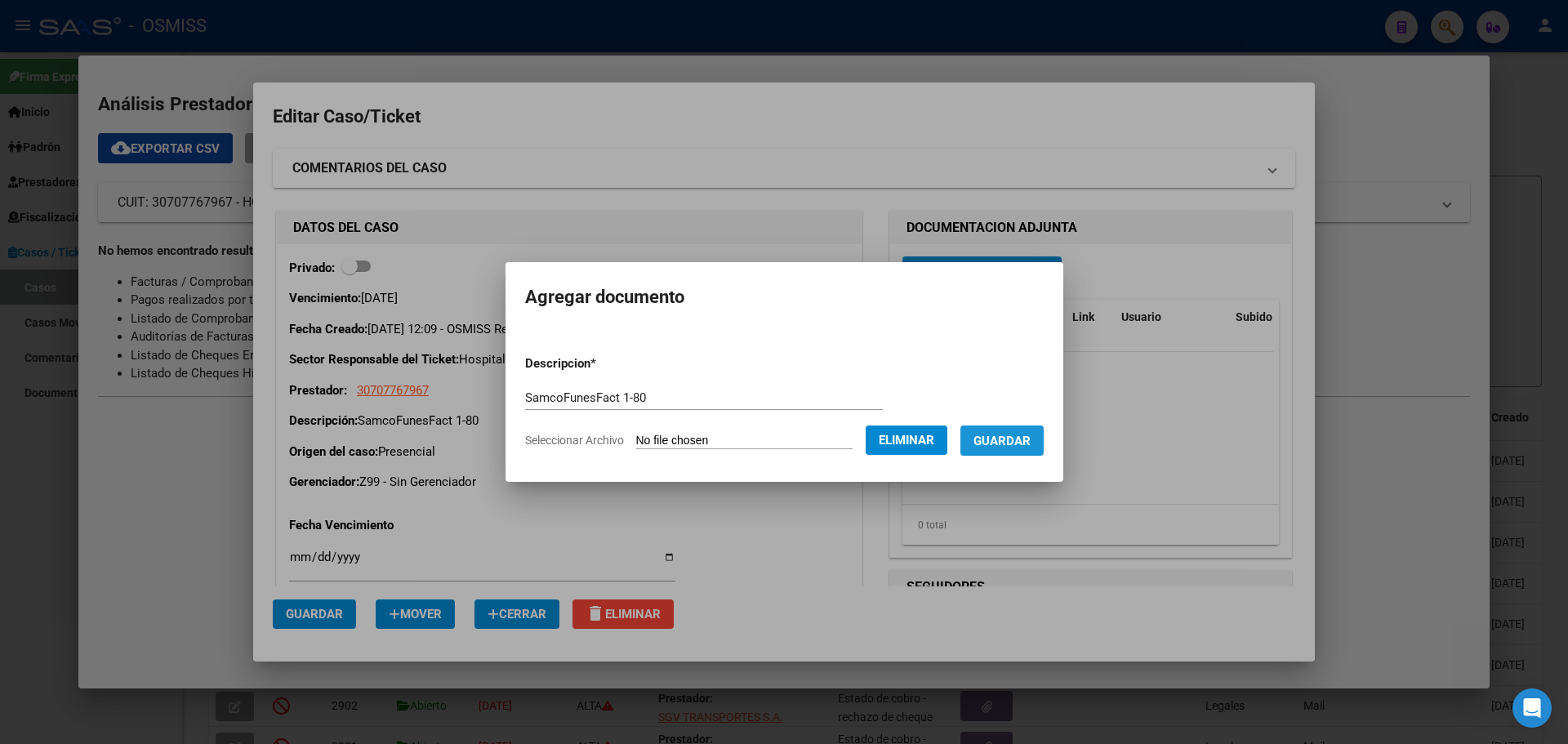
click at [1030, 442] on span "Guardar" at bounding box center [1002, 440] width 57 height 15
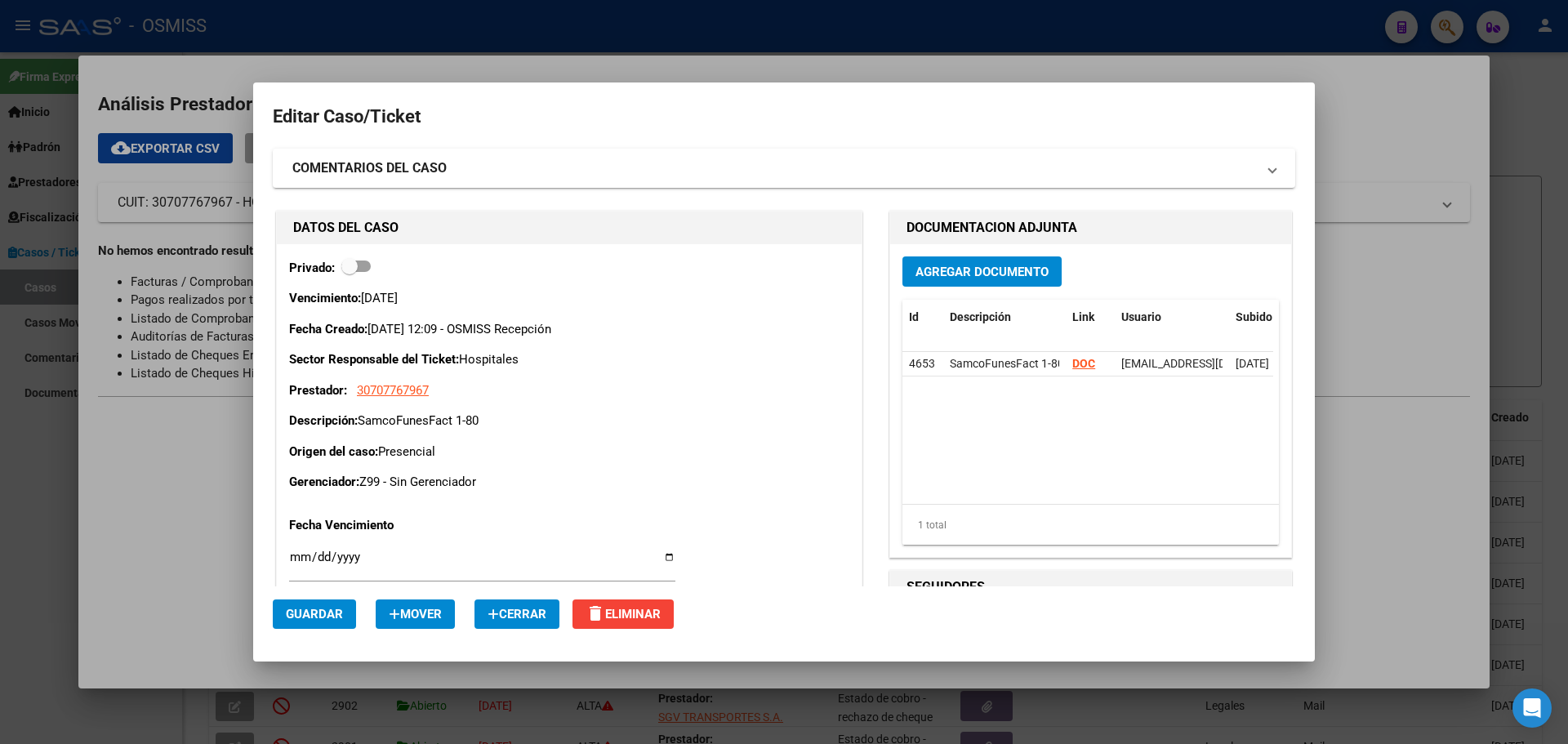
click at [775, 54] on div at bounding box center [784, 372] width 1568 height 744
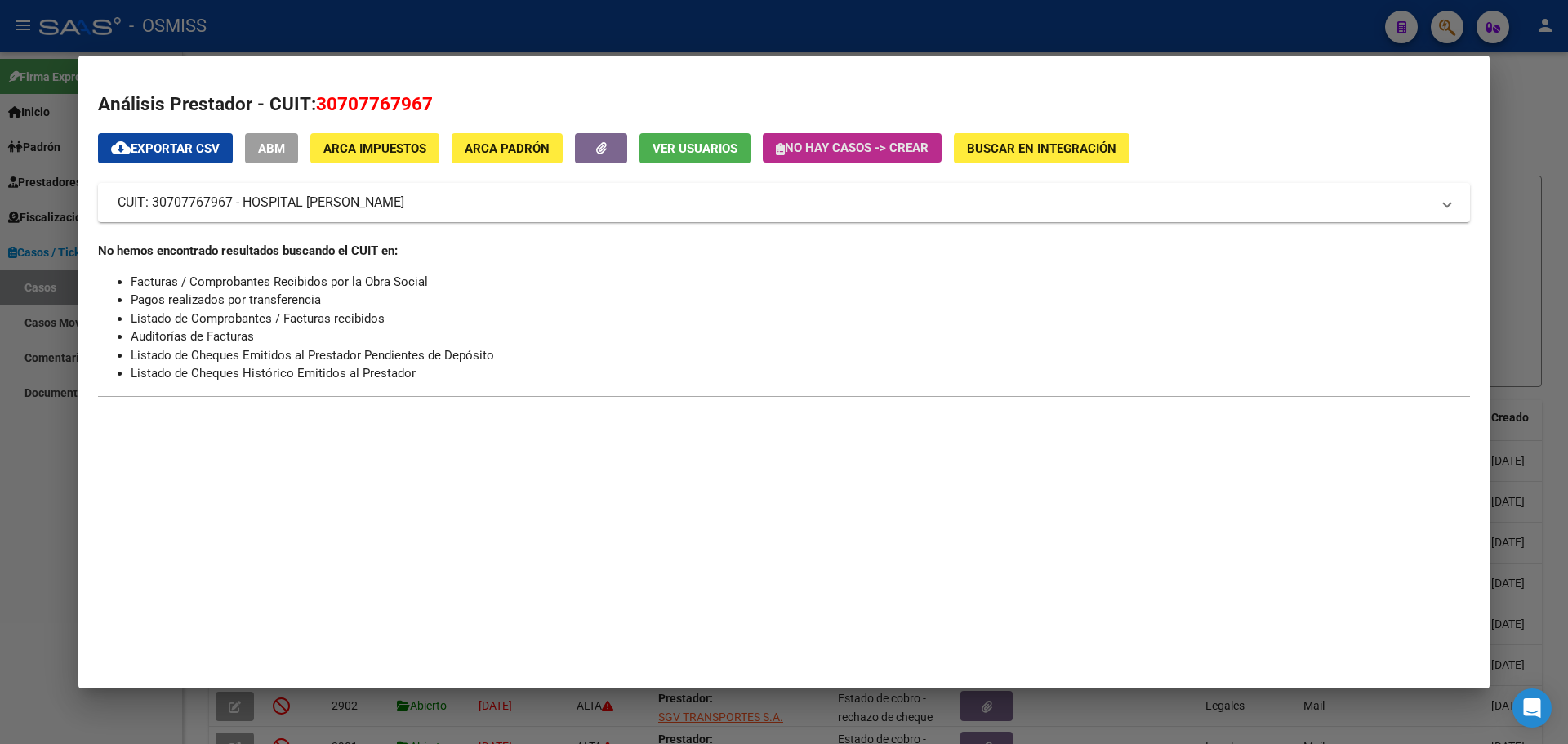
click at [782, 149] on icon "button" at bounding box center [780, 149] width 9 height 12
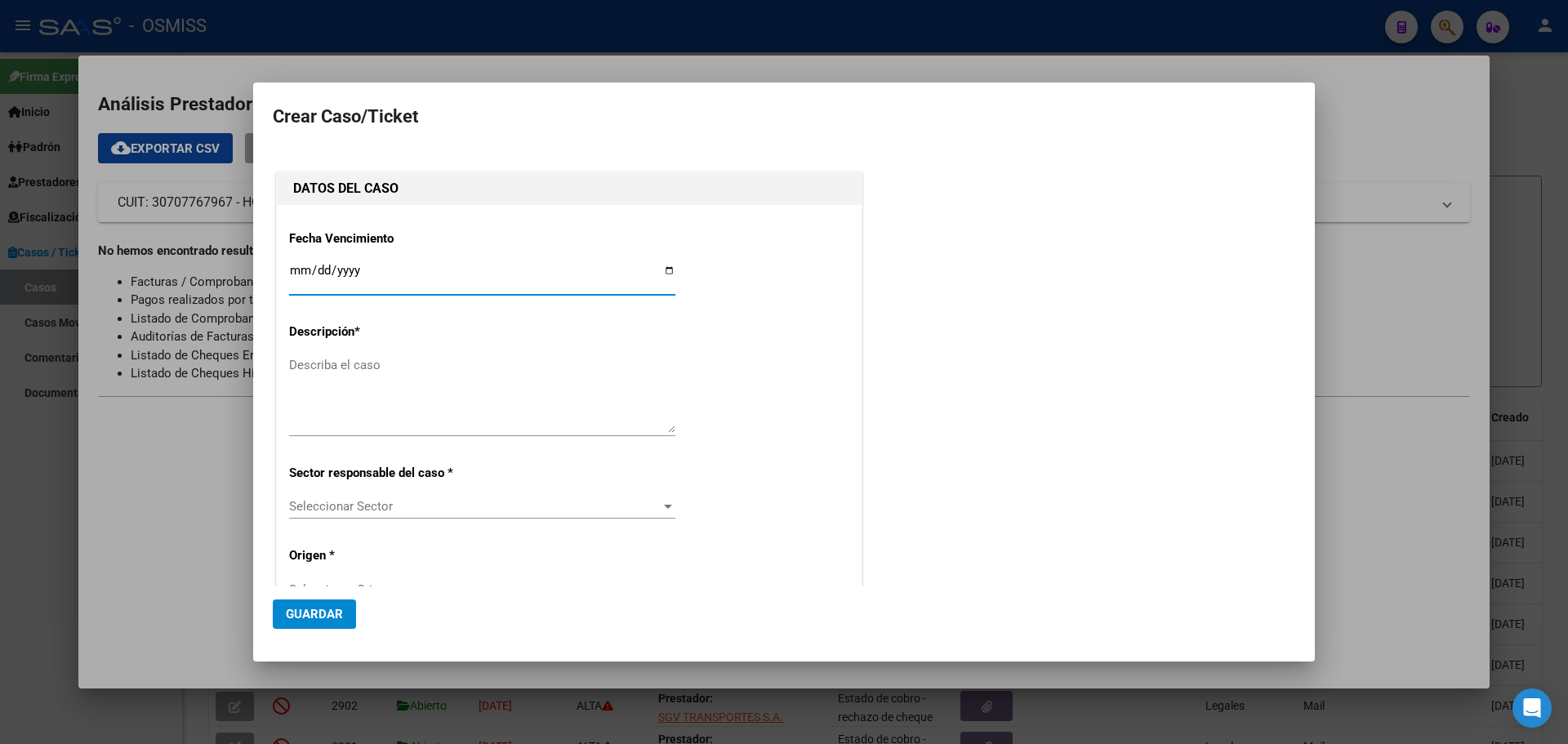
type input "30707767967"
click at [665, 271] on input "Ingresar fecha" at bounding box center [482, 277] width 386 height 26
type input "[DATE]"
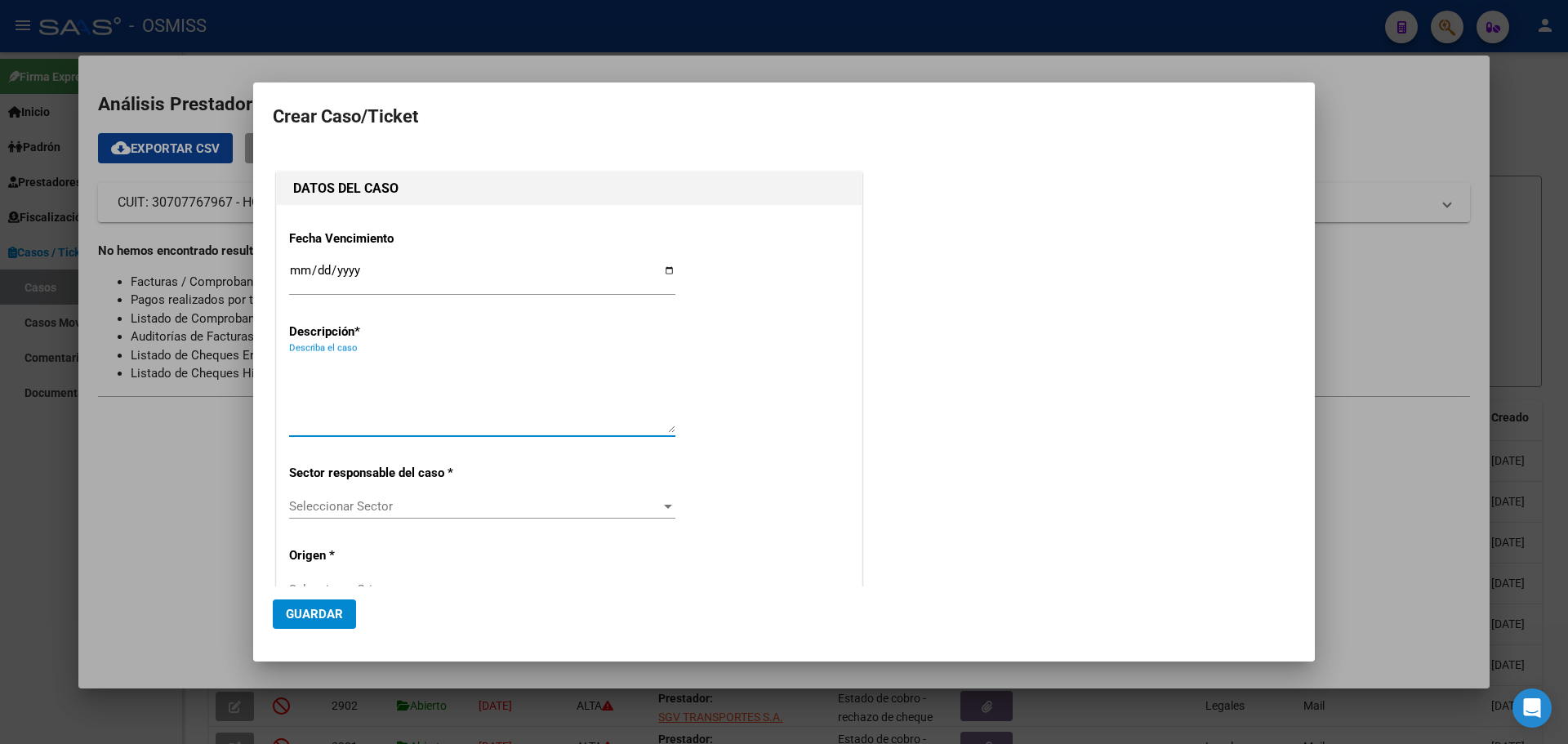
click at [396, 367] on textarea "Describa el caso" at bounding box center [482, 394] width 386 height 77
type textarea "HospMacielFact 3-533"
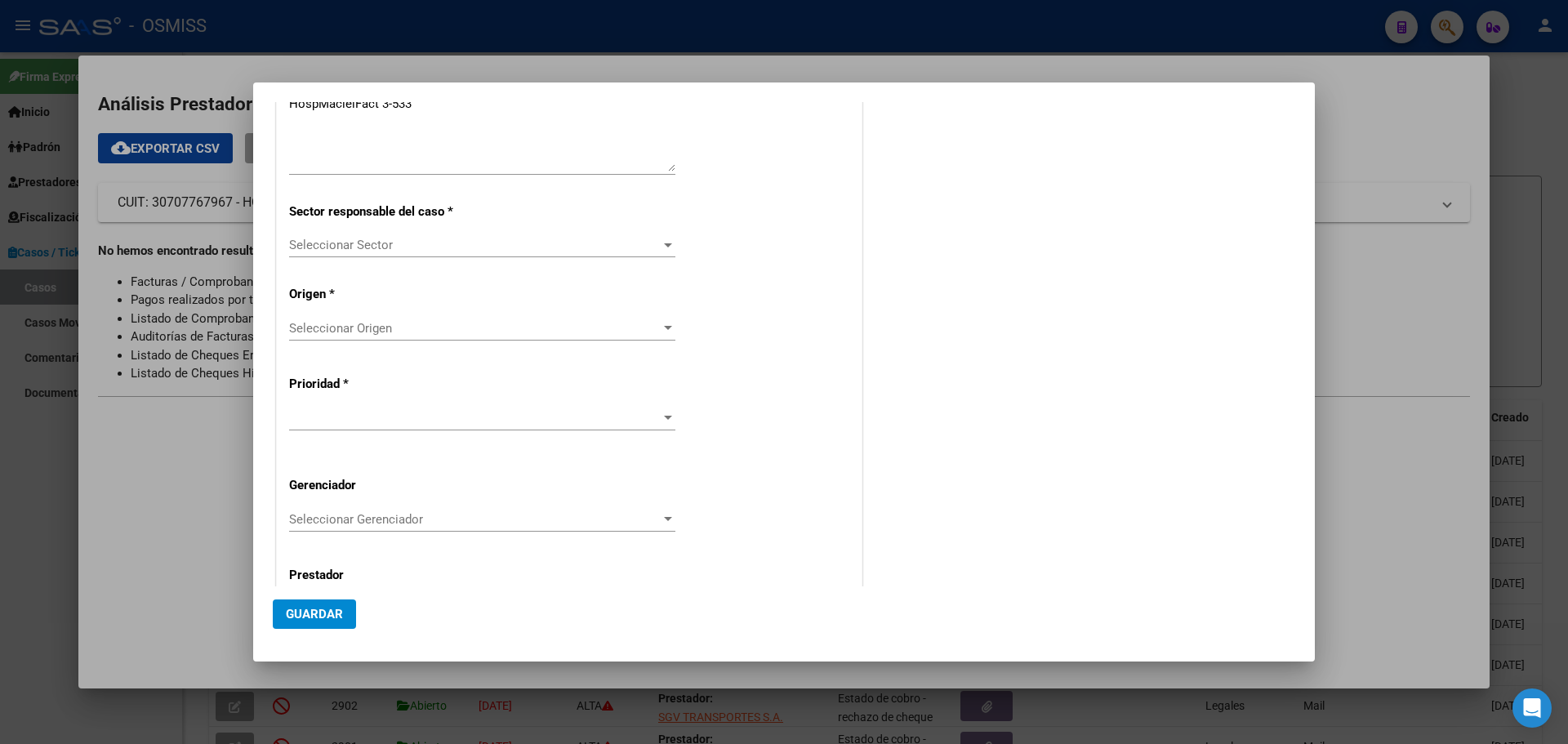
scroll to position [305, 0]
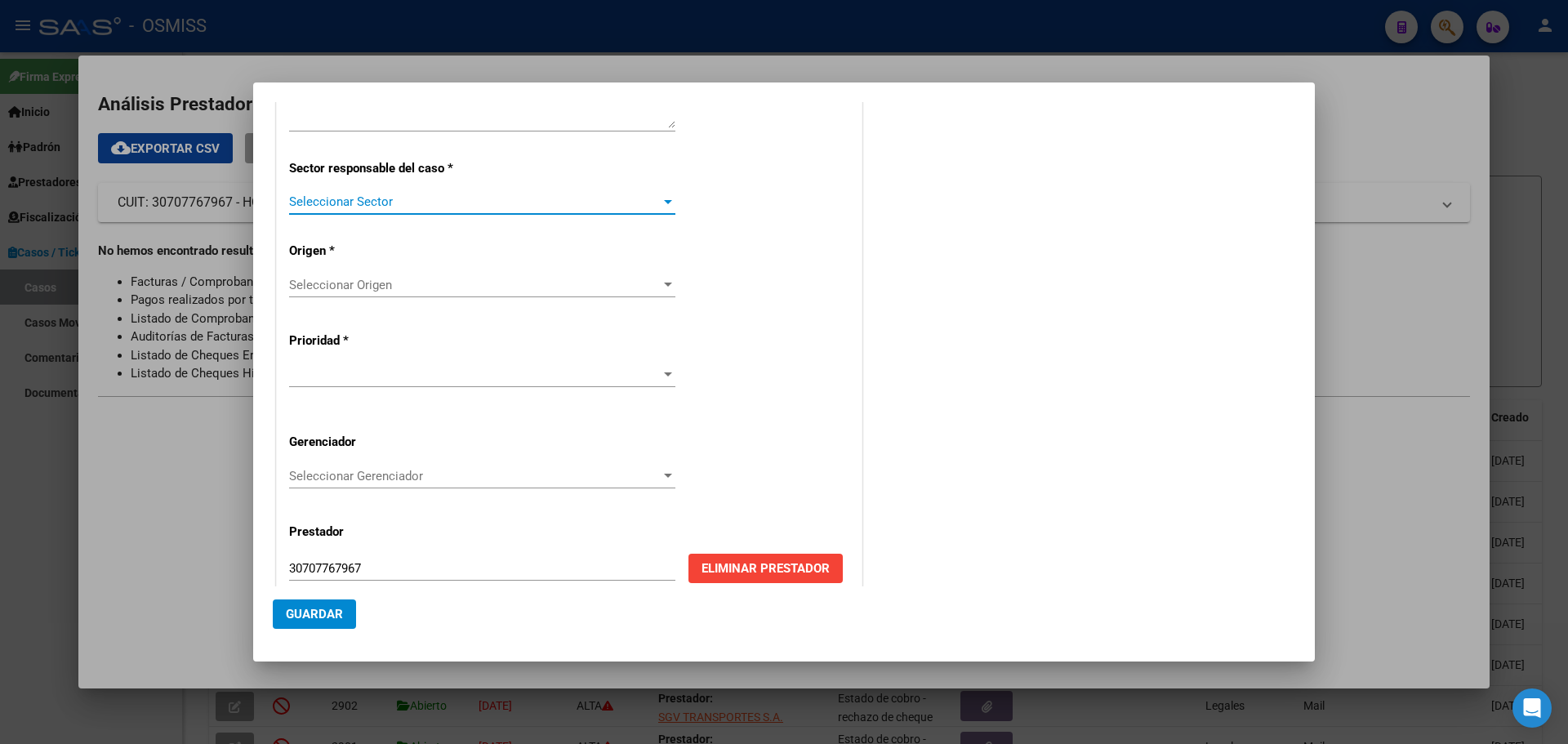
click at [664, 200] on div at bounding box center [667, 202] width 8 height 4
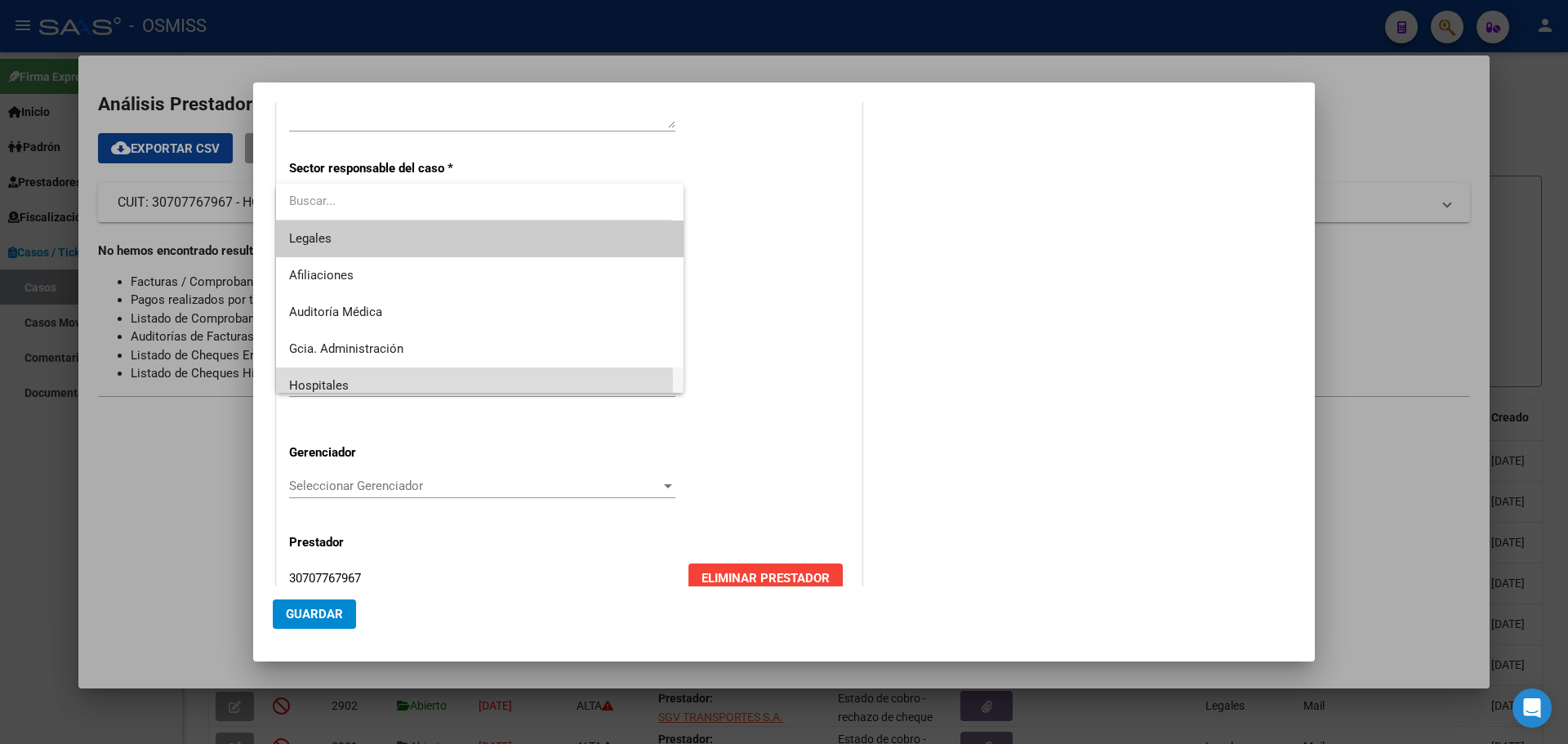
click at [442, 382] on span "Hospitales" at bounding box center [479, 385] width 381 height 37
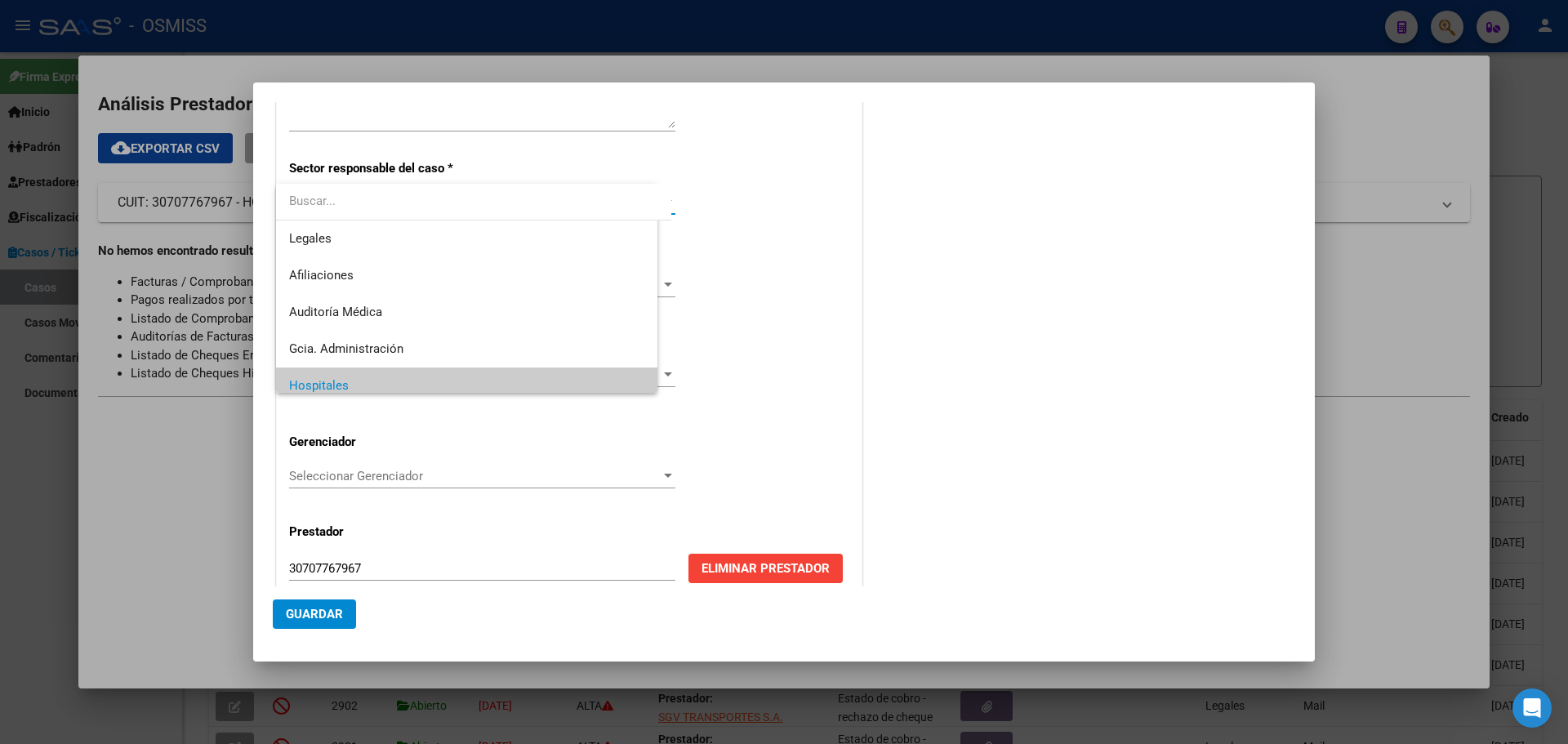
scroll to position [11, 0]
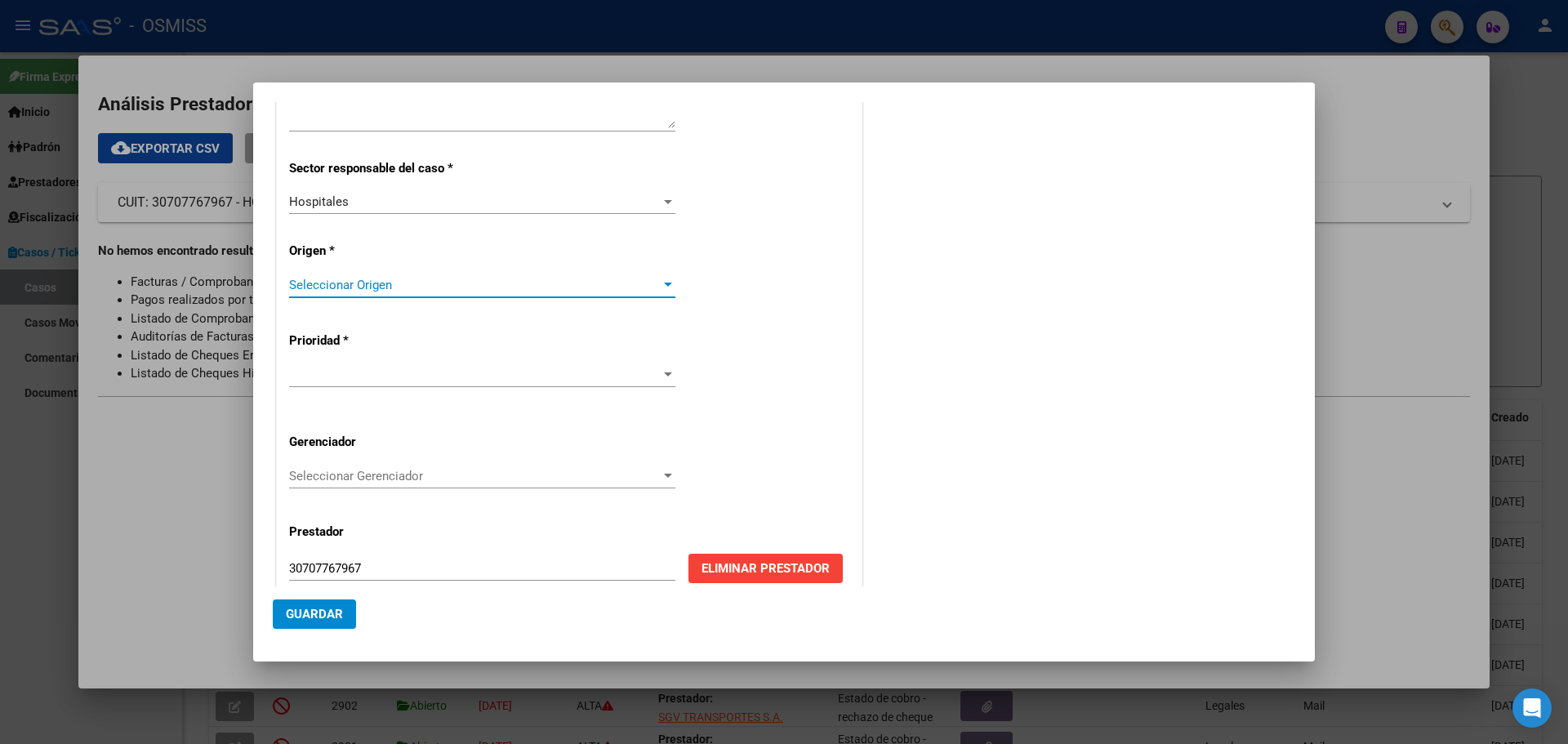
click at [664, 286] on div at bounding box center [667, 285] width 8 height 4
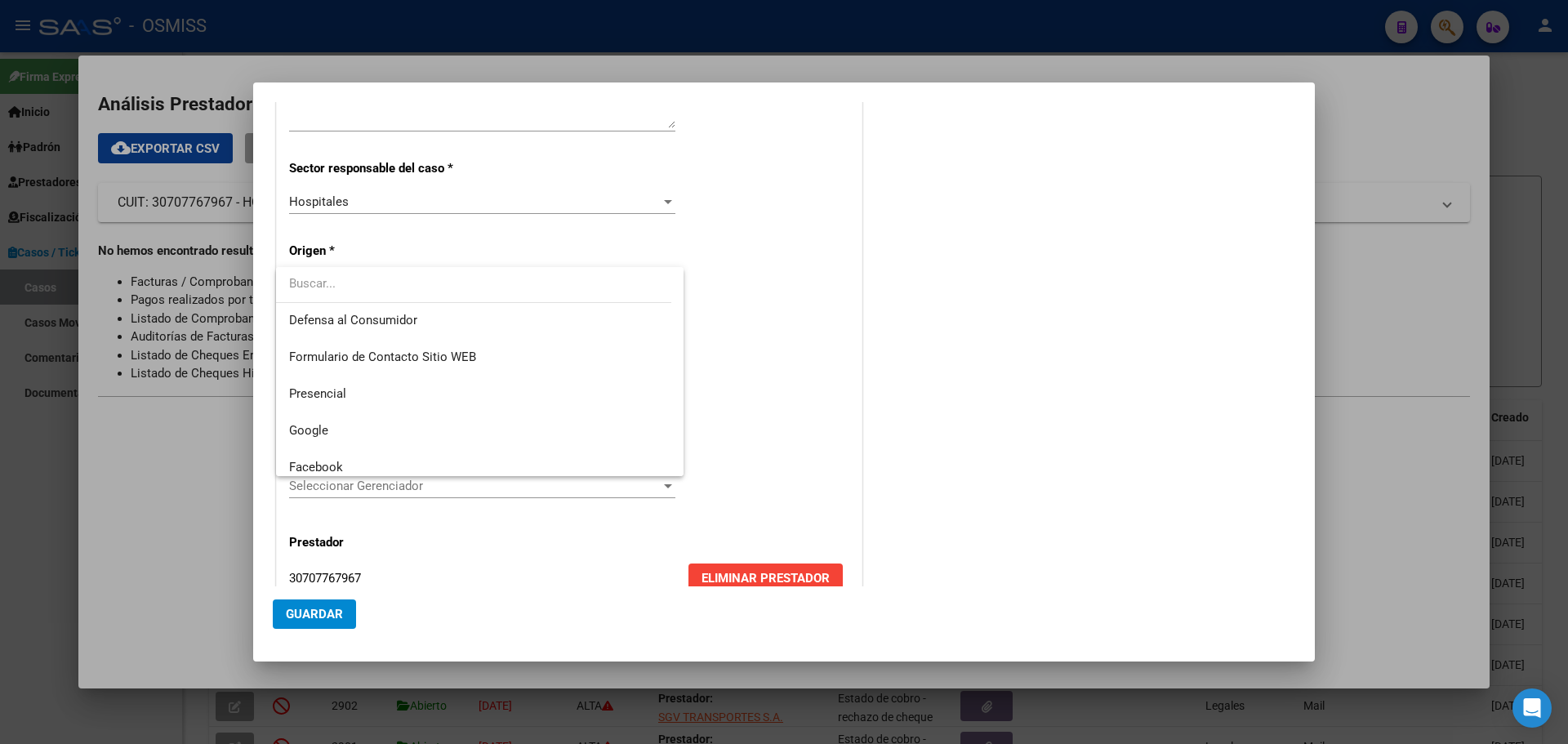
scroll to position [251, 0]
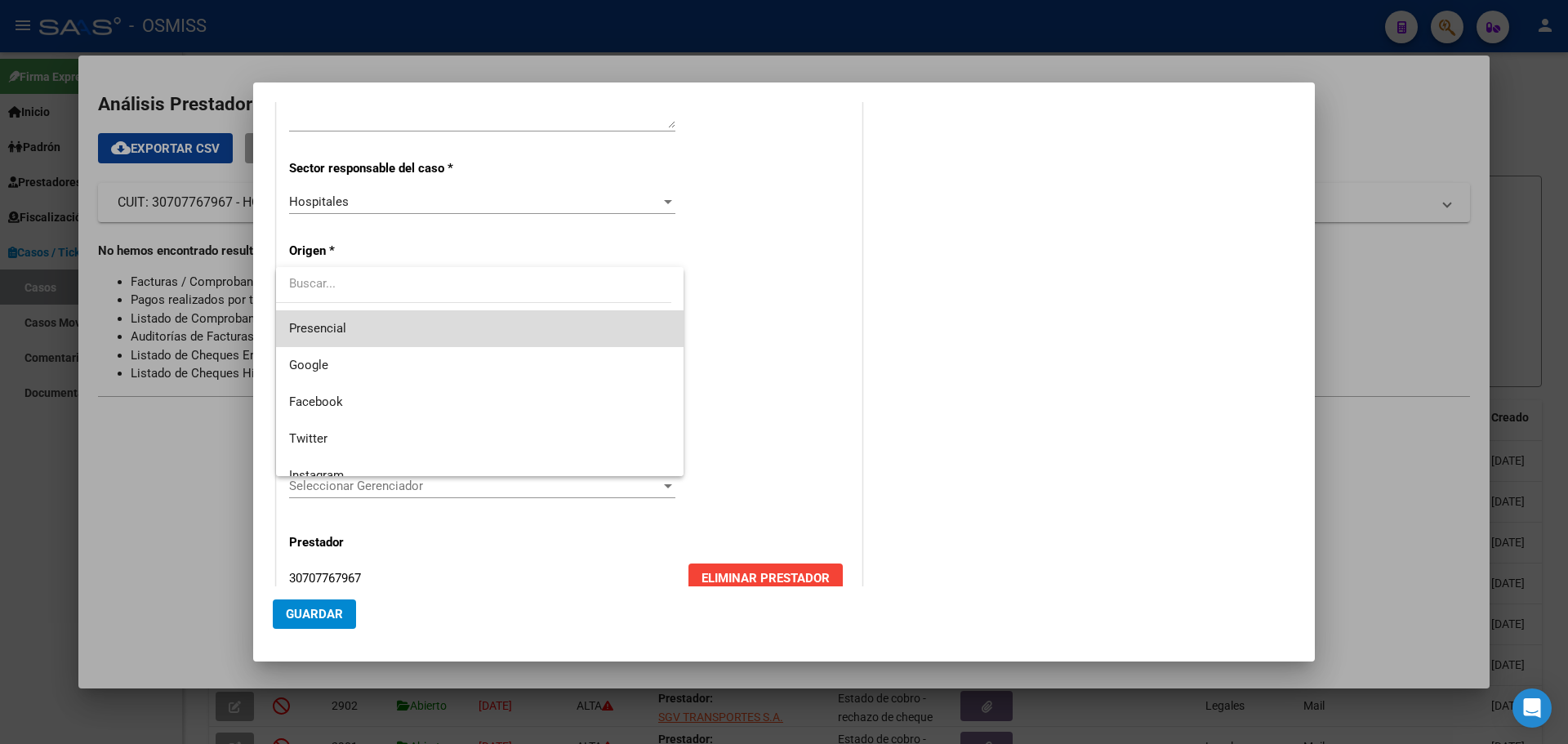
click at [523, 335] on span "Presencial" at bounding box center [479, 329] width 381 height 37
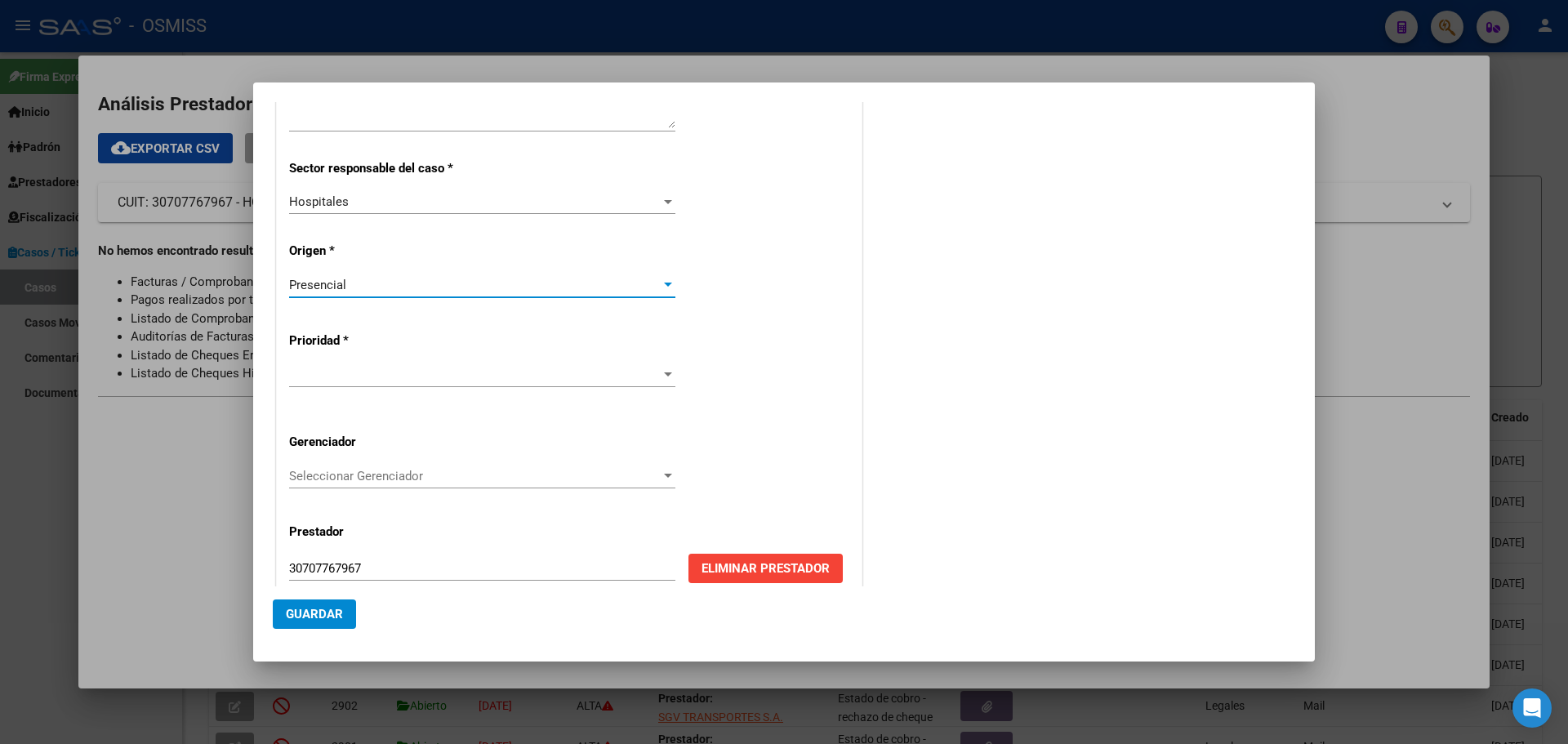
click at [664, 374] on div at bounding box center [667, 374] width 8 height 4
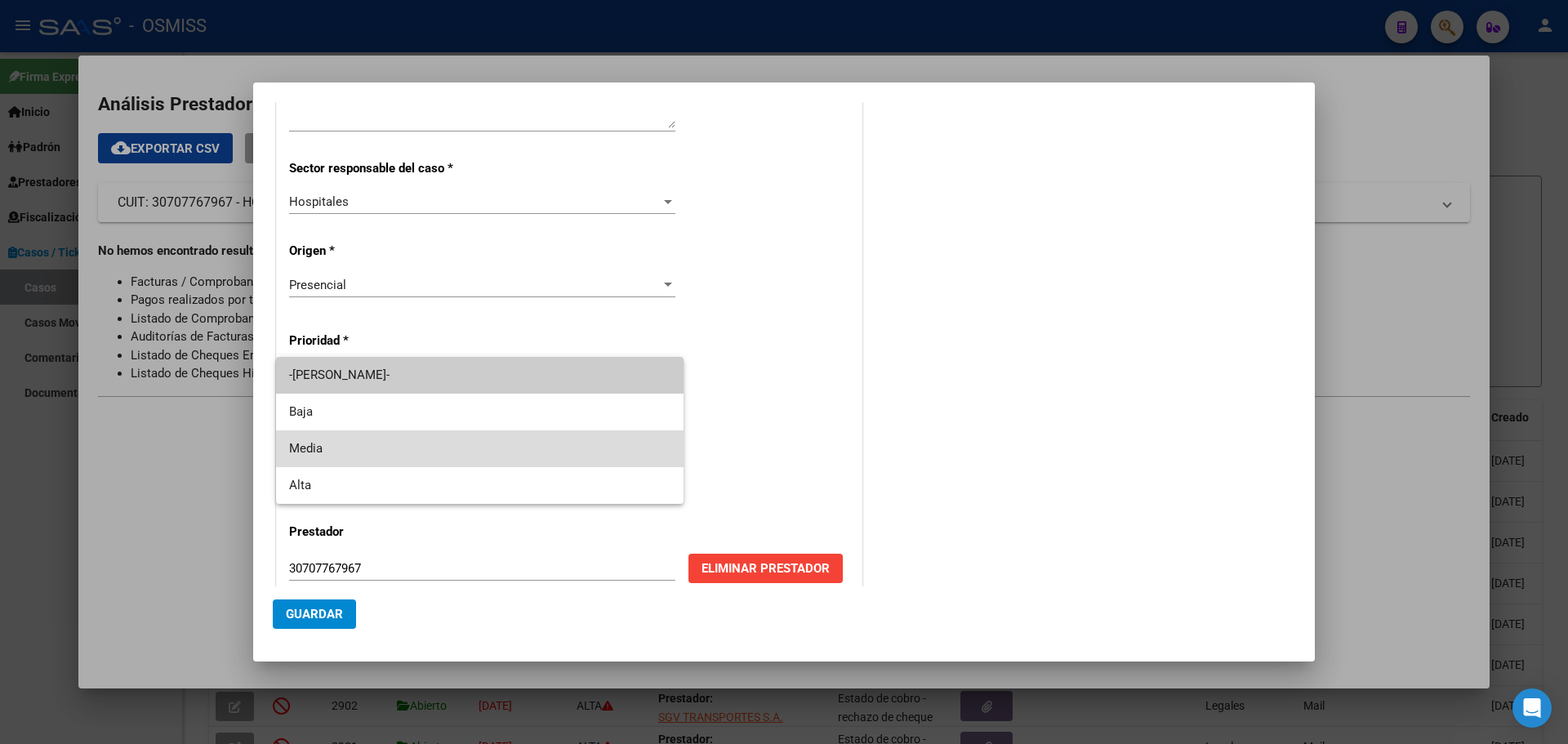
click at [633, 454] on span "Media" at bounding box center [479, 449] width 381 height 37
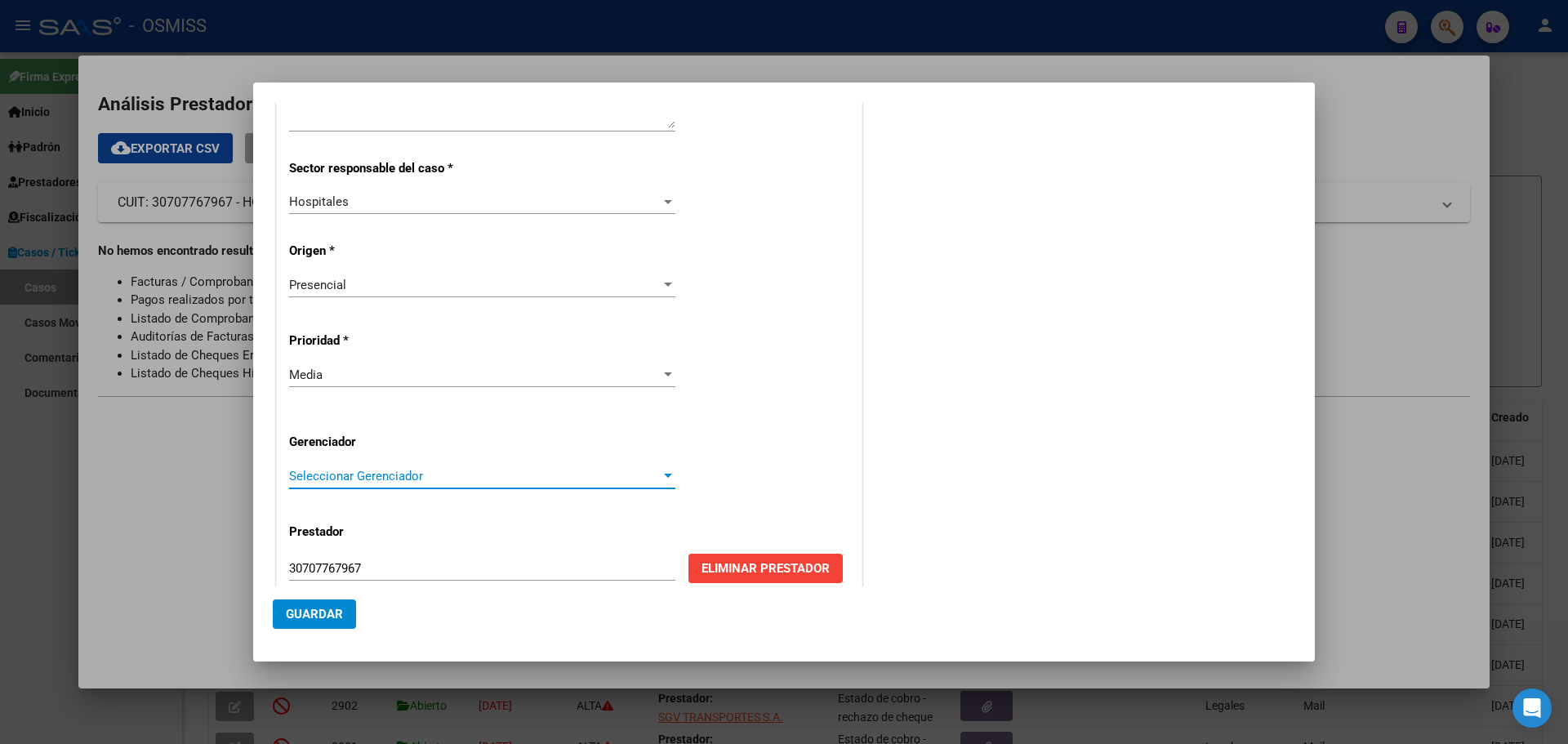
click at [665, 473] on div at bounding box center [667, 476] width 15 height 13
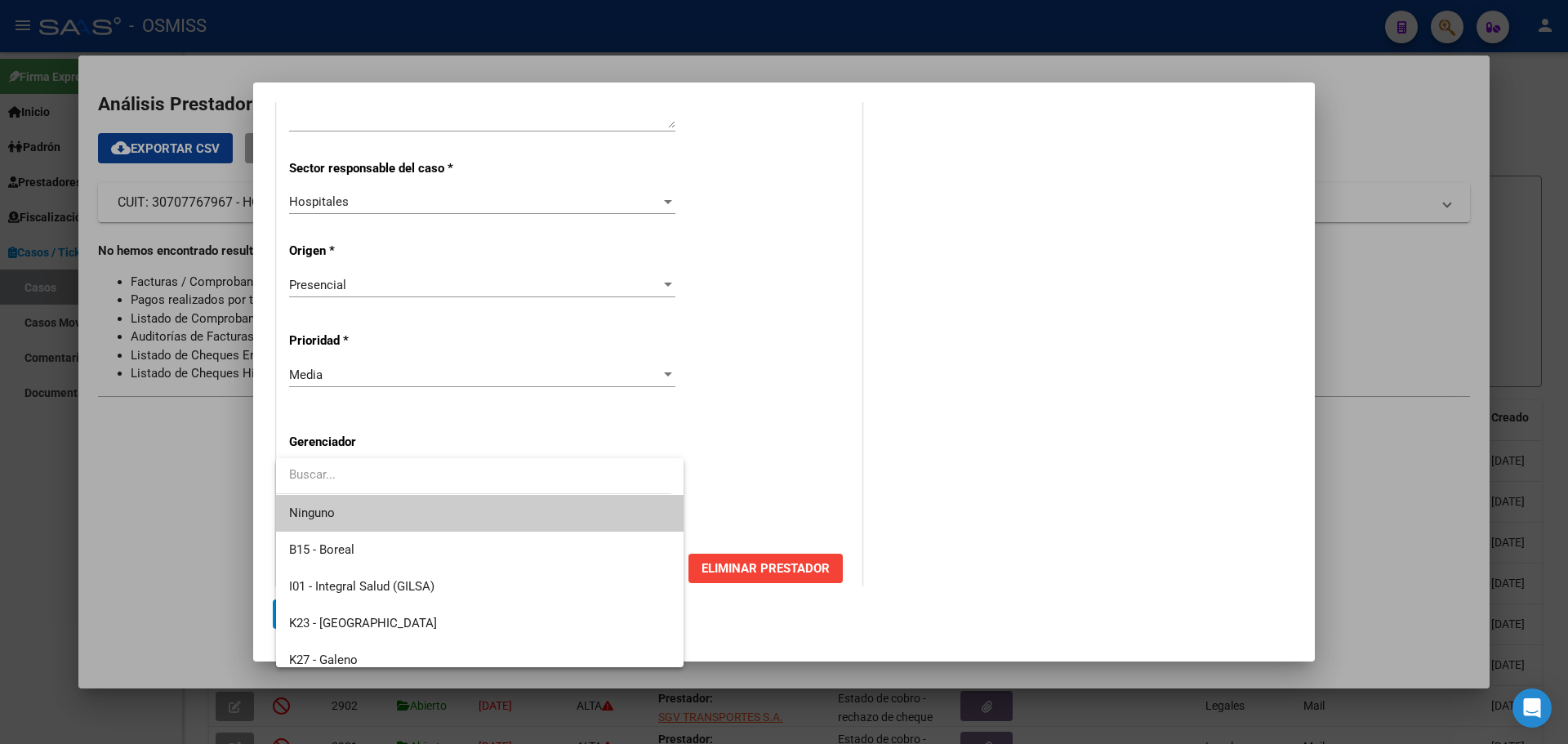
scroll to position [489, 0]
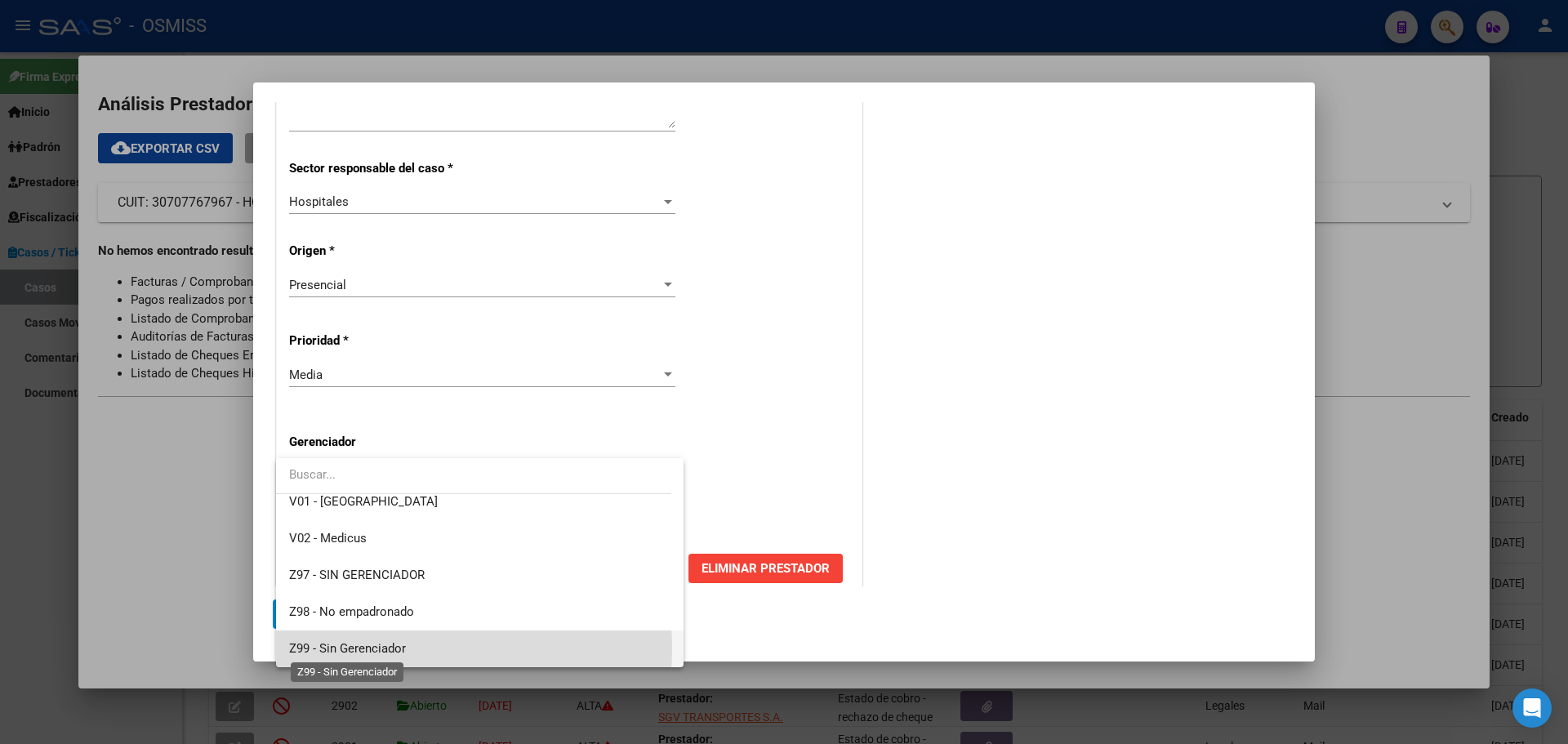
click at [385, 648] on span "Z99 - Sin Gerenciador" at bounding box center [347, 648] width 117 height 15
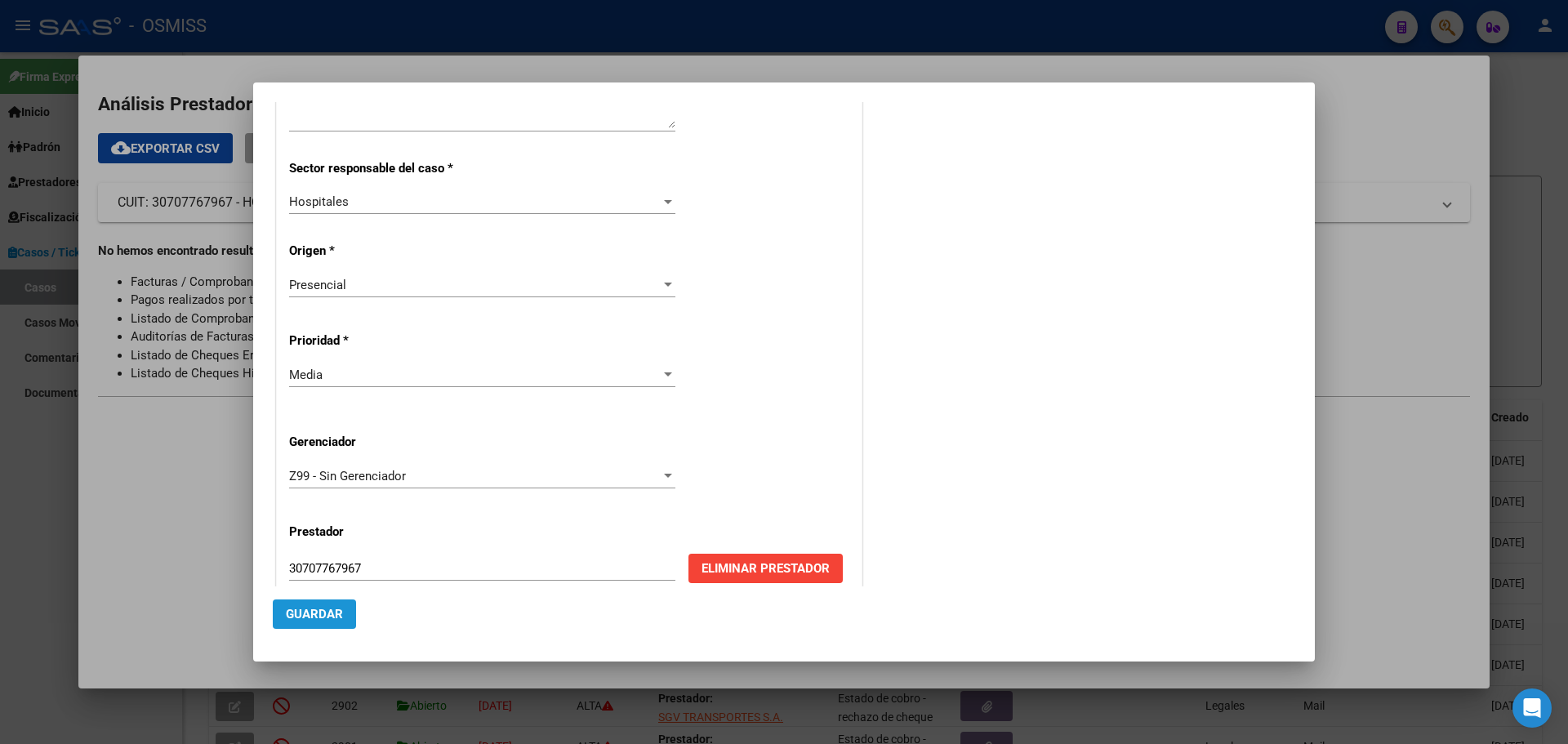
click at [343, 616] on button "Guardar" at bounding box center [314, 614] width 84 height 30
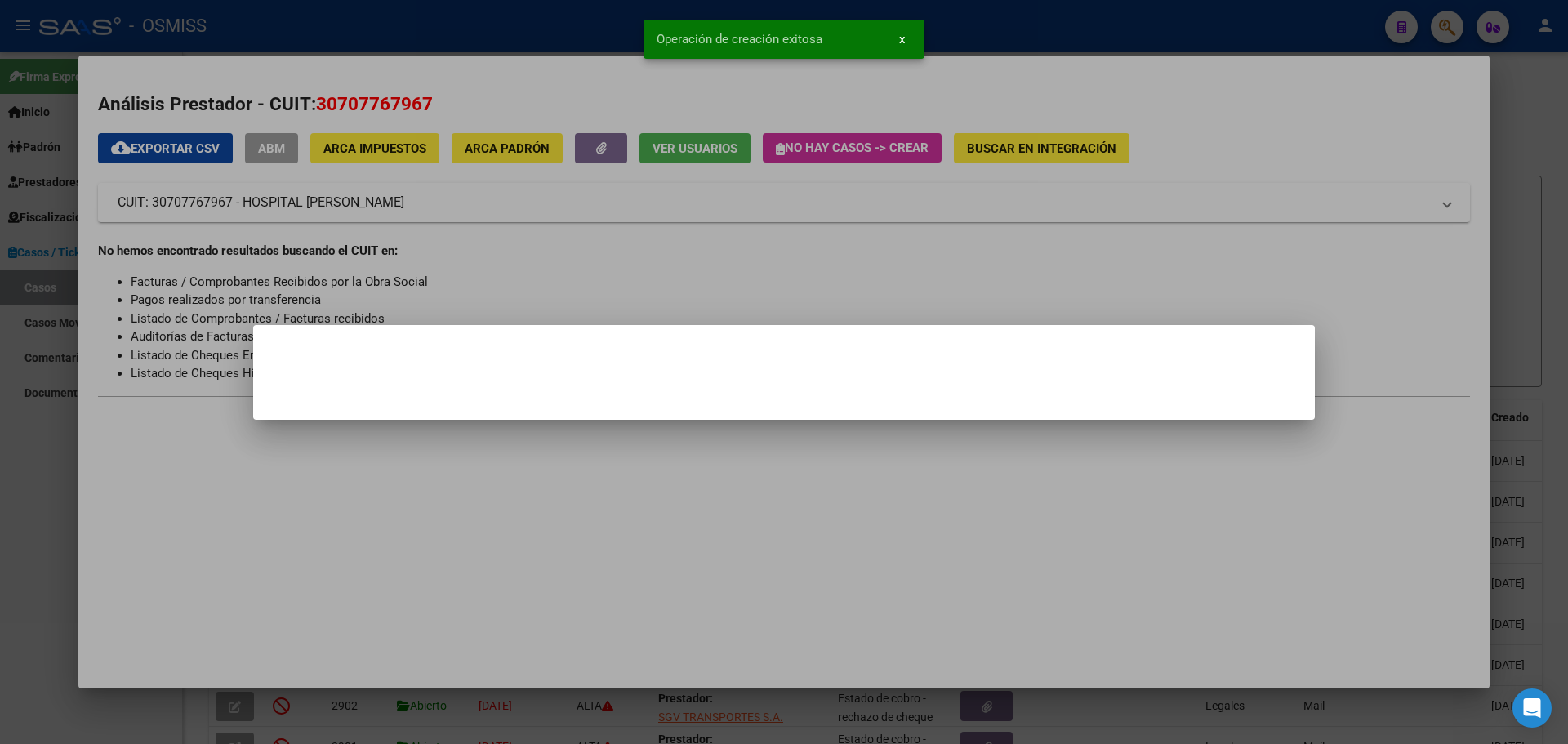
scroll to position [0, 0]
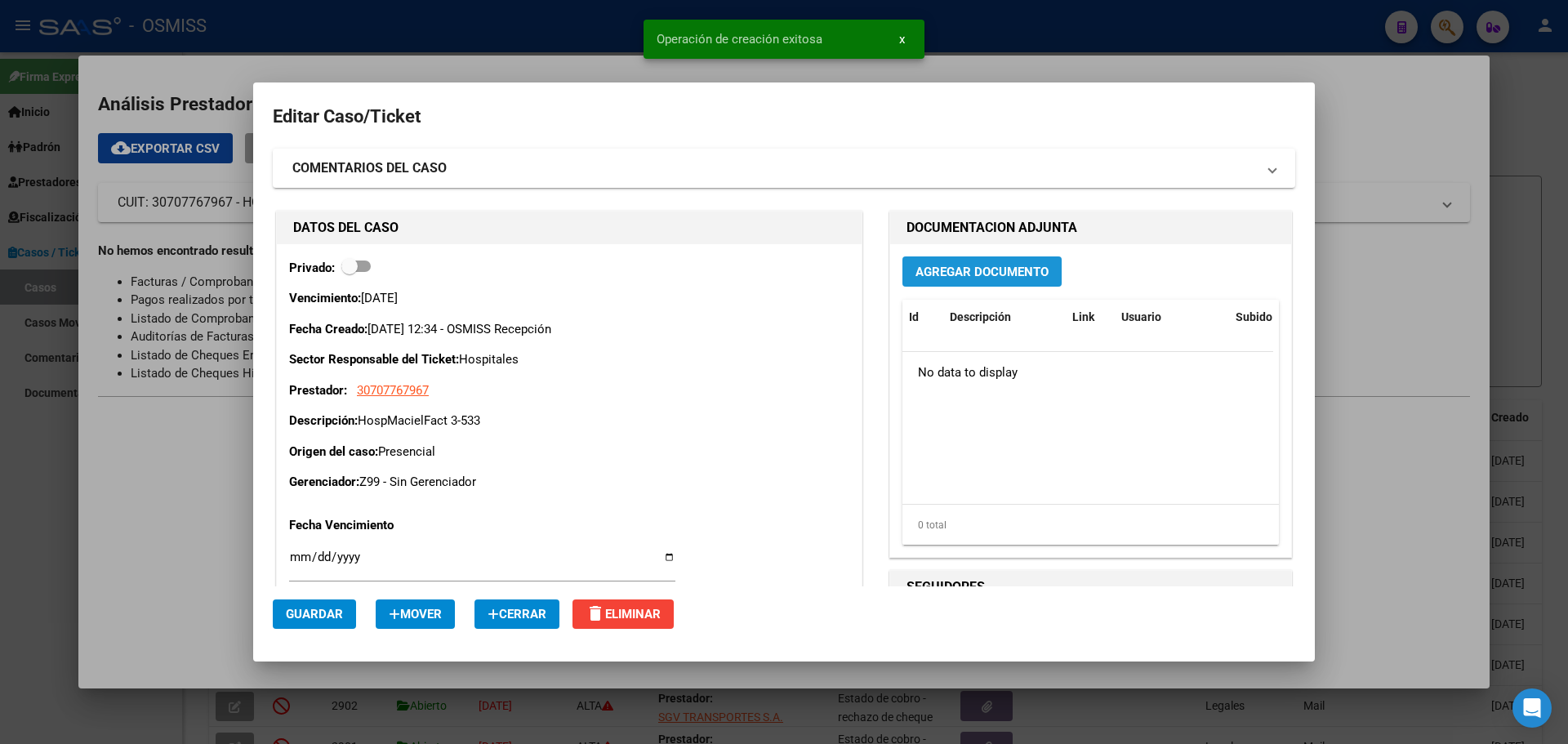
click at [1012, 267] on span "Agregar Documento" at bounding box center [982, 271] width 133 height 15
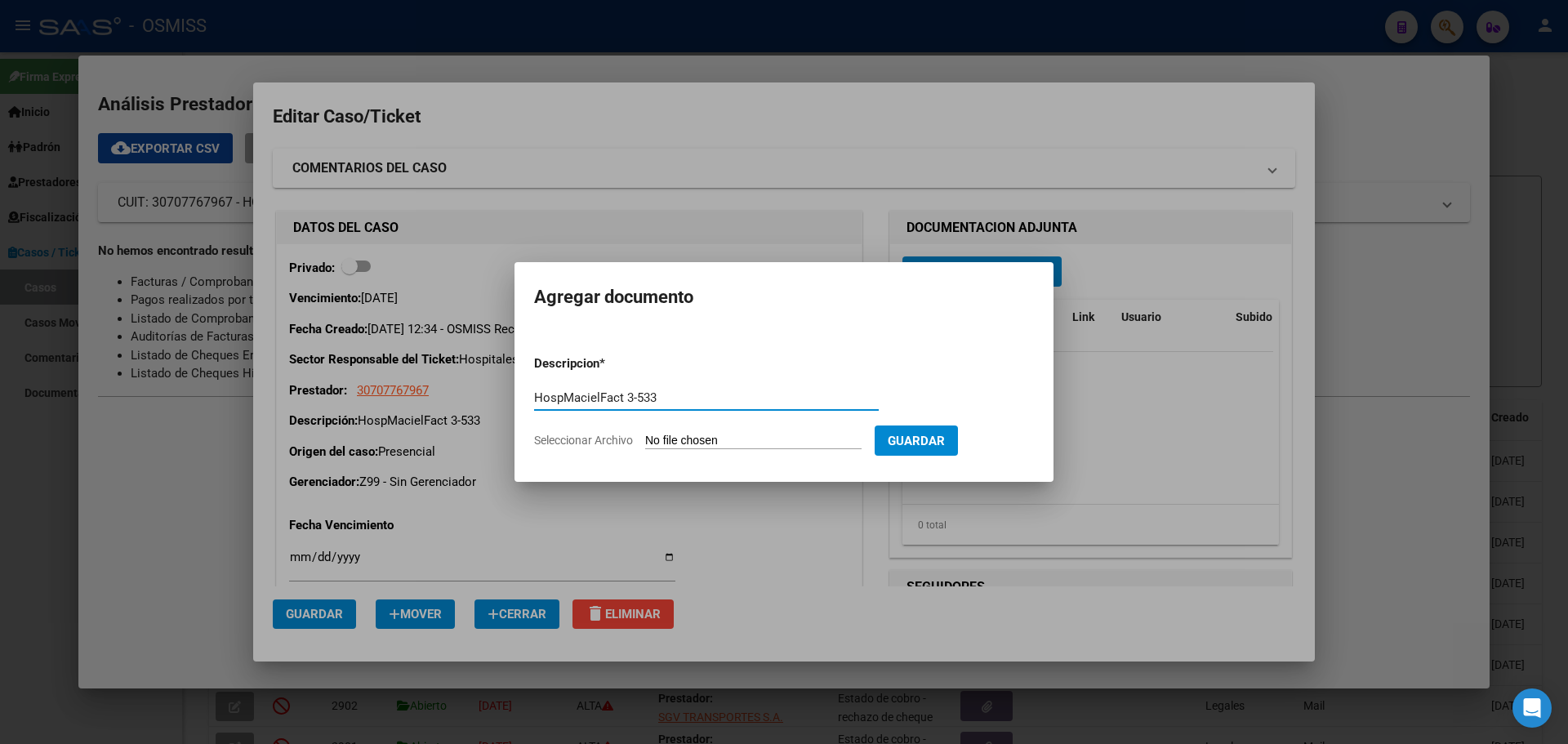
type input "HospMacielFact 3-533"
click at [592, 439] on span "Seleccionar Archivo" at bounding box center [584, 439] width 99 height 13
click at [645, 439] on input "Seleccionar Archivo" at bounding box center [753, 441] width 217 height 16
type input "C:\fakepath\Fact 533.pdf"
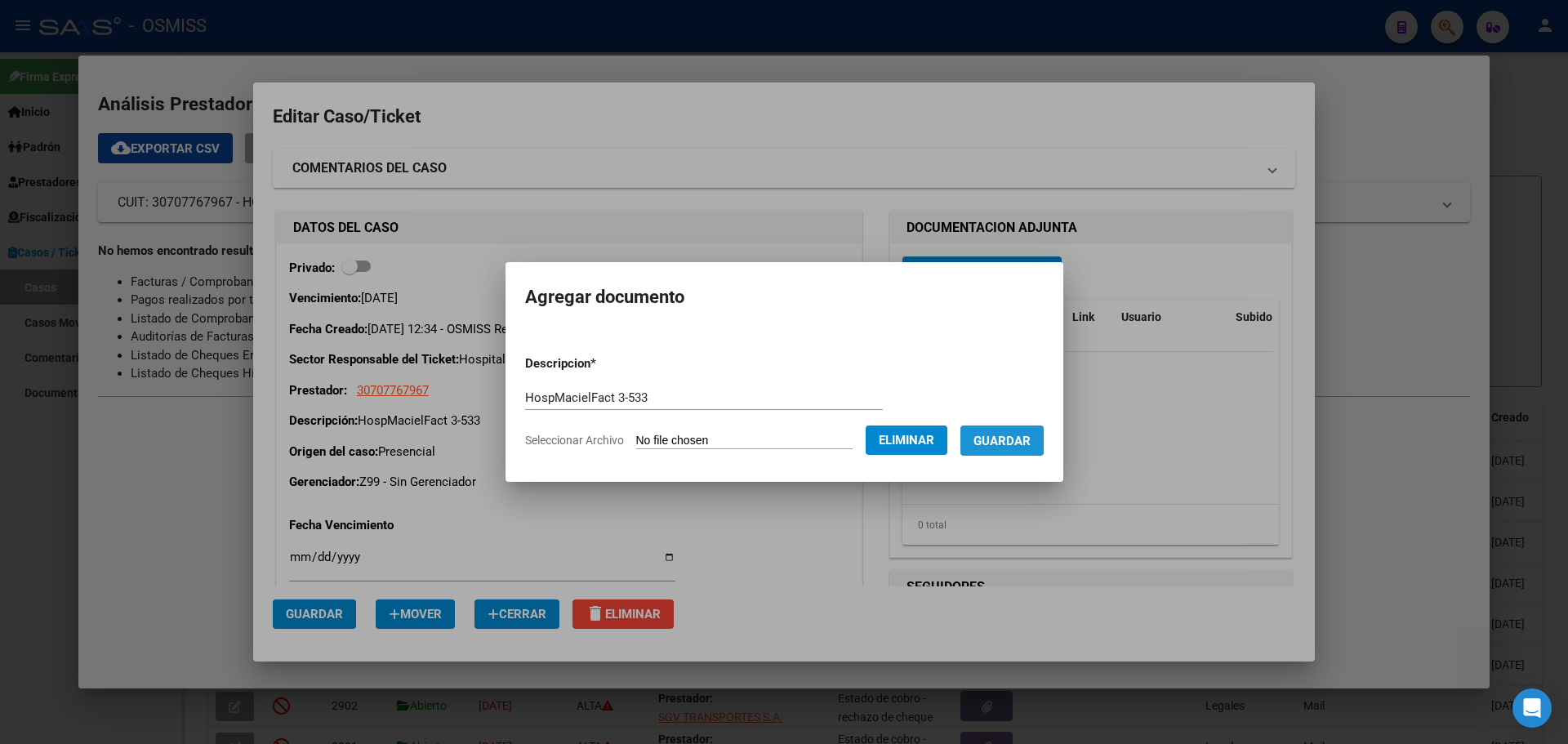
click at [1015, 443] on span "Guardar" at bounding box center [1002, 440] width 57 height 15
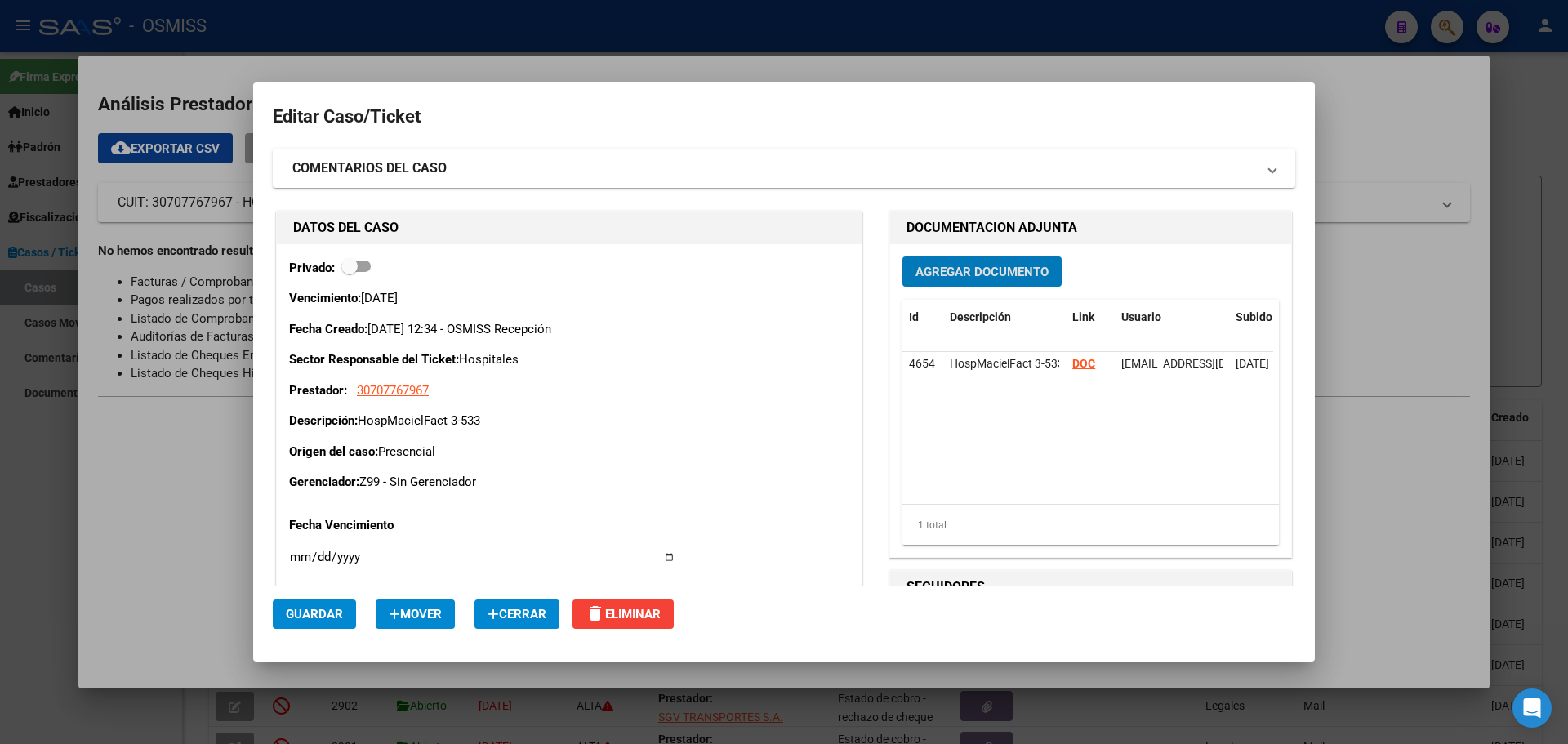
click at [902, 257] on button "Agregar Documento" at bounding box center [982, 271] width 159 height 30
